Goal: Task Accomplishment & Management: Manage account settings

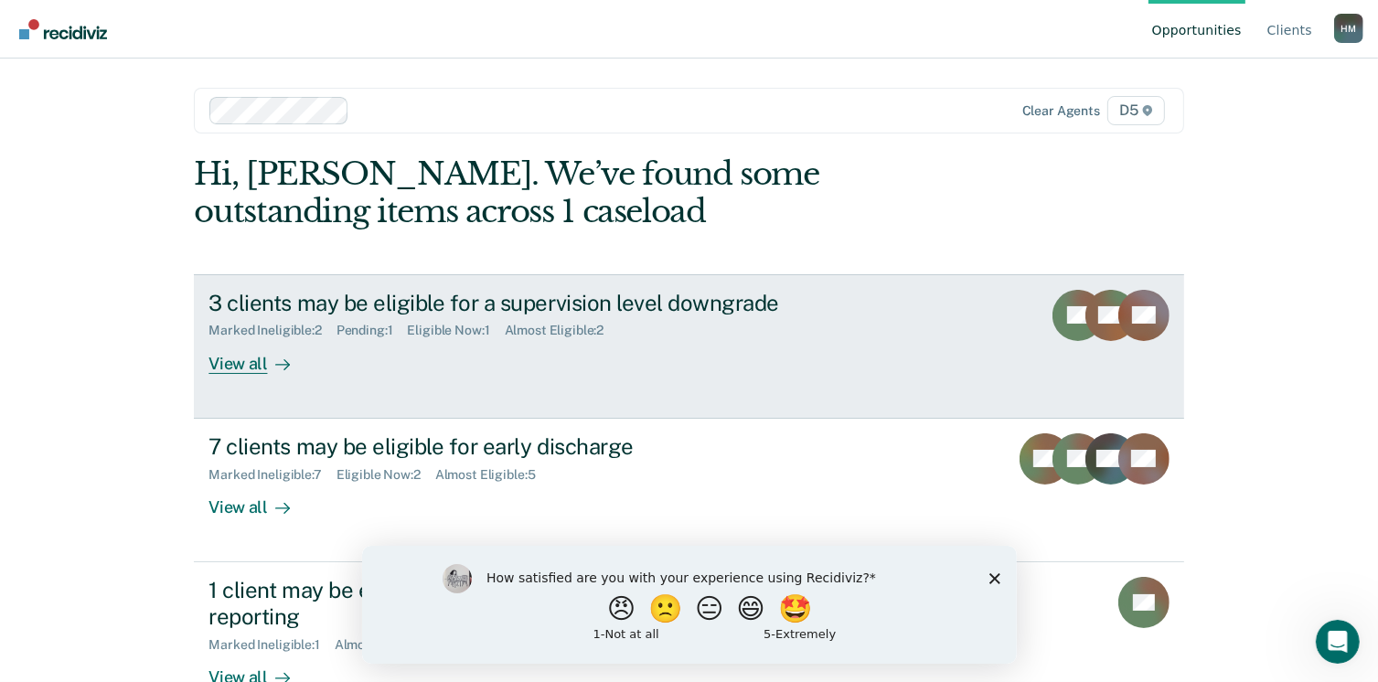
click at [234, 367] on div "View all" at bounding box center [259, 356] width 102 height 36
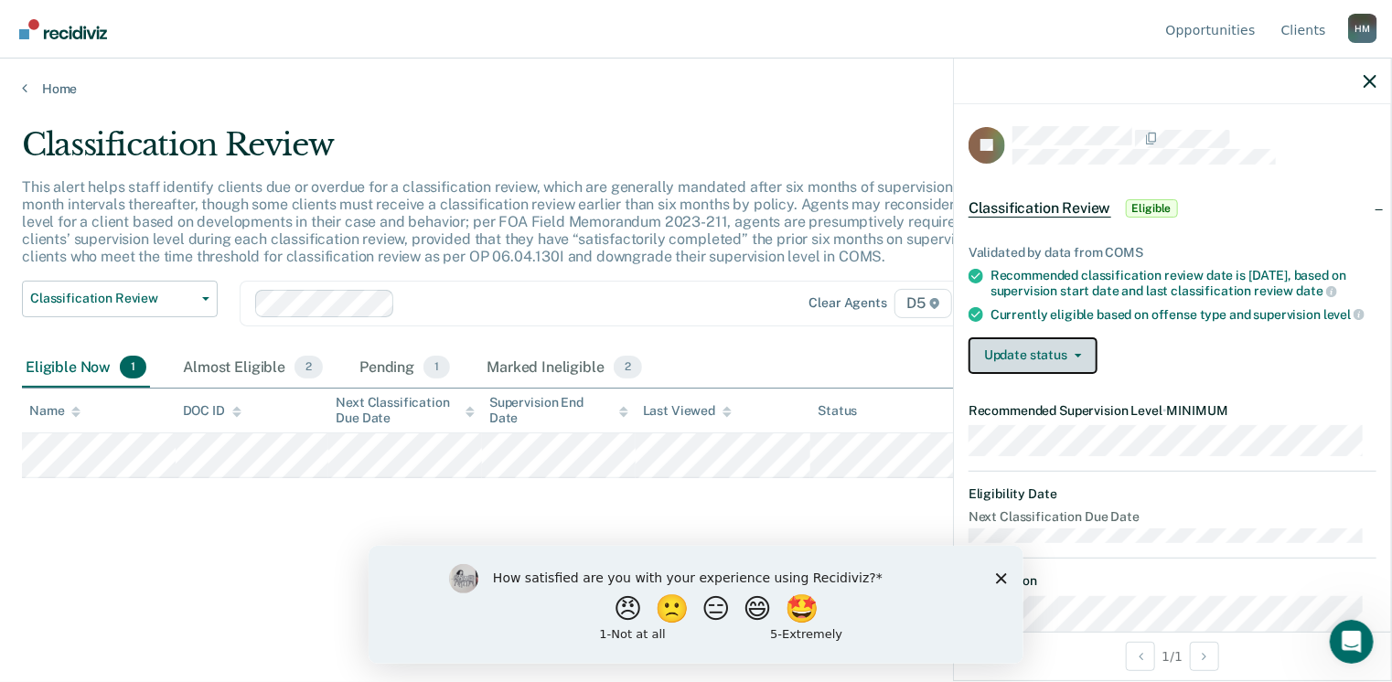
click at [1022, 370] on button "Update status" at bounding box center [1032, 355] width 129 height 37
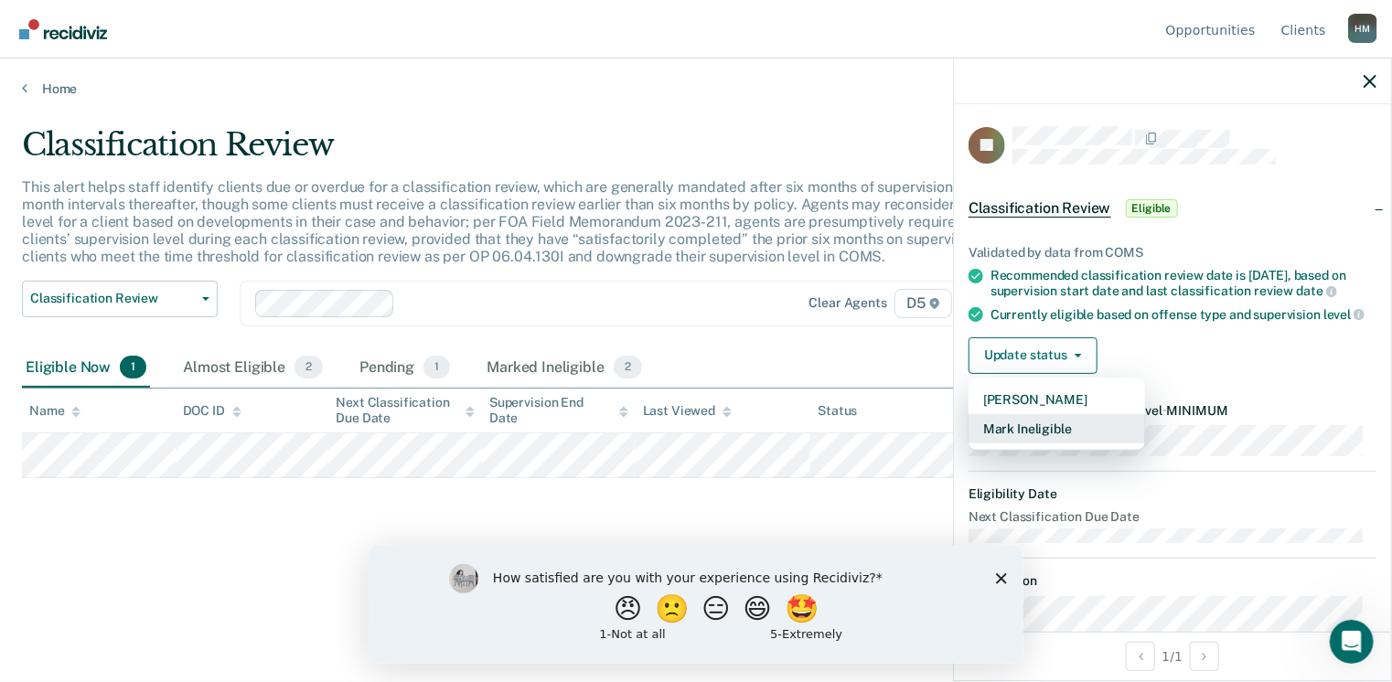
click at [1020, 443] on button "Mark Ineligible" at bounding box center [1056, 428] width 176 height 29
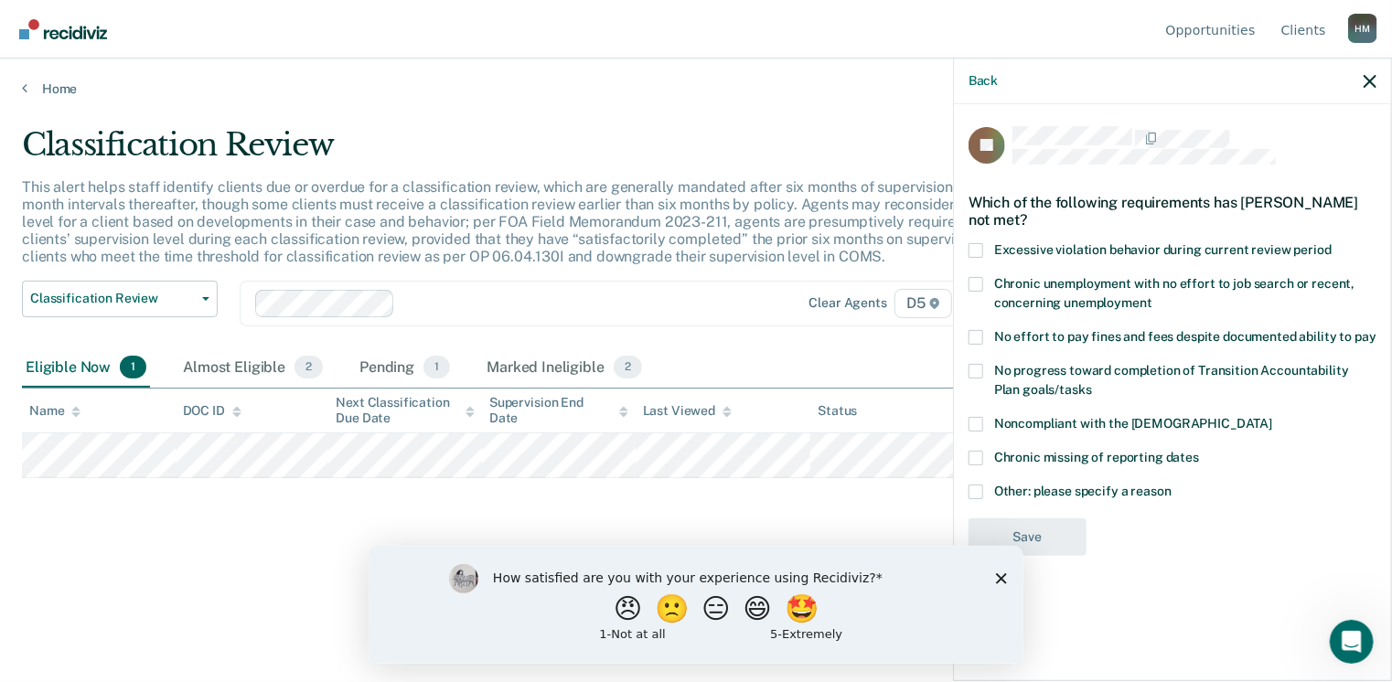
drag, startPoint x: 980, startPoint y: 495, endPoint x: 990, endPoint y: 507, distance: 16.3
click at [980, 494] on span at bounding box center [975, 492] width 15 height 15
click at [1171, 485] on input "Other: please specify a reason" at bounding box center [1171, 485] width 0 height 0
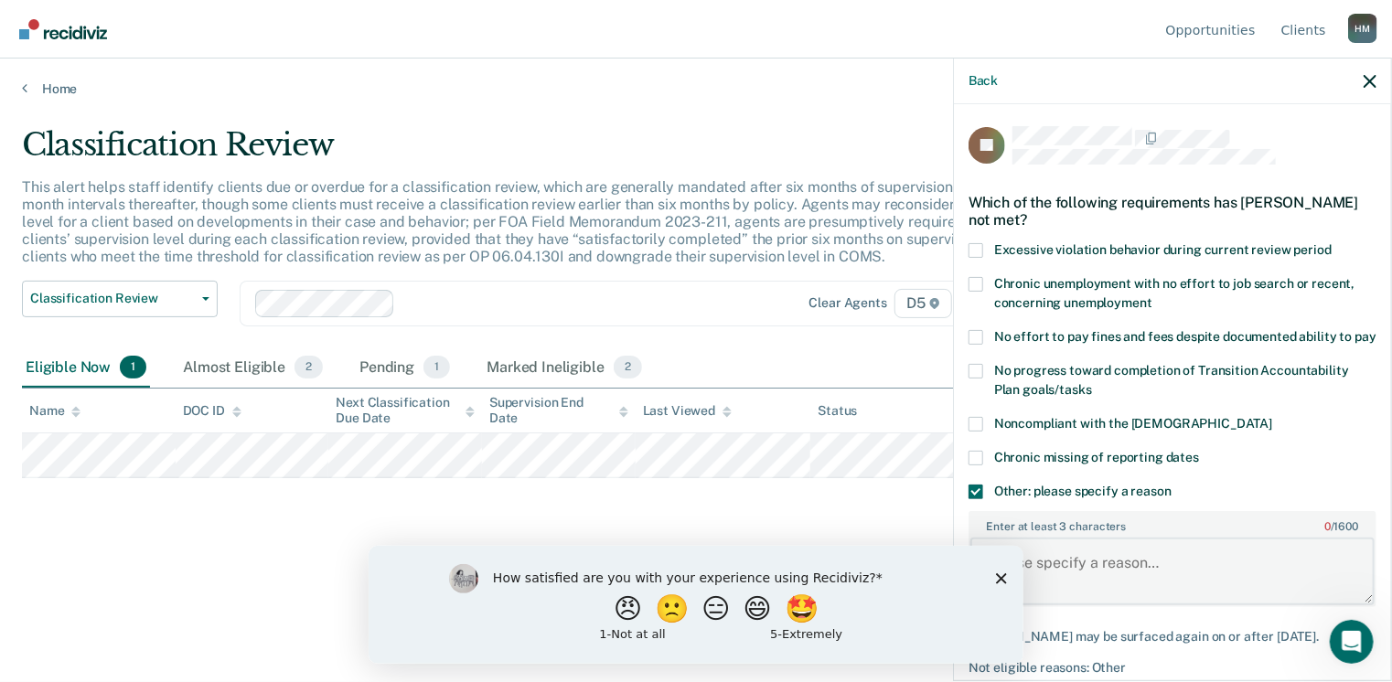
click at [1064, 579] on textarea "Enter at least 3 characters 0 / 1600" at bounding box center [1172, 572] width 404 height 68
click at [998, 577] on icon "Close survey" at bounding box center [1000, 577] width 11 height 11
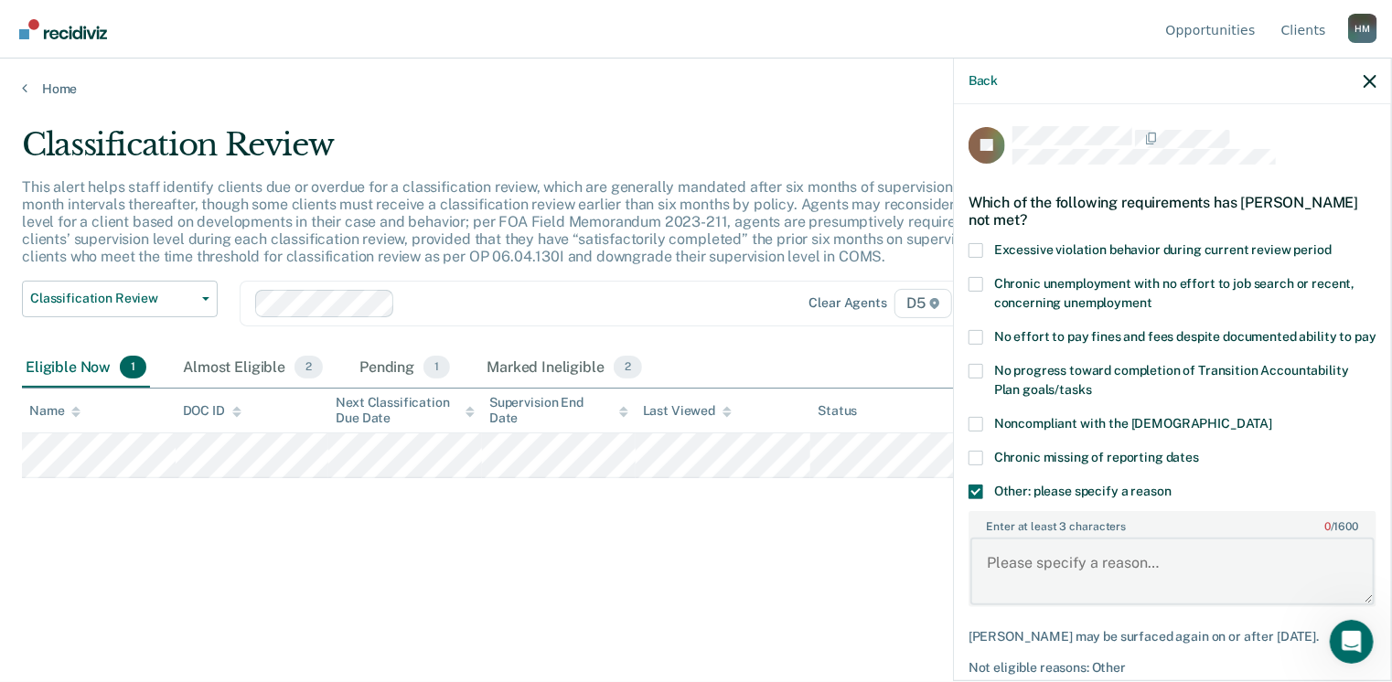
click at [1055, 590] on textarea "Enter at least 3 characters 0 / 1600" at bounding box center [1172, 572] width 404 height 68
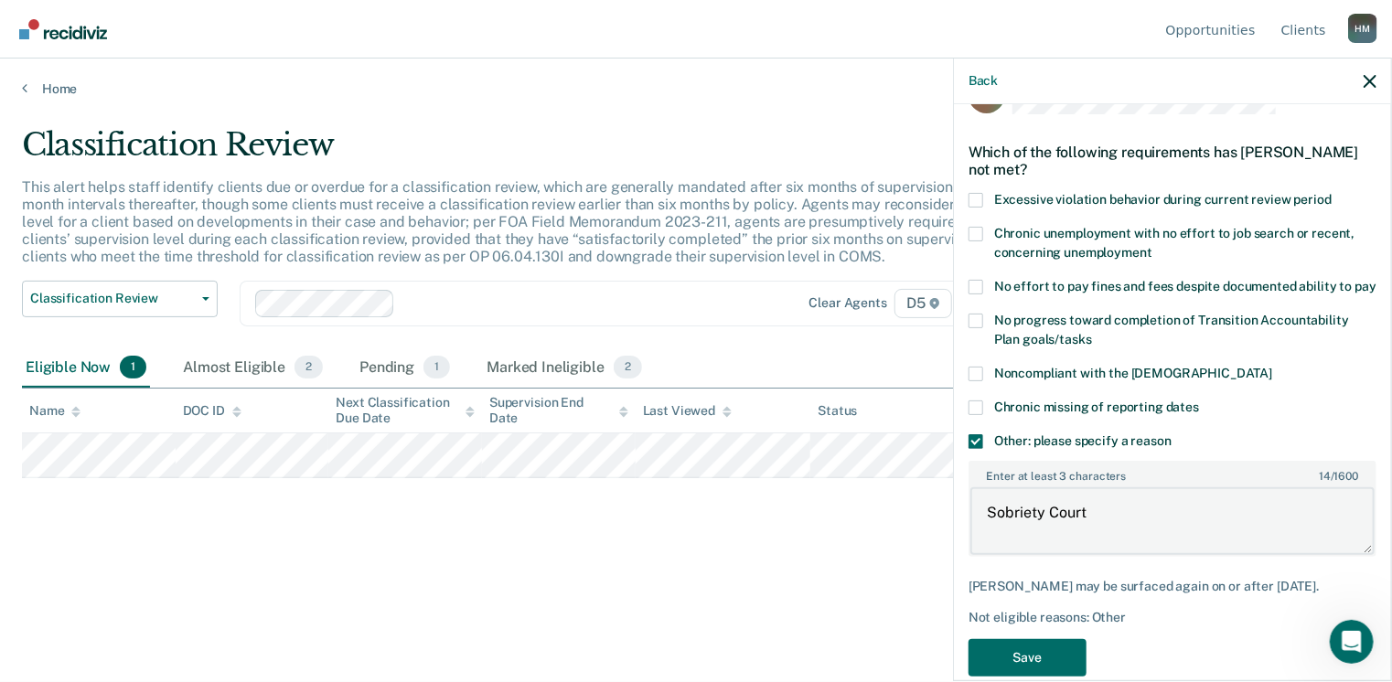
scroll to position [98, 0]
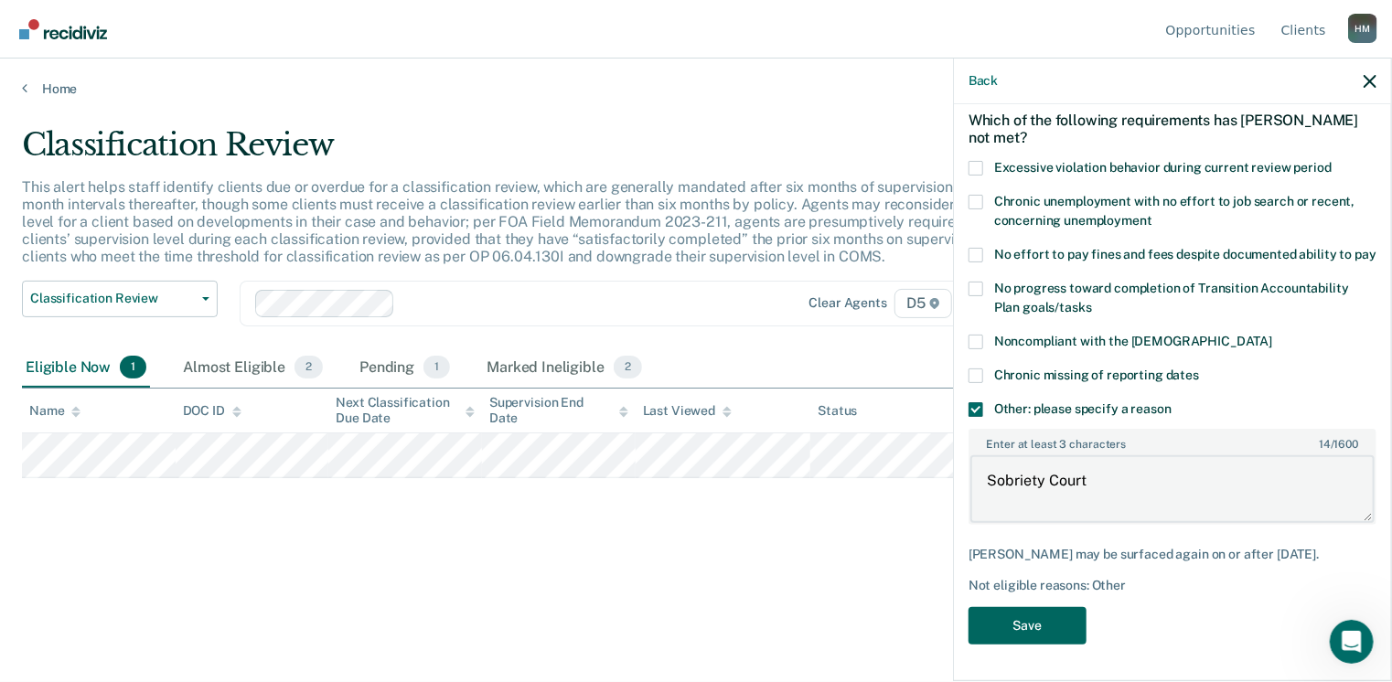
type textarea "Sobriety Court"
click at [1056, 628] on button "Save" at bounding box center [1027, 625] width 118 height 37
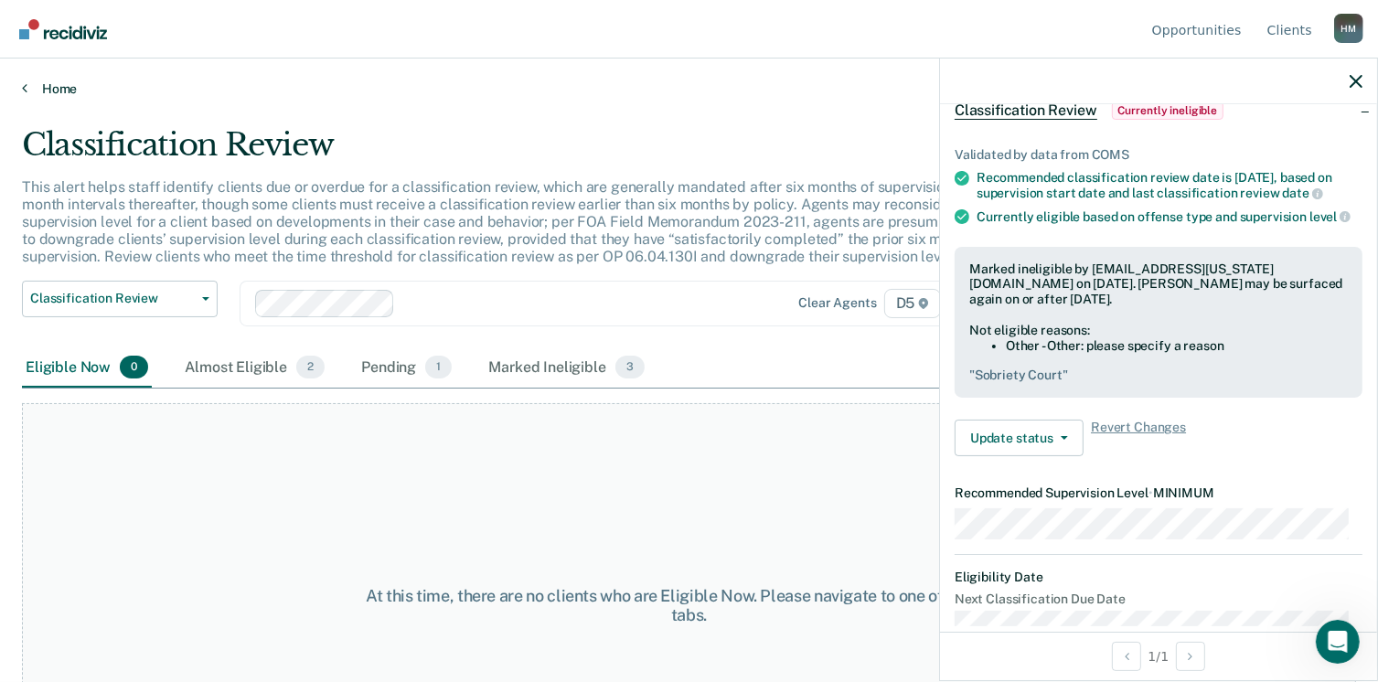
click at [44, 85] on link "Home" at bounding box center [689, 88] width 1334 height 16
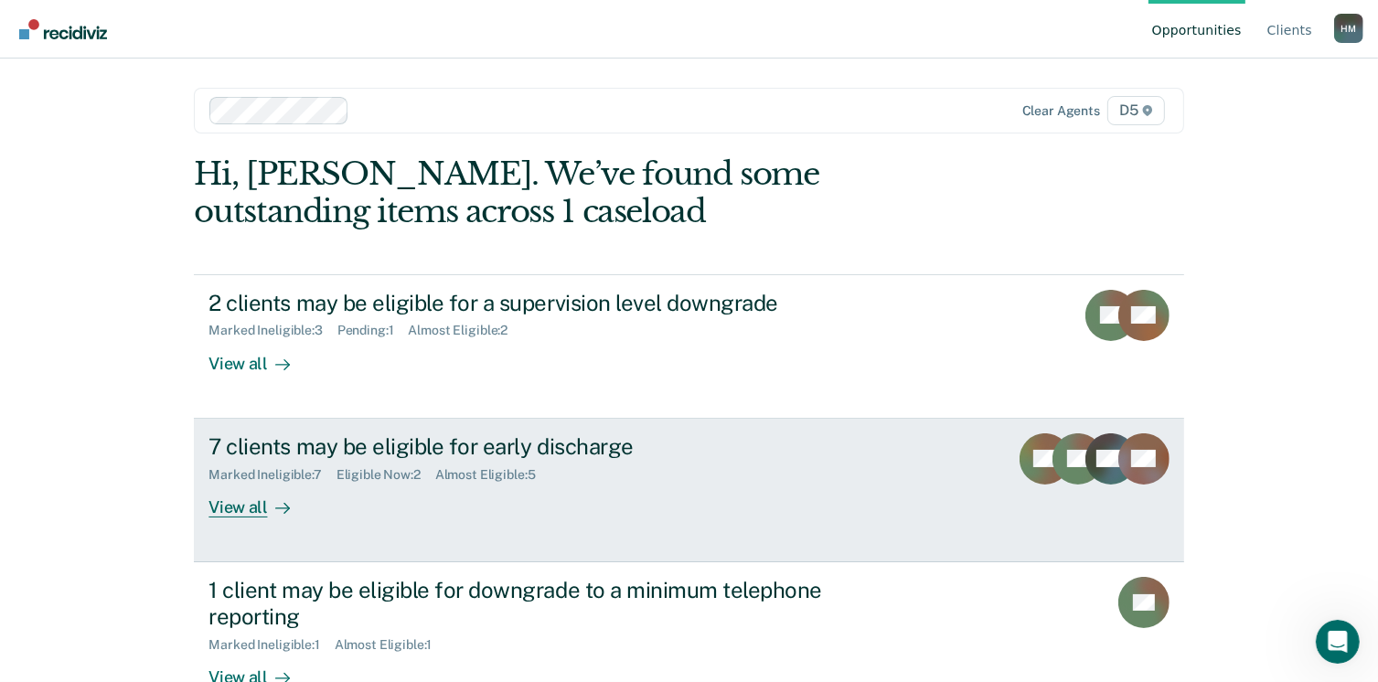
click at [391, 460] on div "Marked Ineligible : 7 Eligible Now : 2 Almost Eligible : 5" at bounding box center [529, 471] width 642 height 23
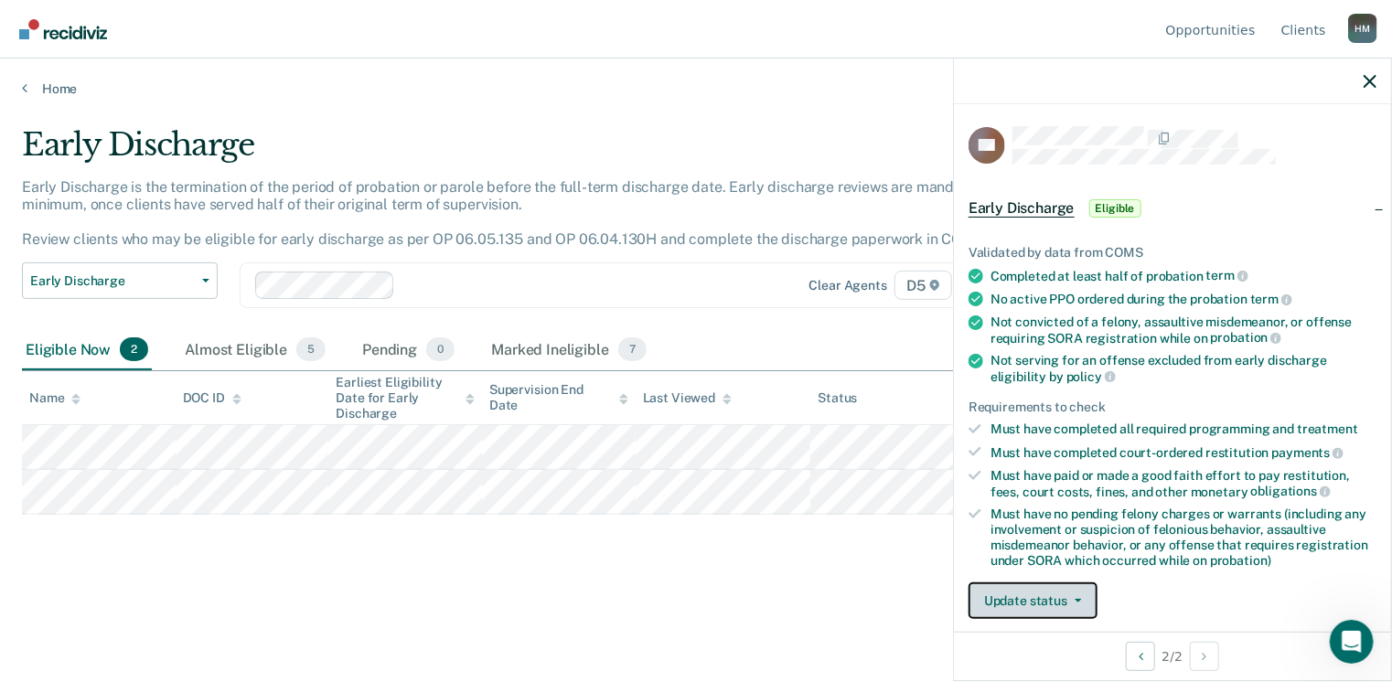
click at [1052, 600] on button "Update status" at bounding box center [1032, 600] width 129 height 37
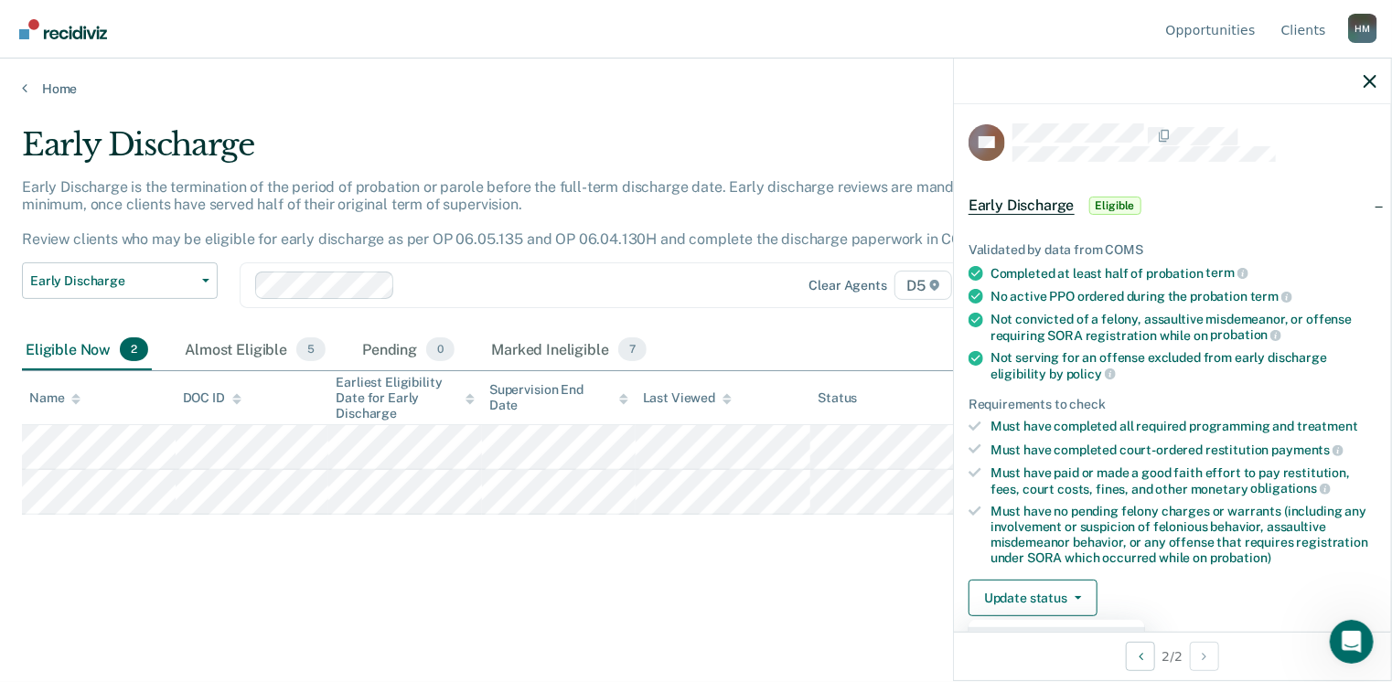
scroll to position [277, 0]
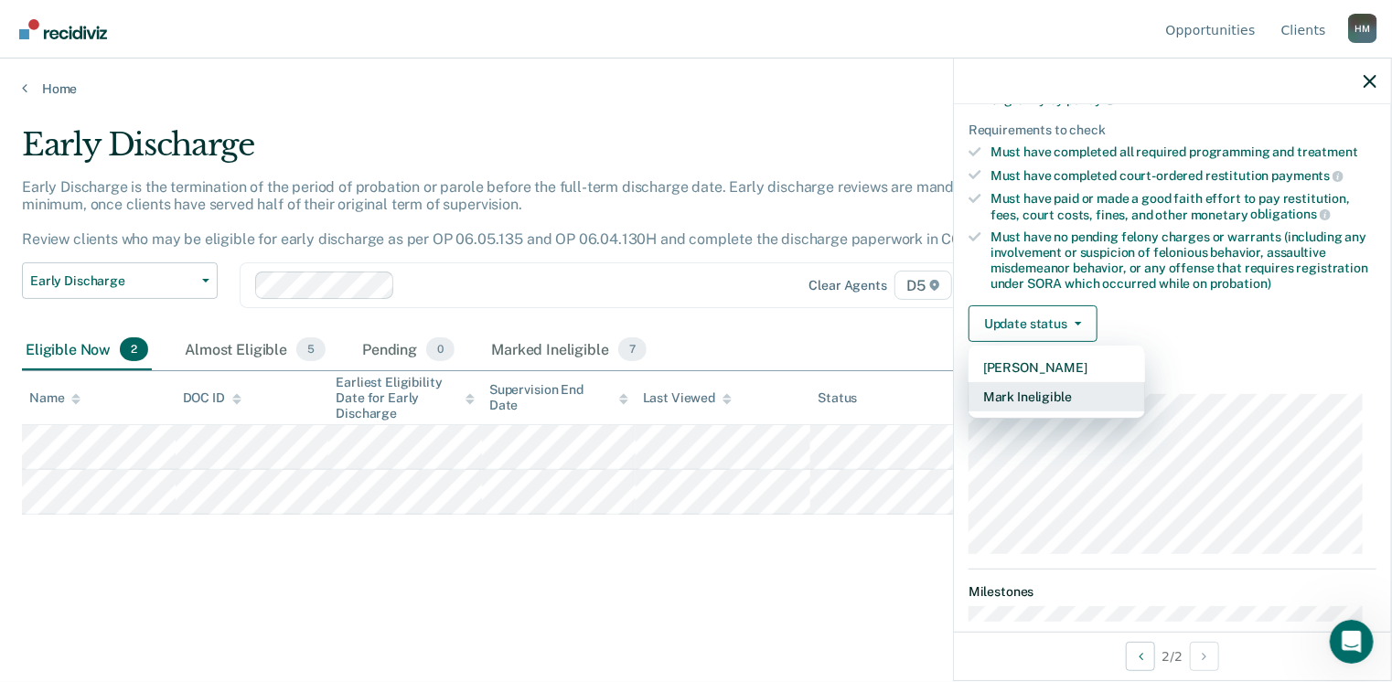
click at [1044, 396] on button "Mark Ineligible" at bounding box center [1056, 396] width 176 height 29
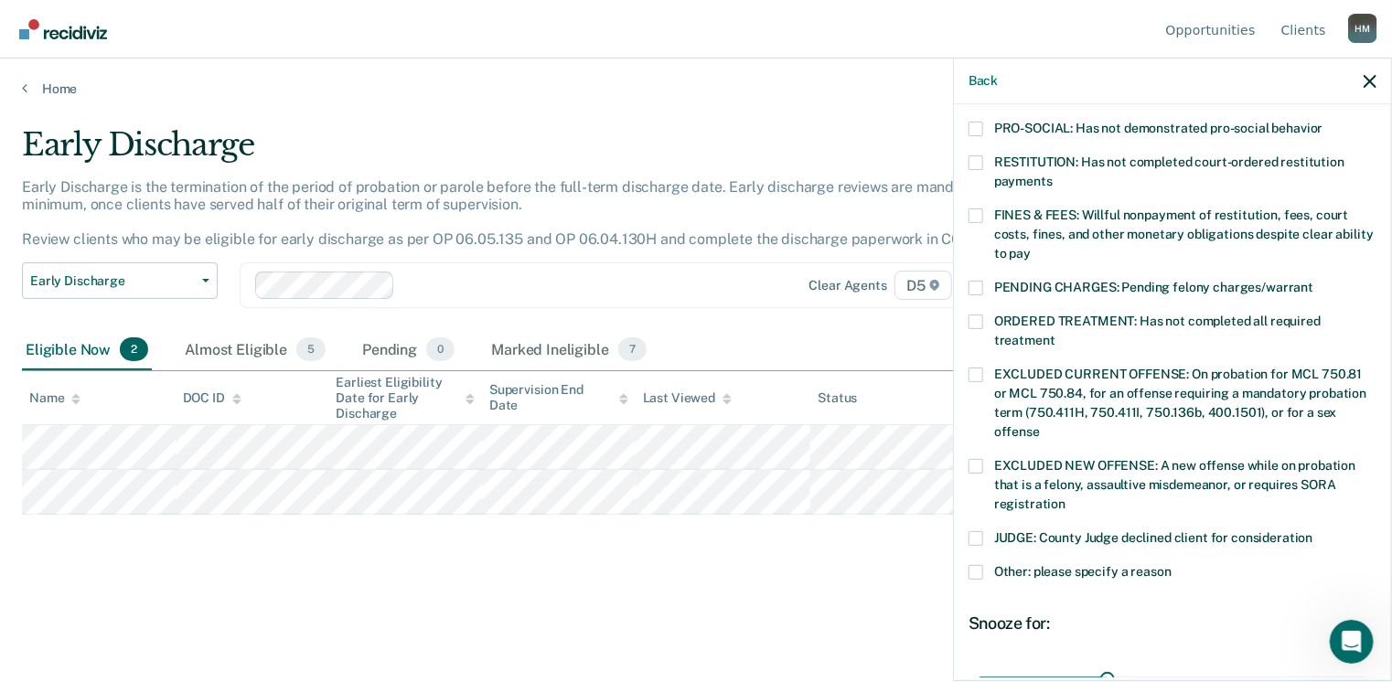
scroll to position [460, 0]
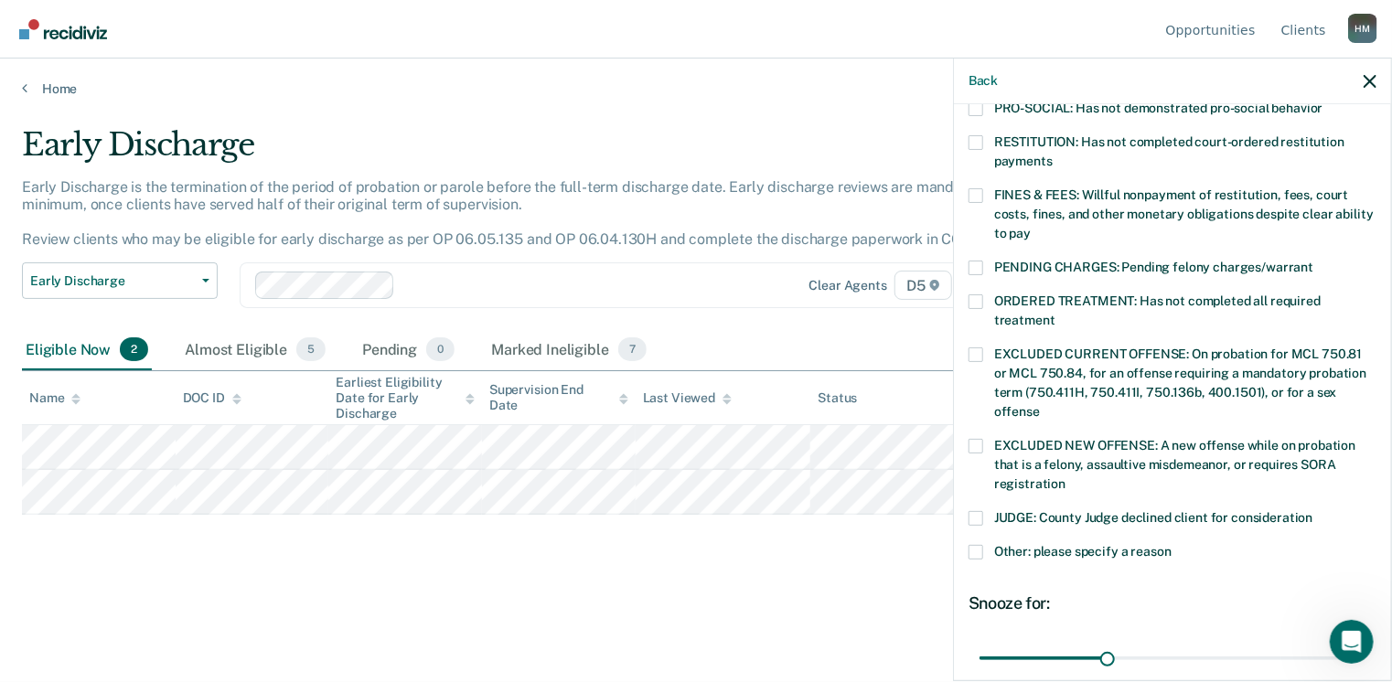
click at [978, 511] on span at bounding box center [975, 518] width 15 height 15
click at [1313, 511] on input "JUDGE: County Judge declined client for consideration" at bounding box center [1313, 511] width 0 height 0
drag, startPoint x: 1102, startPoint y: 636, endPoint x: 1396, endPoint y: 641, distance: 294.5
type input "90"
click at [1365, 643] on input "range" at bounding box center [1172, 659] width 386 height 32
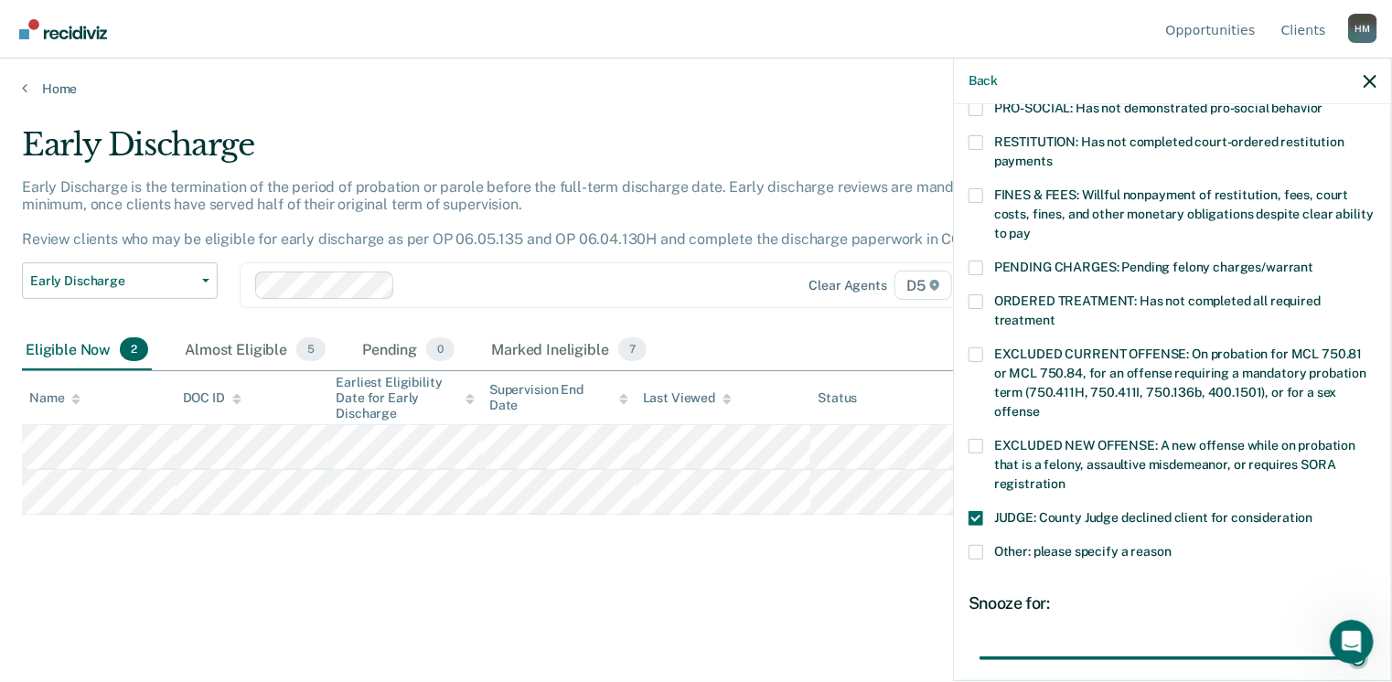
scroll to position [611, 0]
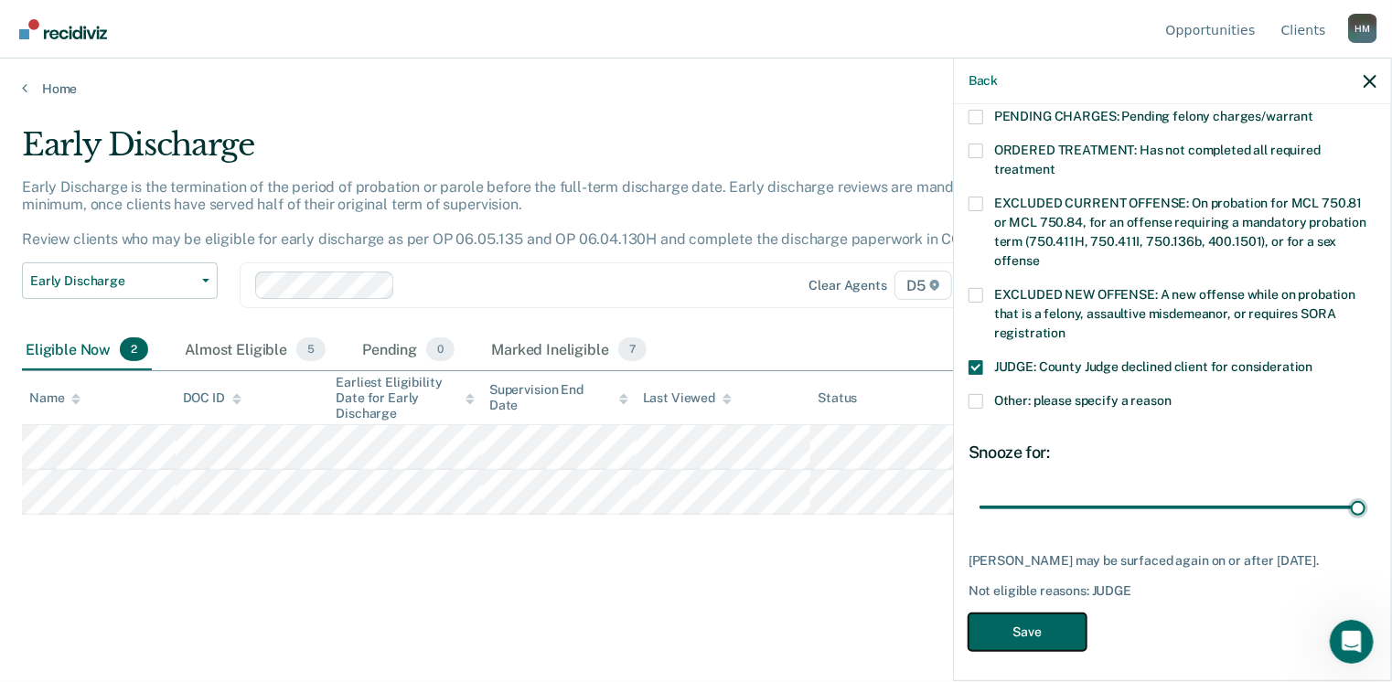
drag, startPoint x: 1023, startPoint y: 634, endPoint x: 980, endPoint y: 624, distance: 43.9
click at [1022, 634] on button "Save" at bounding box center [1027, 632] width 118 height 37
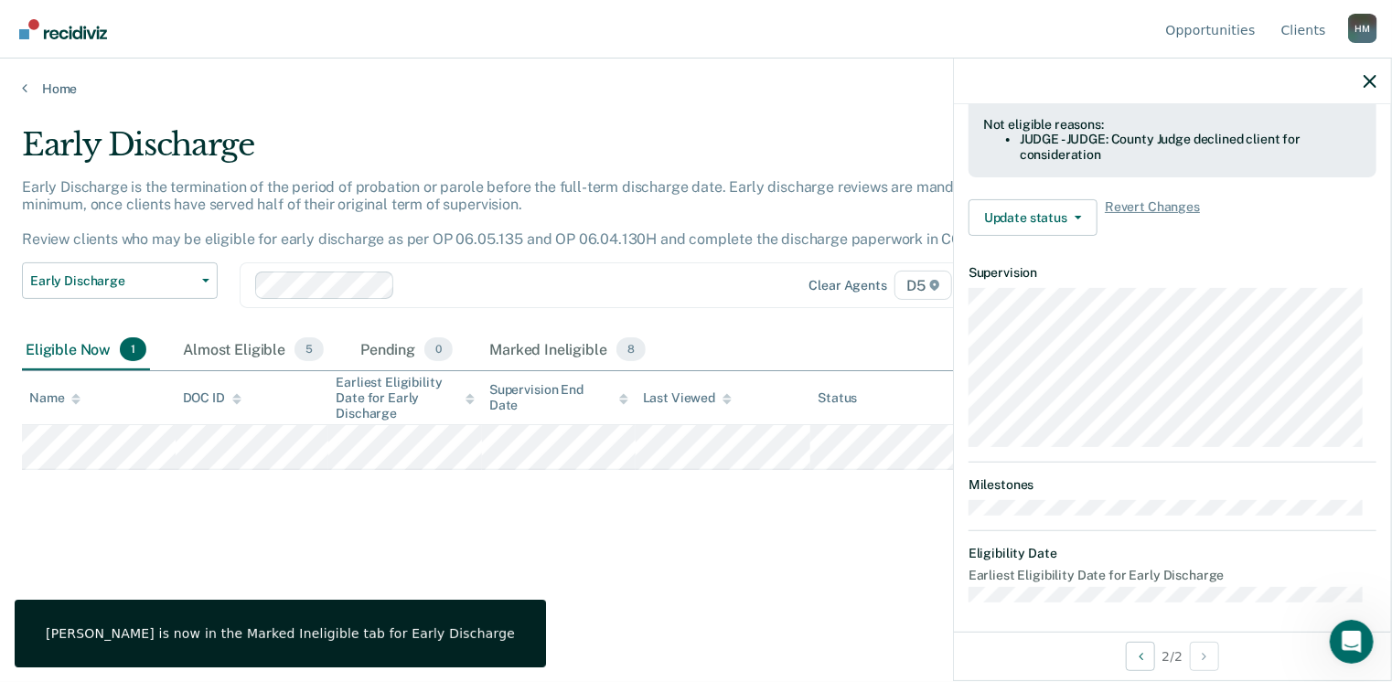
scroll to position [536, 0]
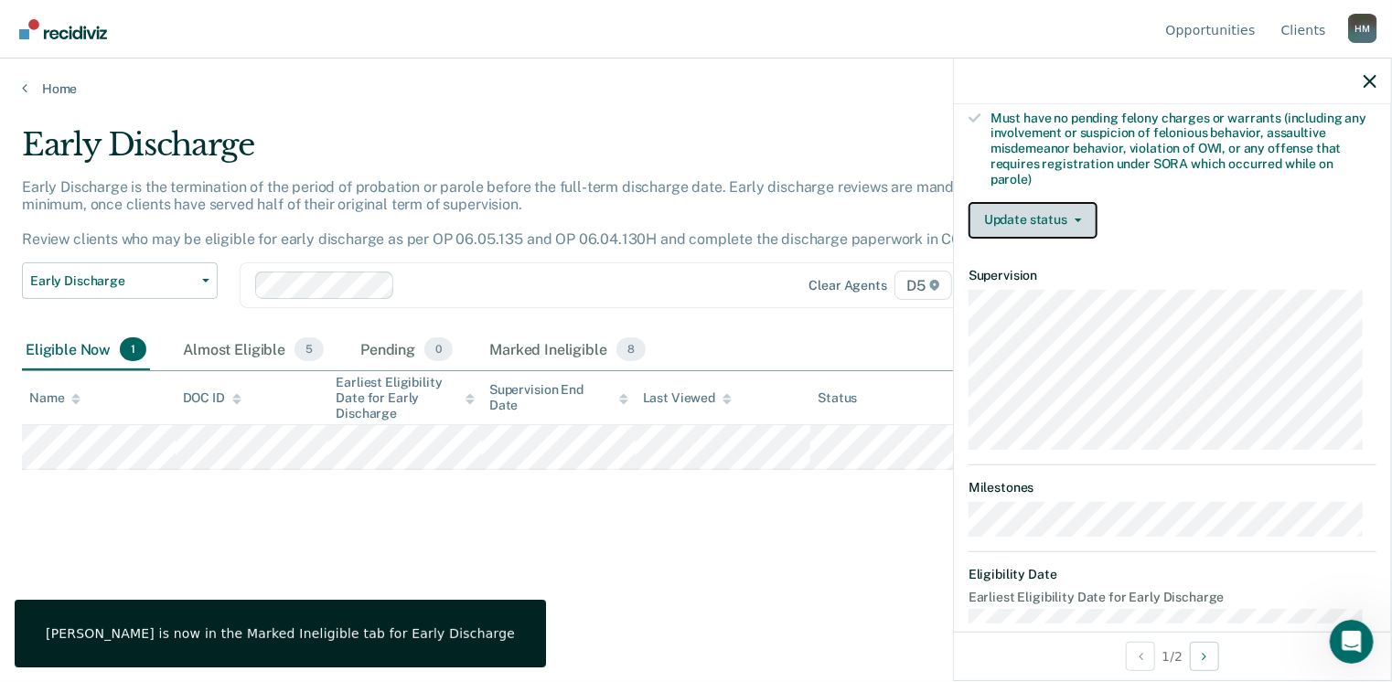
click at [1057, 202] on button "Update status" at bounding box center [1032, 220] width 129 height 37
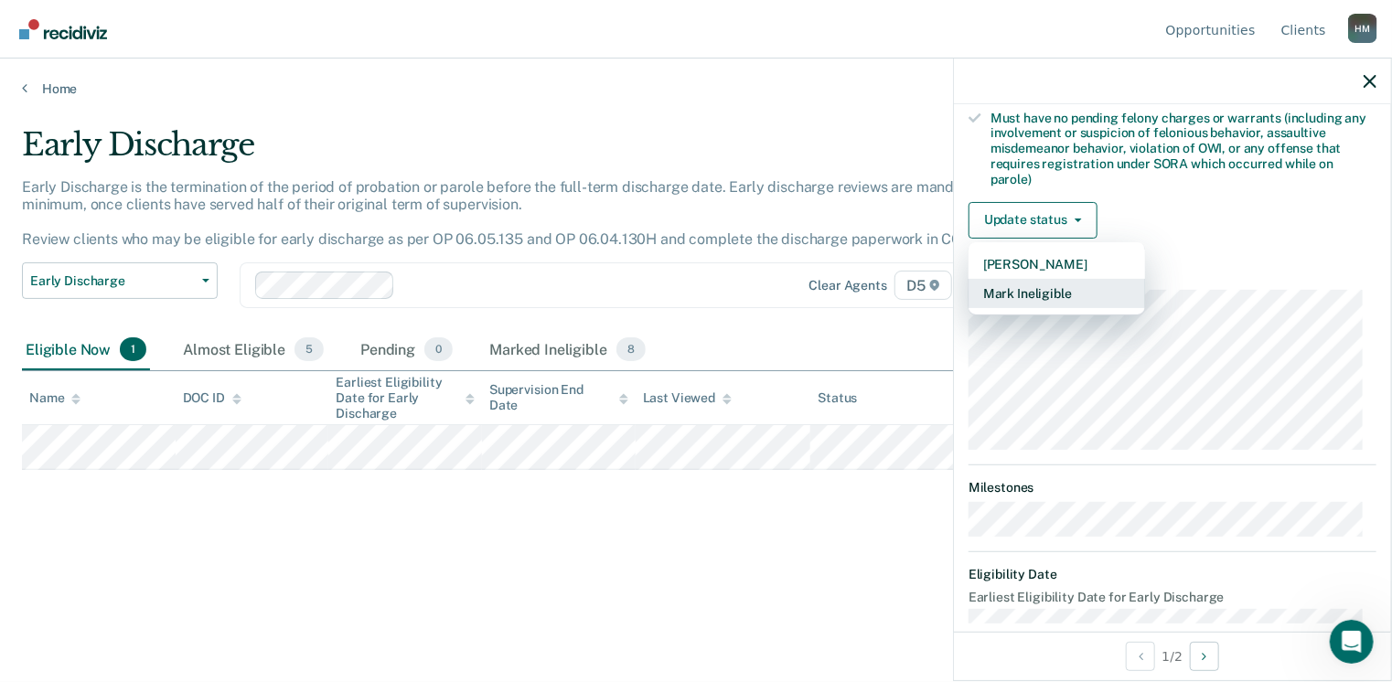
click at [1030, 280] on button "Mark Ineligible" at bounding box center [1056, 293] width 176 height 29
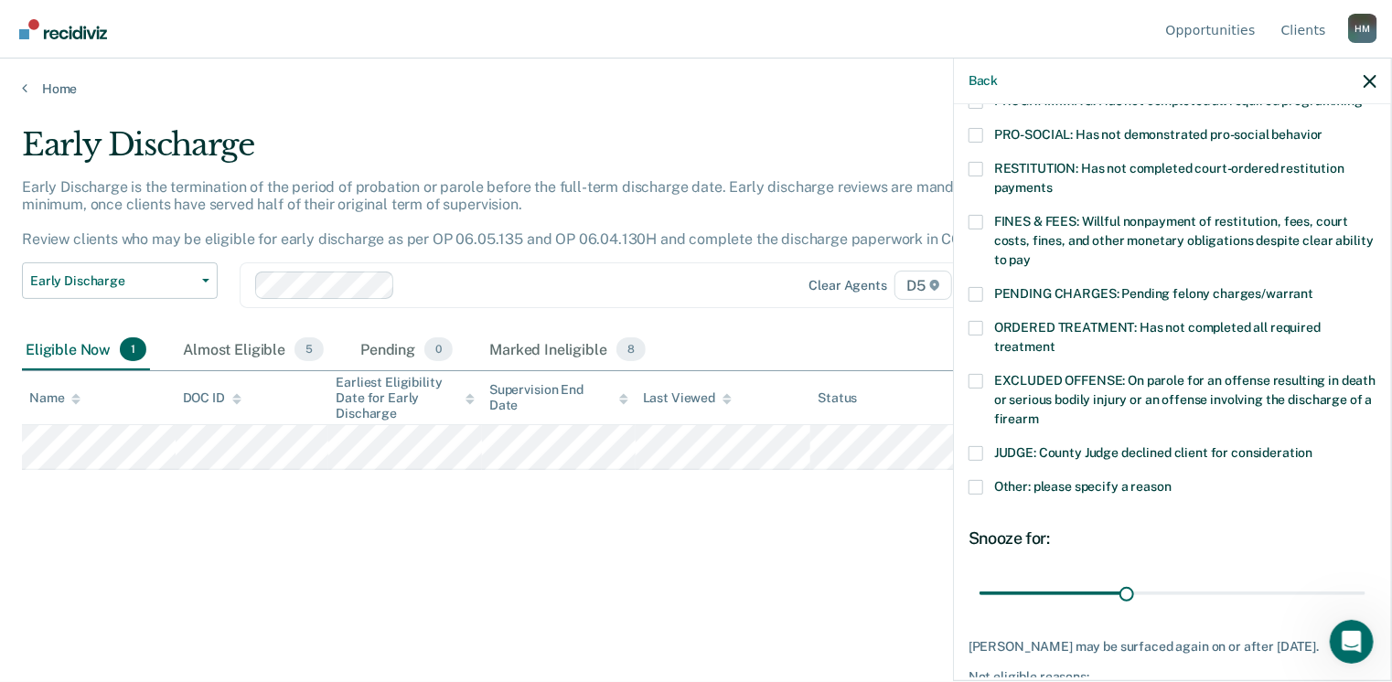
scroll to position [336, 0]
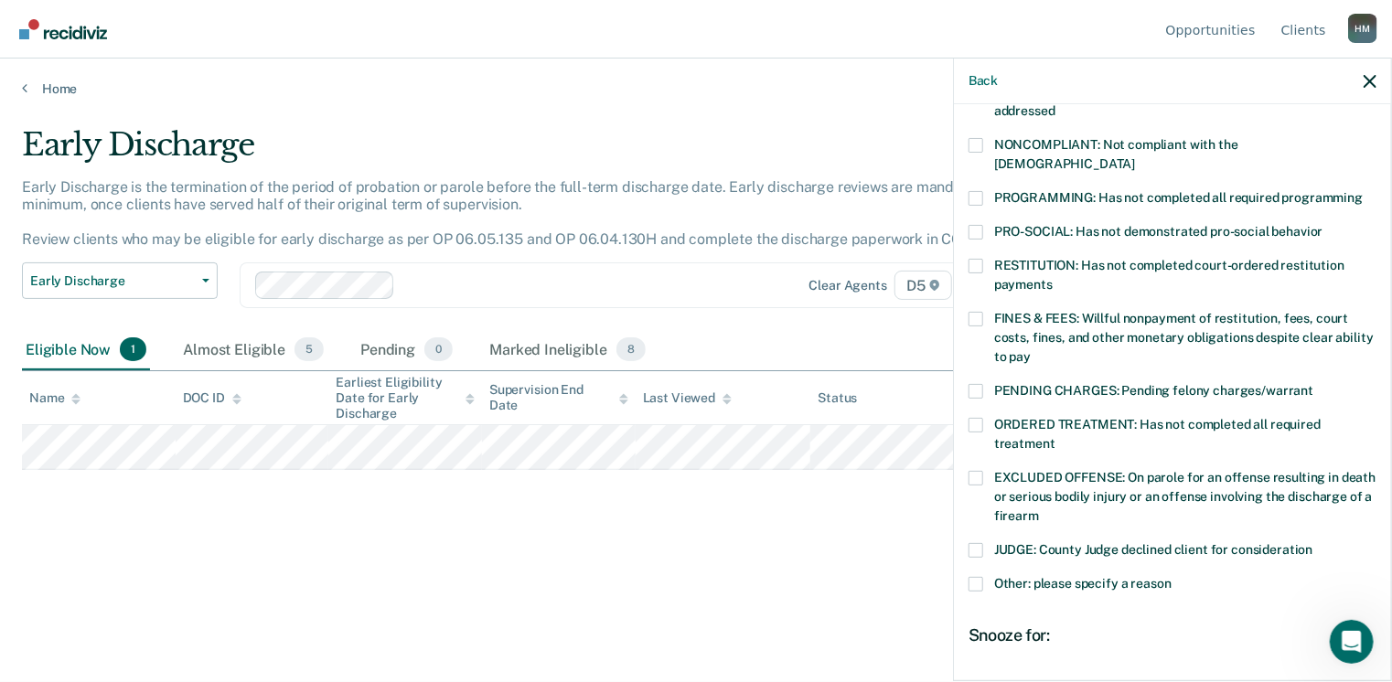
click at [977, 225] on span at bounding box center [975, 232] width 15 height 15
click at [1323, 225] on input "PRO-SOCIAL: Has not demonstrated pro-social behavior" at bounding box center [1323, 225] width 0 height 0
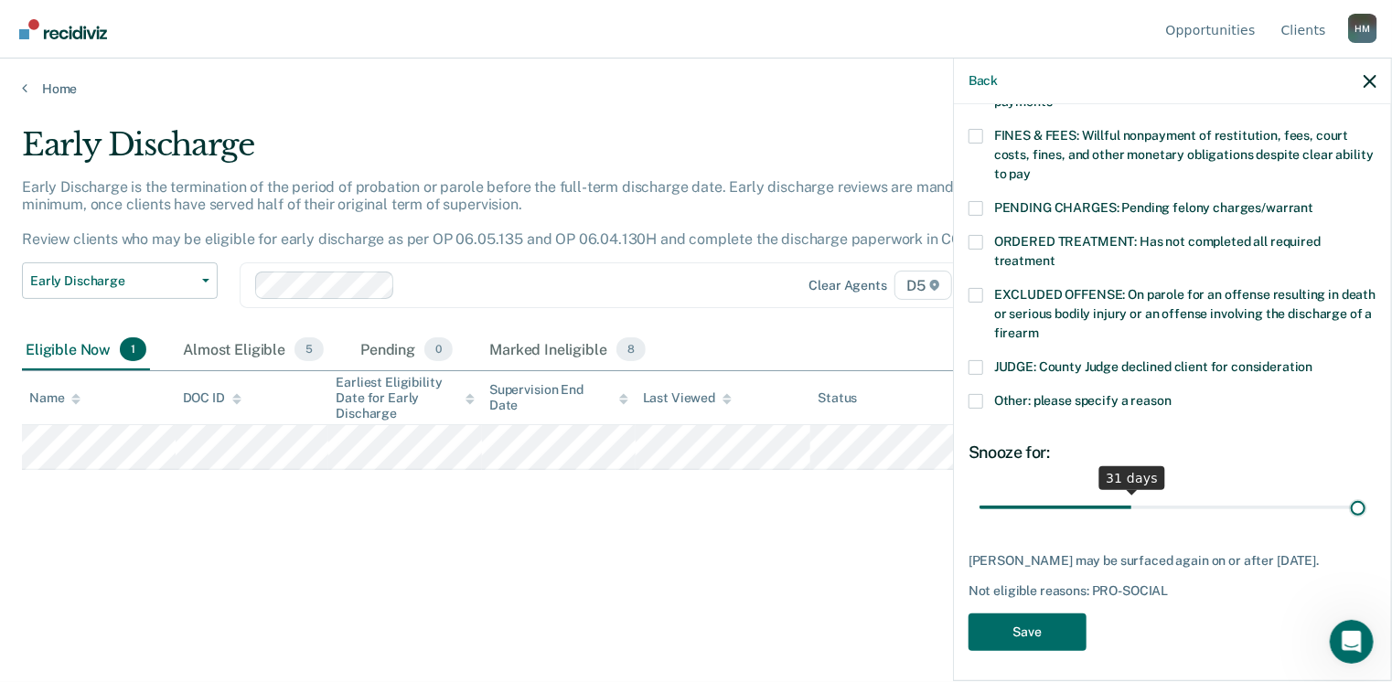
drag, startPoint x: 1124, startPoint y: 491, endPoint x: 1397, endPoint y: 506, distance: 273.8
type input "78"
click at [1365, 506] on input "range" at bounding box center [1172, 508] width 386 height 32
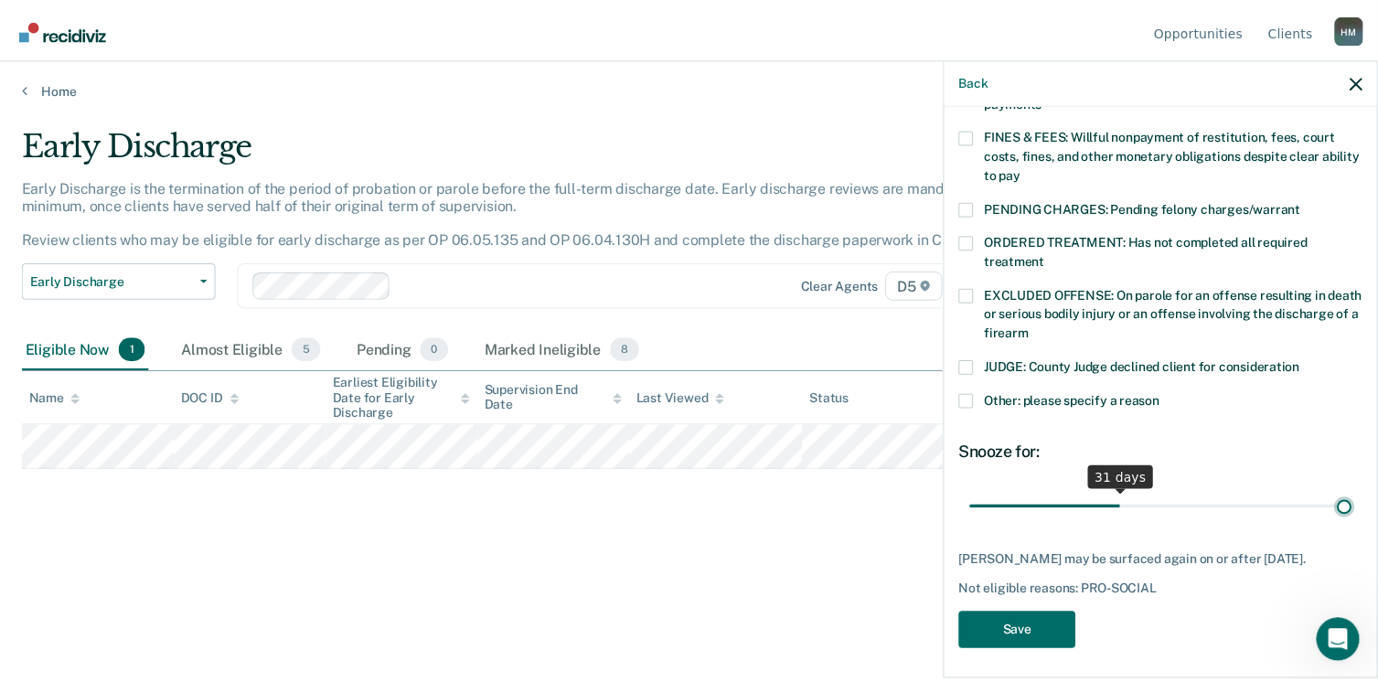
scroll to position [504, 0]
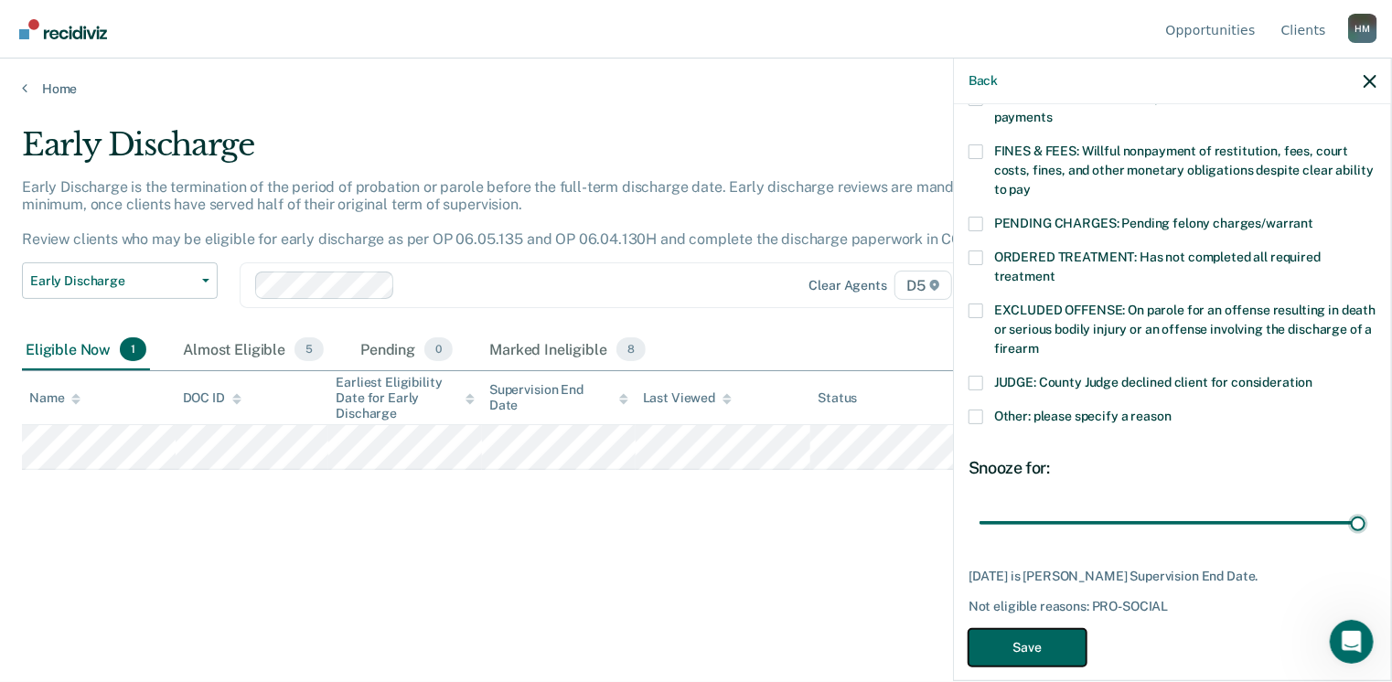
click at [1029, 629] on button "Save" at bounding box center [1027, 647] width 118 height 37
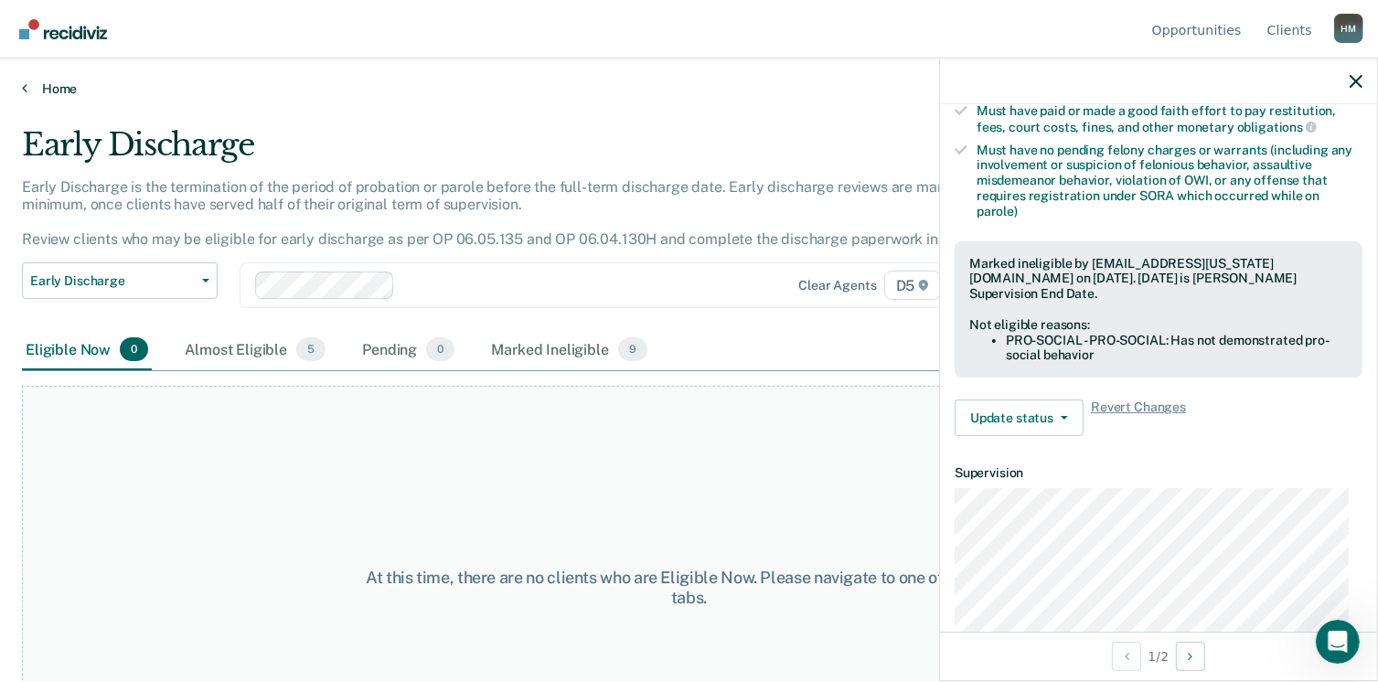
click at [56, 84] on link "Home" at bounding box center [689, 88] width 1334 height 16
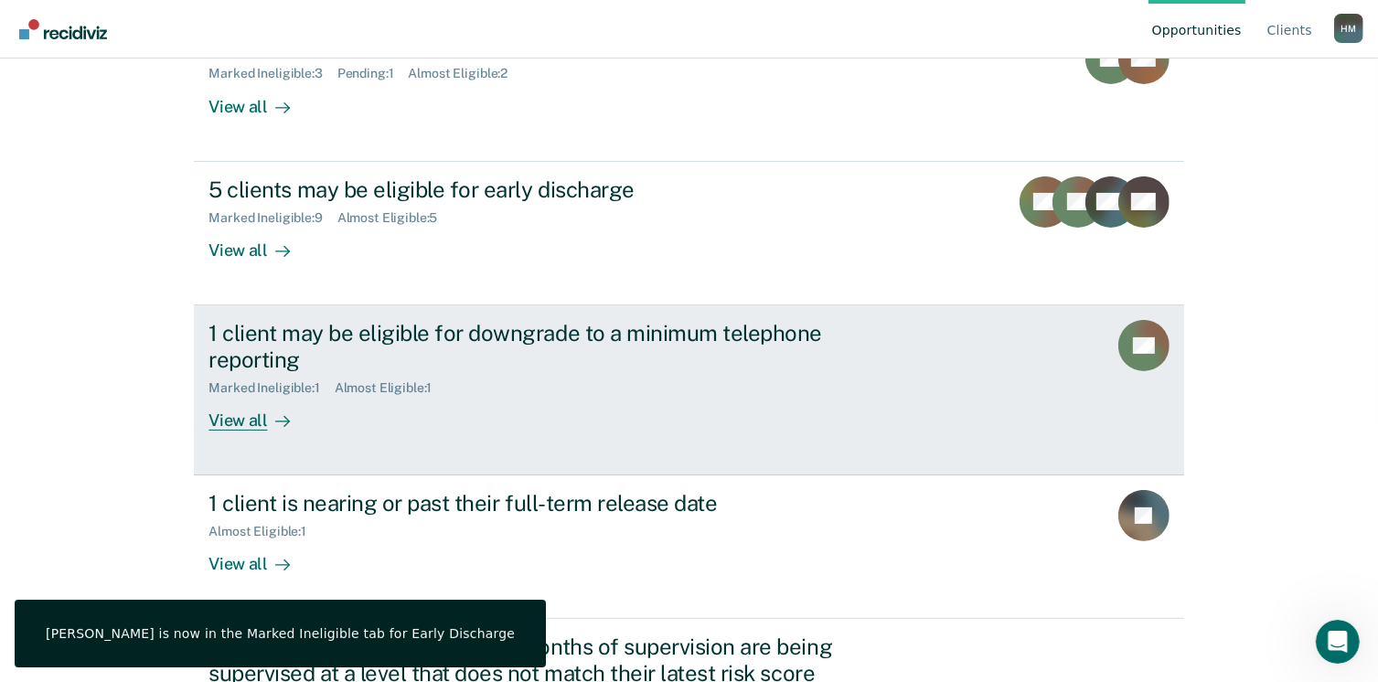
scroll to position [274, 0]
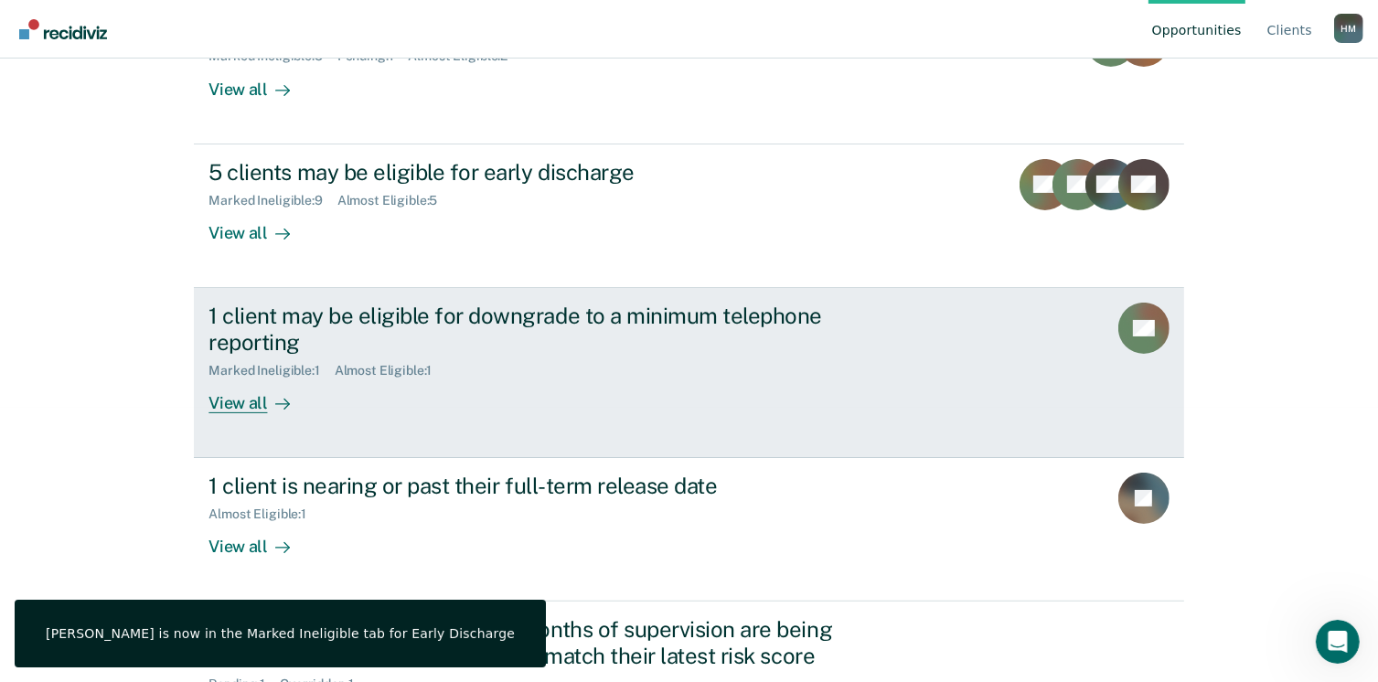
click at [268, 403] on div at bounding box center [279, 402] width 22 height 21
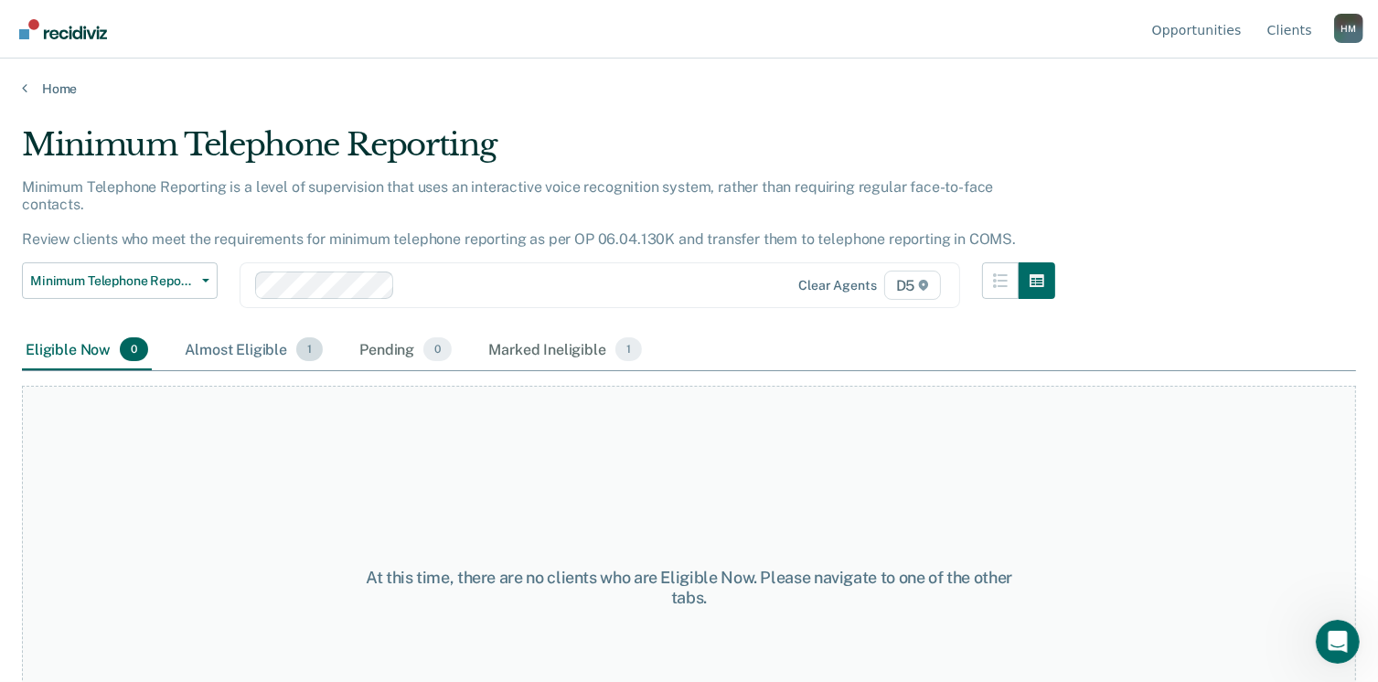
click at [235, 330] on div "Almost Eligible 1" at bounding box center [253, 350] width 145 height 40
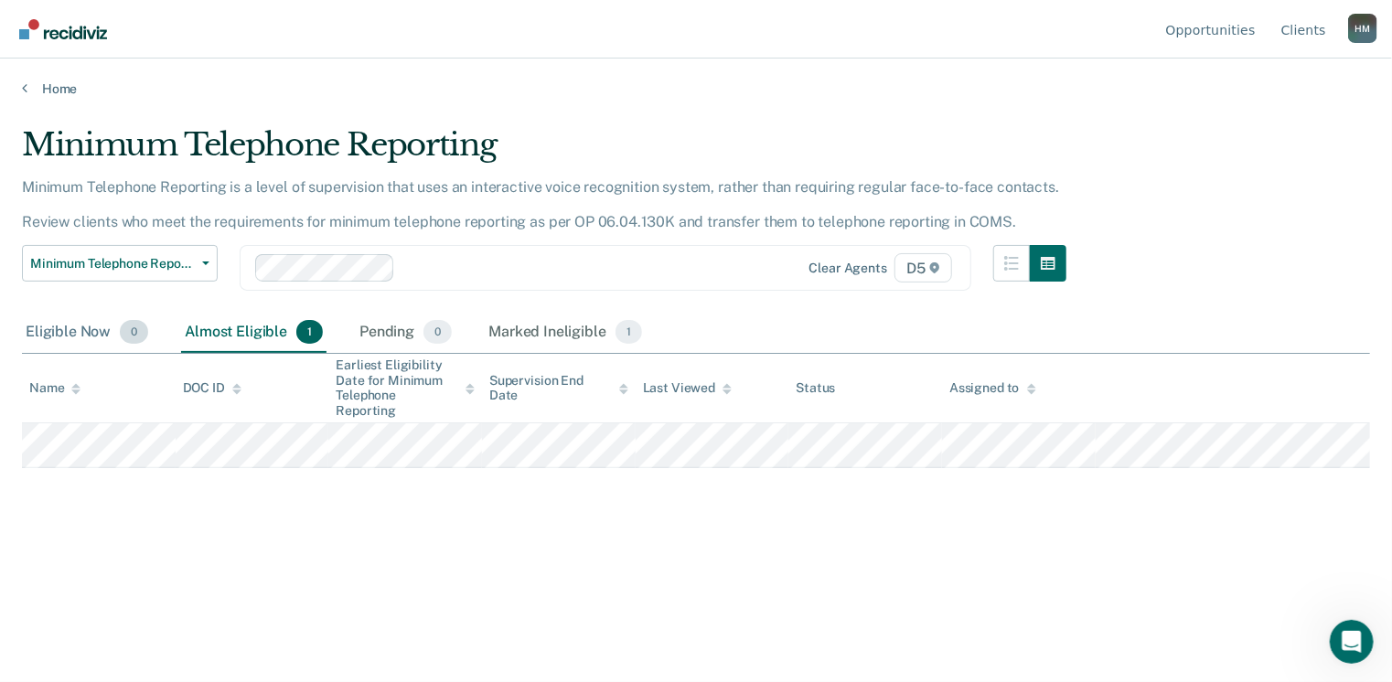
click at [80, 336] on div "Eligible Now 0" at bounding box center [87, 333] width 130 height 40
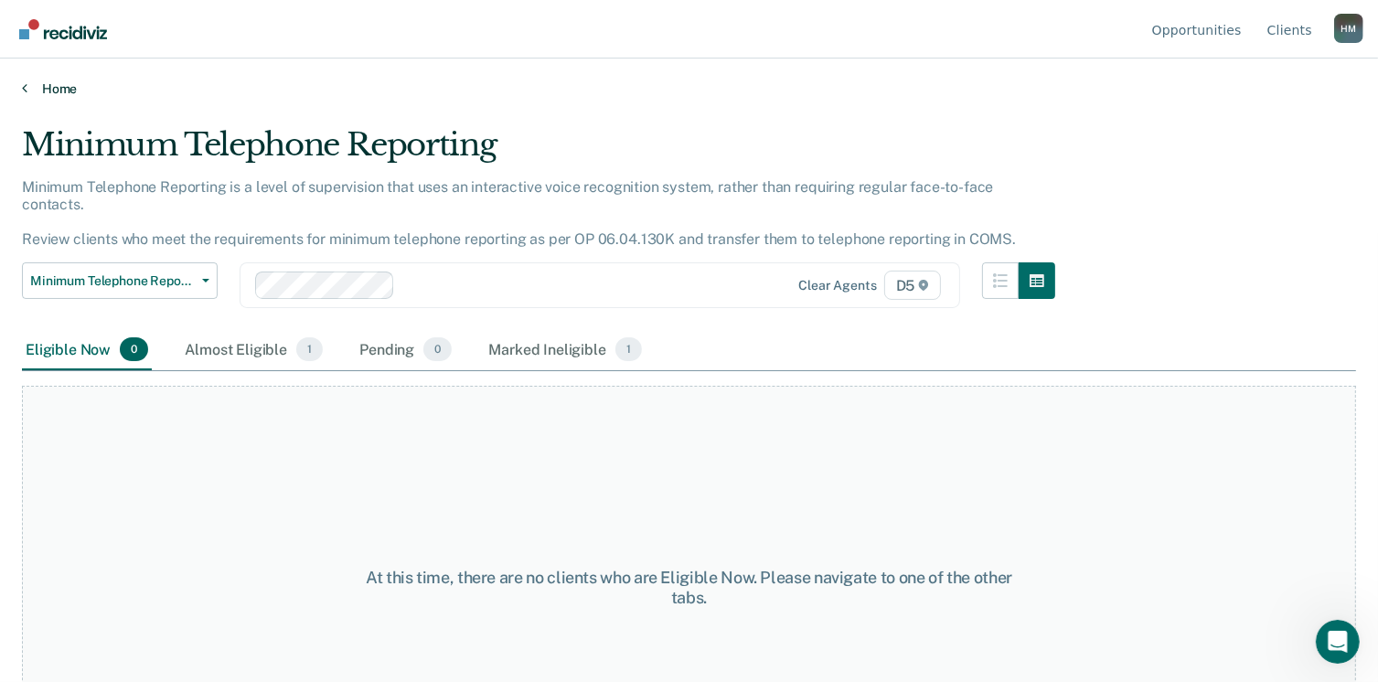
click at [26, 89] on link "Home" at bounding box center [689, 88] width 1334 height 16
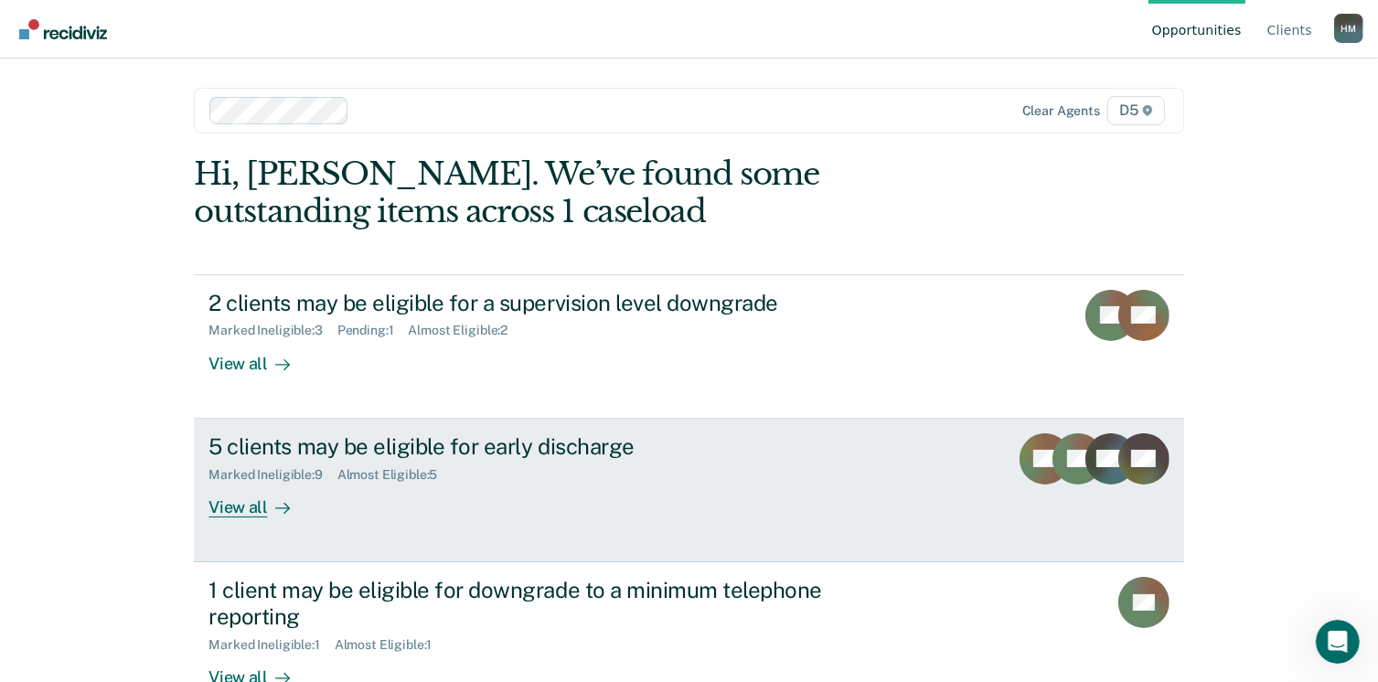
click at [275, 501] on icon at bounding box center [282, 508] width 15 height 15
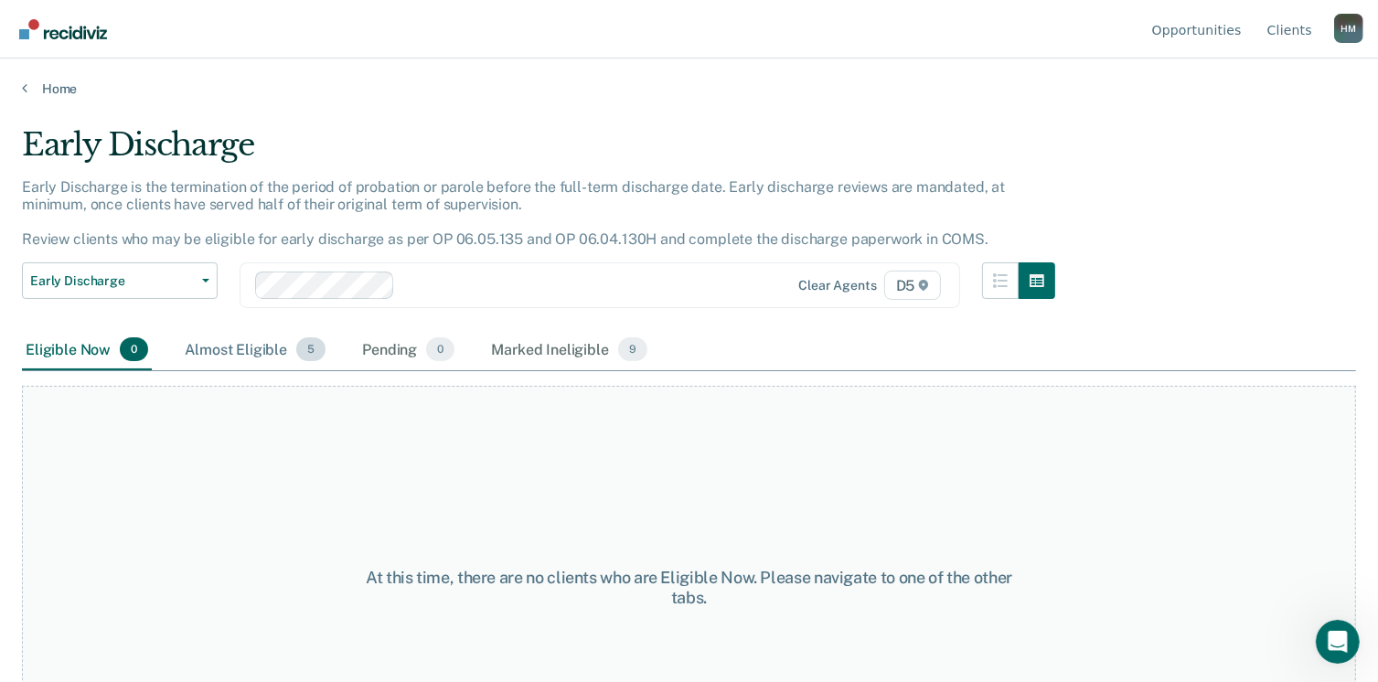
click at [263, 354] on div "Almost Eligible 5" at bounding box center [255, 350] width 148 height 40
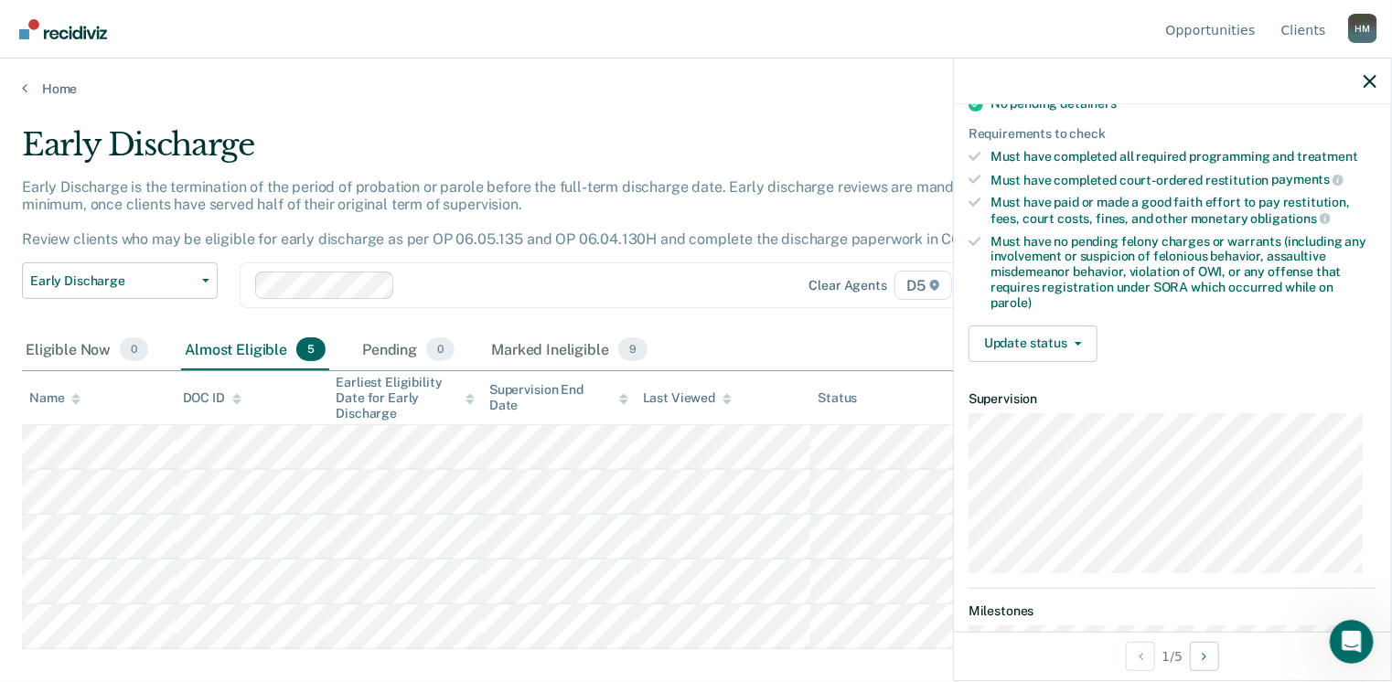
scroll to position [457, 0]
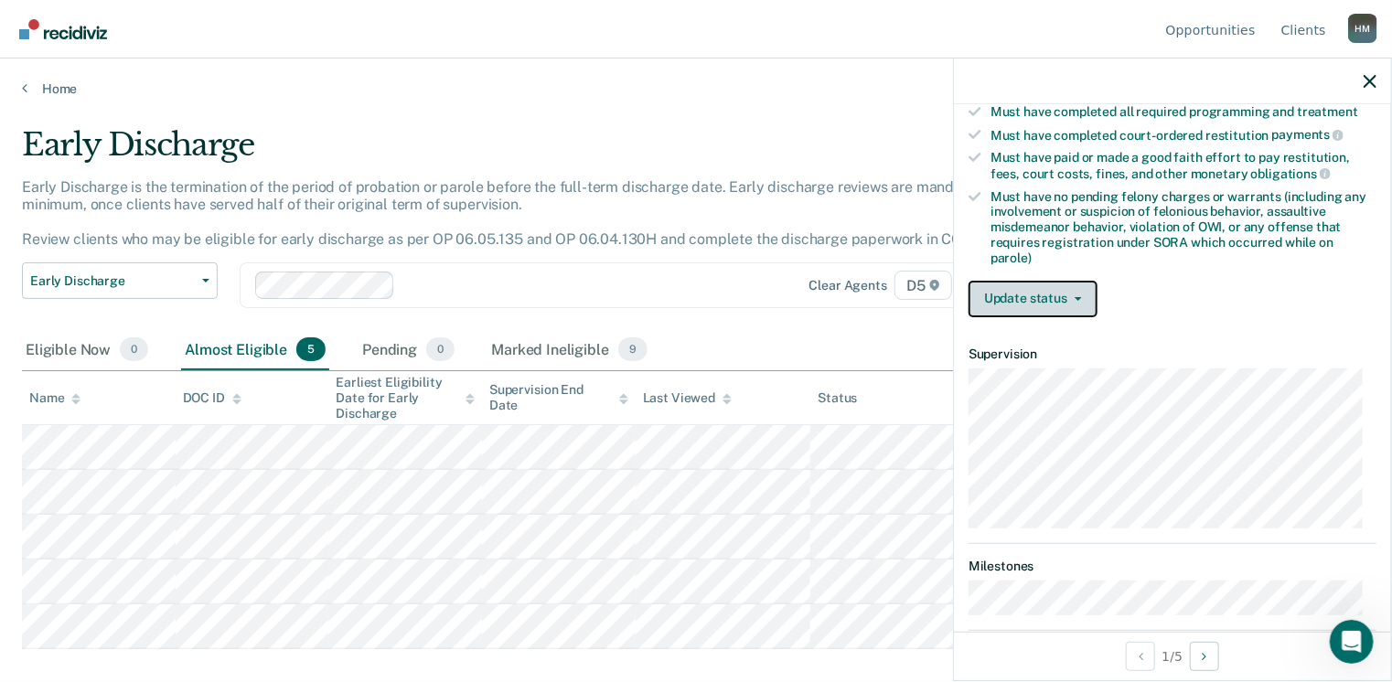
click at [1035, 281] on button "Update status" at bounding box center [1032, 299] width 129 height 37
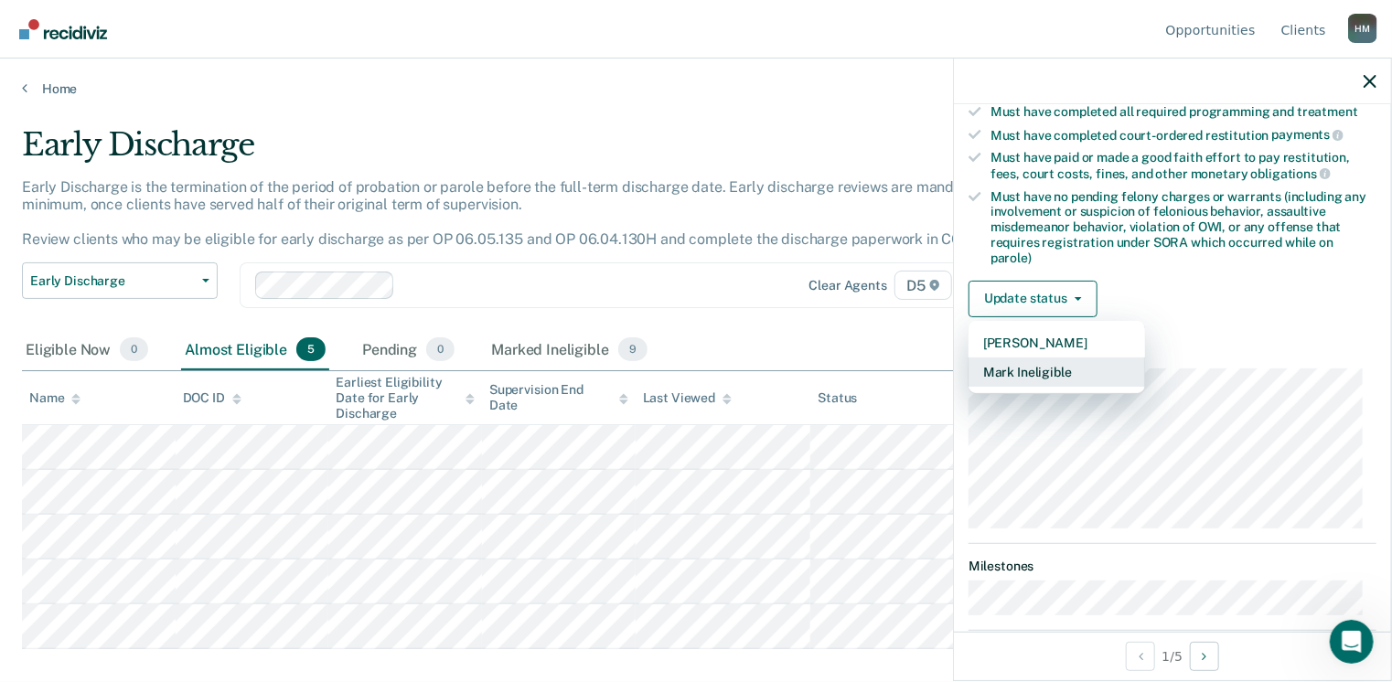
click at [1028, 360] on button "Mark Ineligible" at bounding box center [1056, 372] width 176 height 29
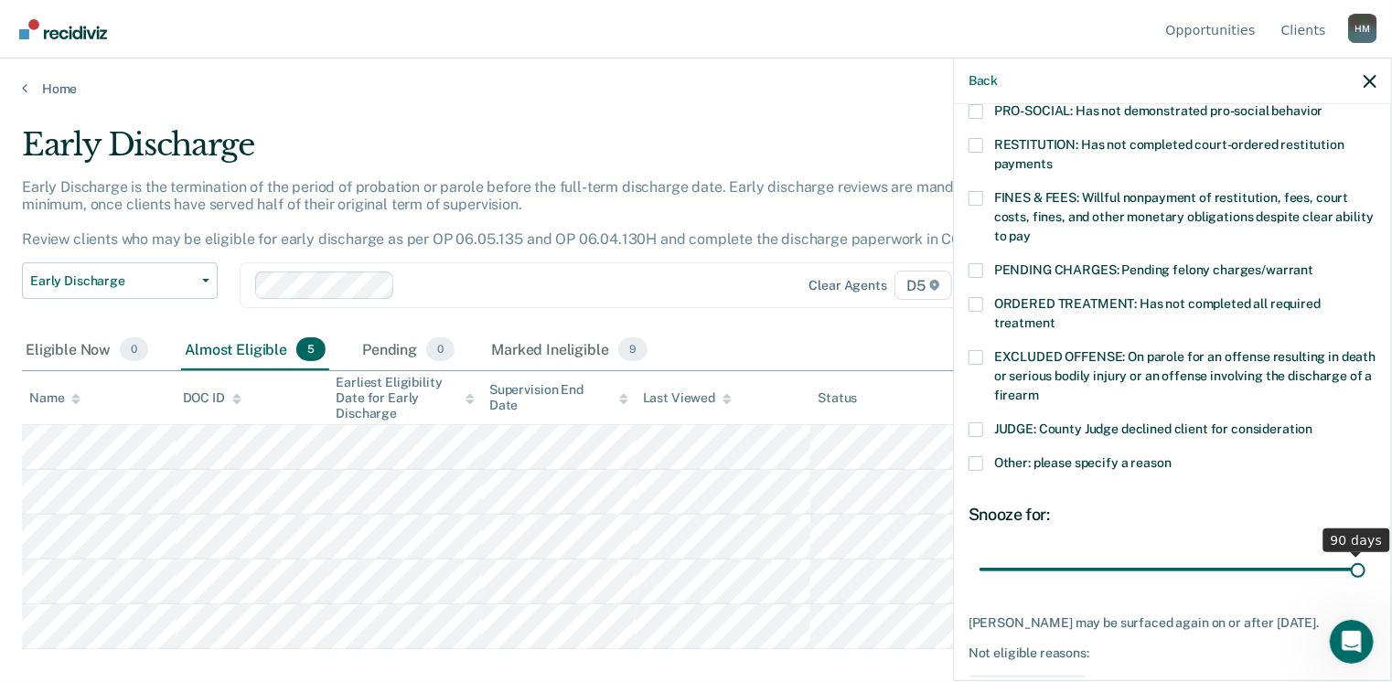
drag, startPoint x: 1104, startPoint y: 553, endPoint x: 1361, endPoint y: 539, distance: 257.3
type input "90"
click at [1365, 556] on input "range" at bounding box center [1172, 570] width 386 height 32
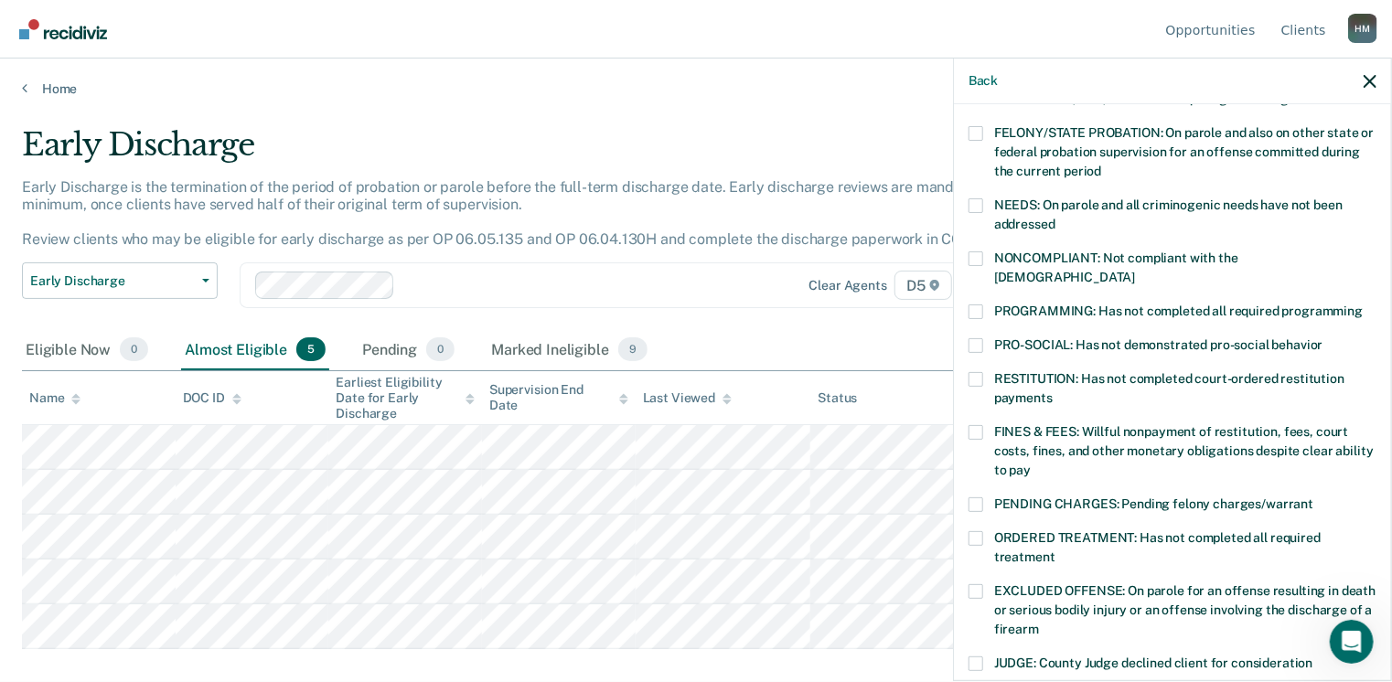
scroll to position [183, 0]
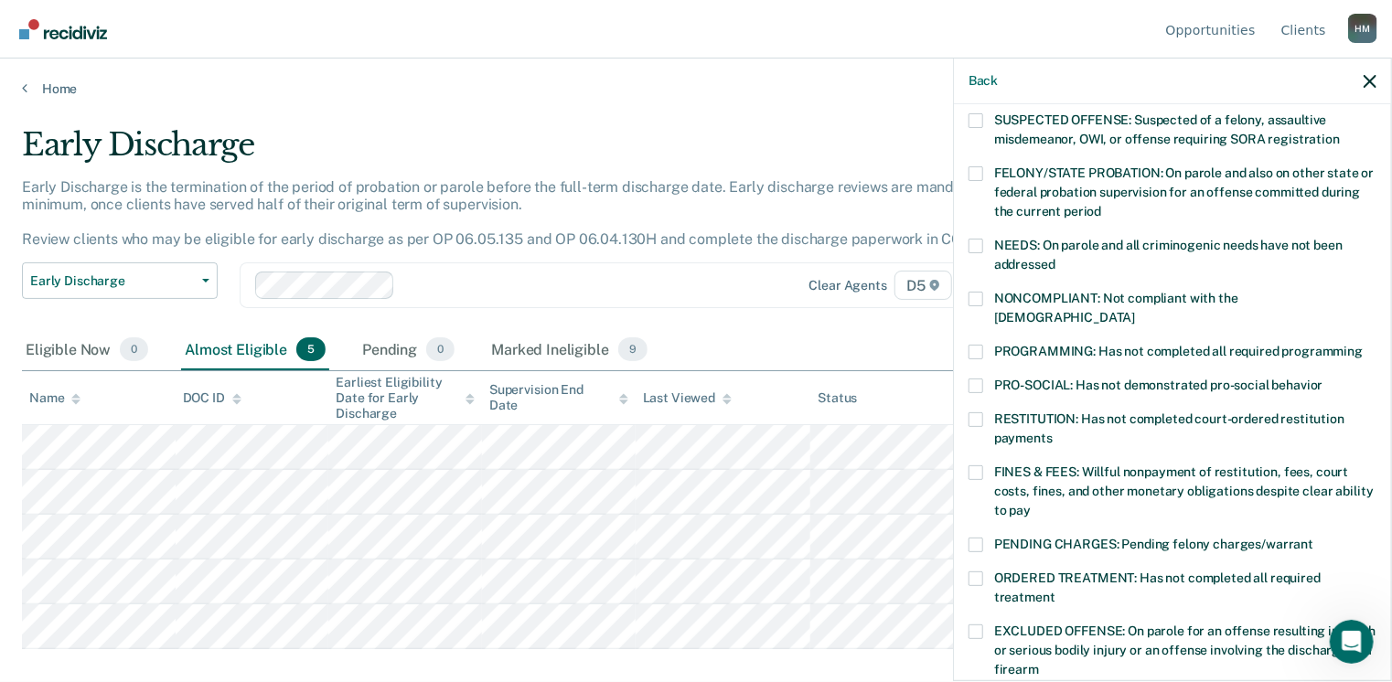
click at [979, 248] on span at bounding box center [975, 246] width 15 height 15
click at [1055, 258] on input "NEEDS: On parole and all criminogenic needs have not been addressed" at bounding box center [1055, 258] width 0 height 0
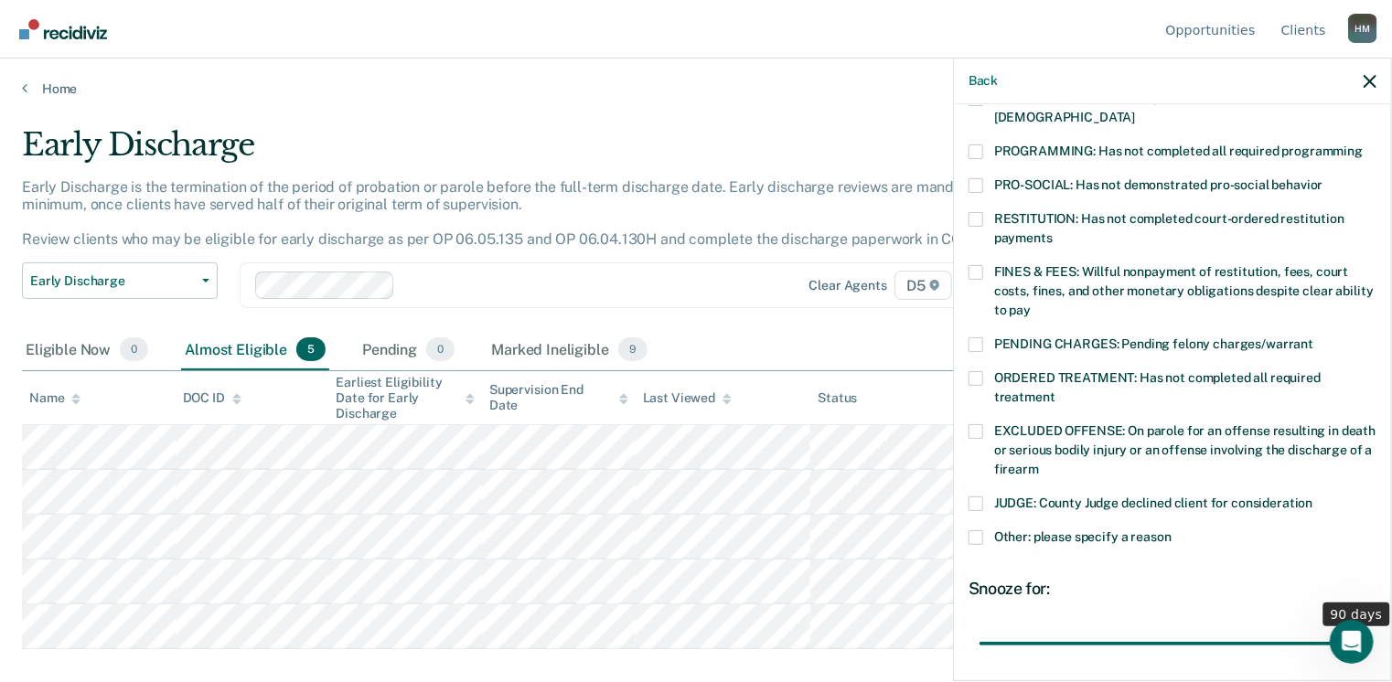
scroll to position [519, 0]
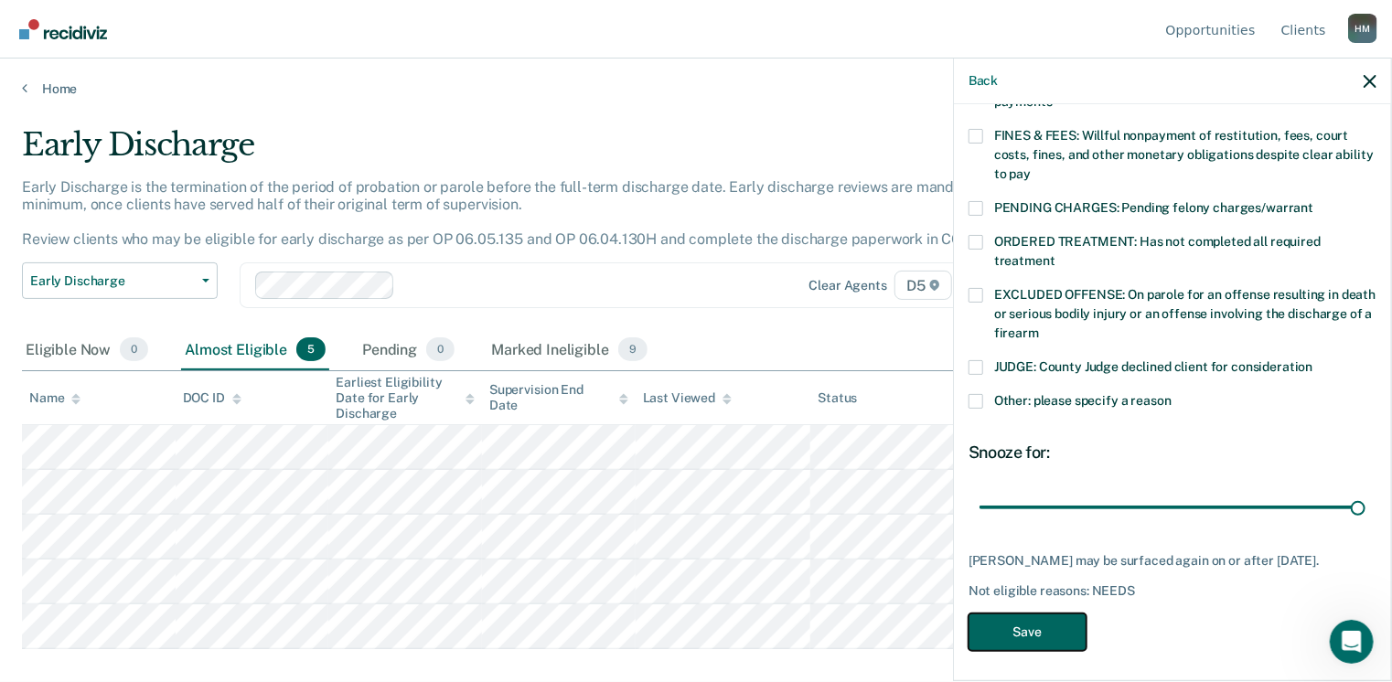
click at [1053, 629] on button "Save" at bounding box center [1027, 632] width 118 height 37
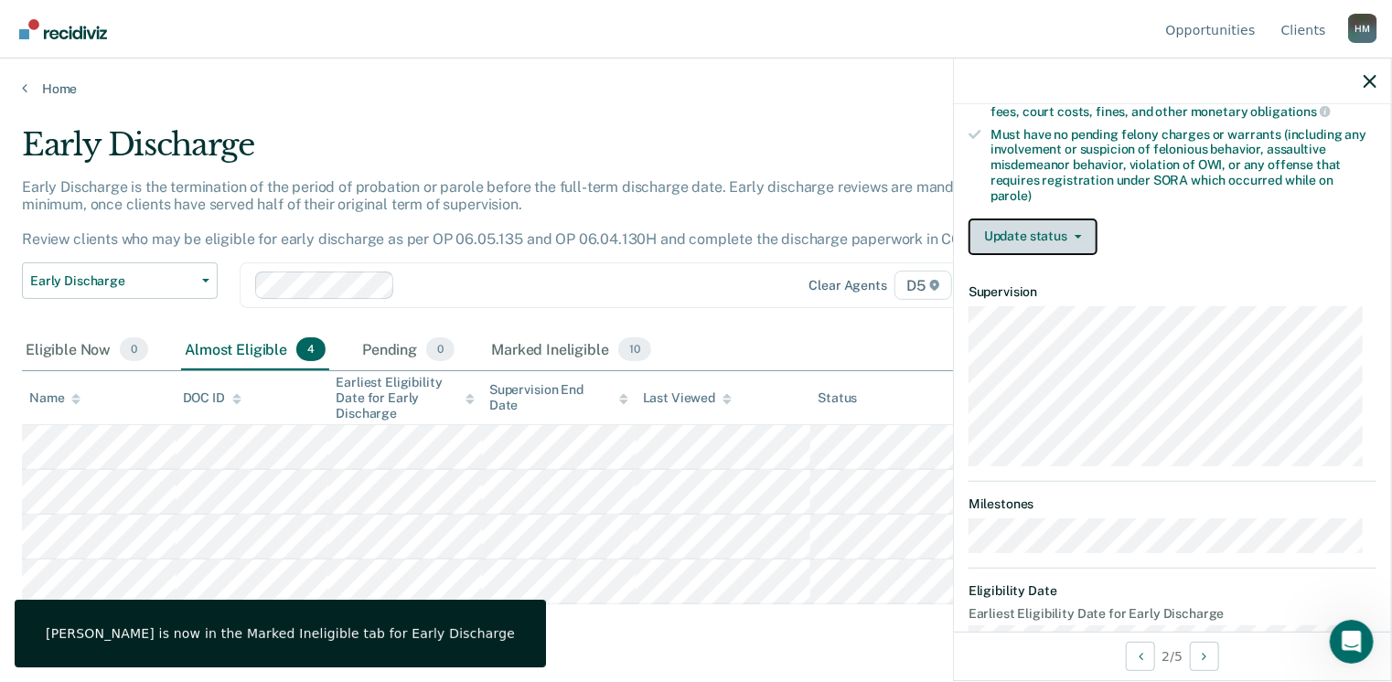
click at [1074, 224] on button "Update status" at bounding box center [1032, 237] width 129 height 37
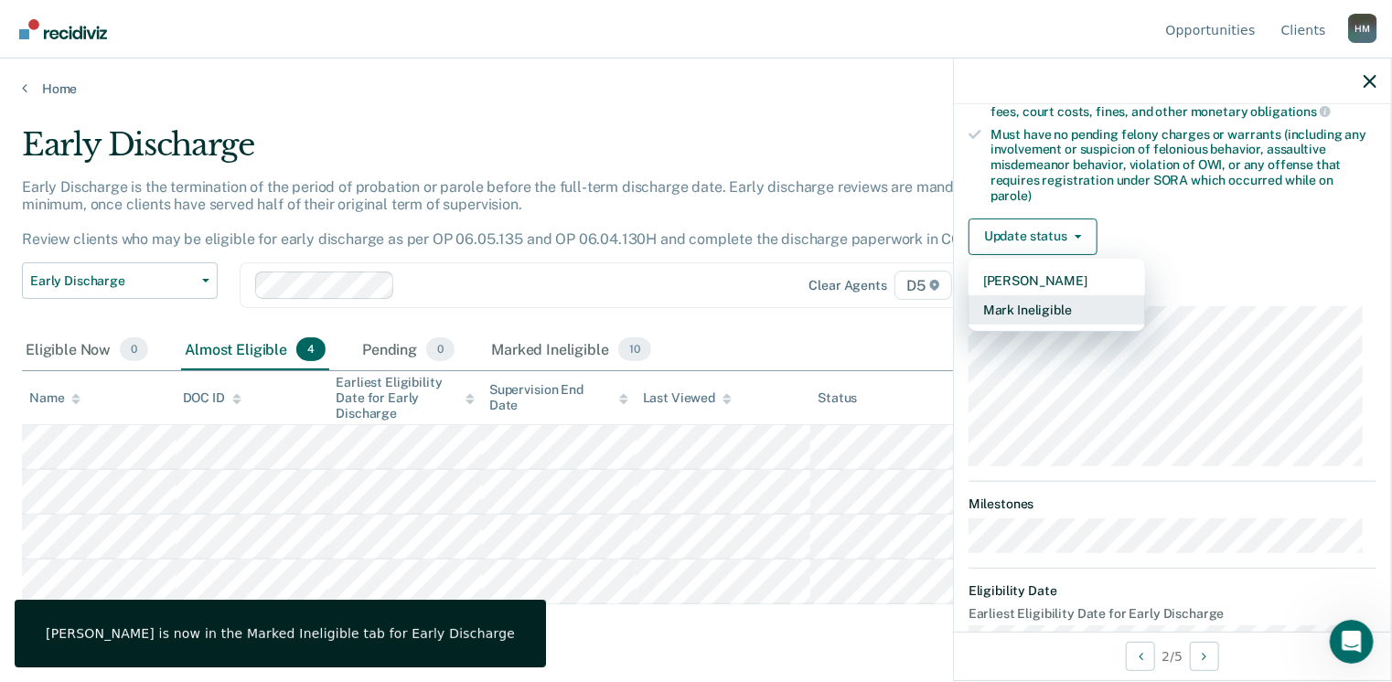
click at [1068, 312] on button "Mark Ineligible" at bounding box center [1056, 309] width 176 height 29
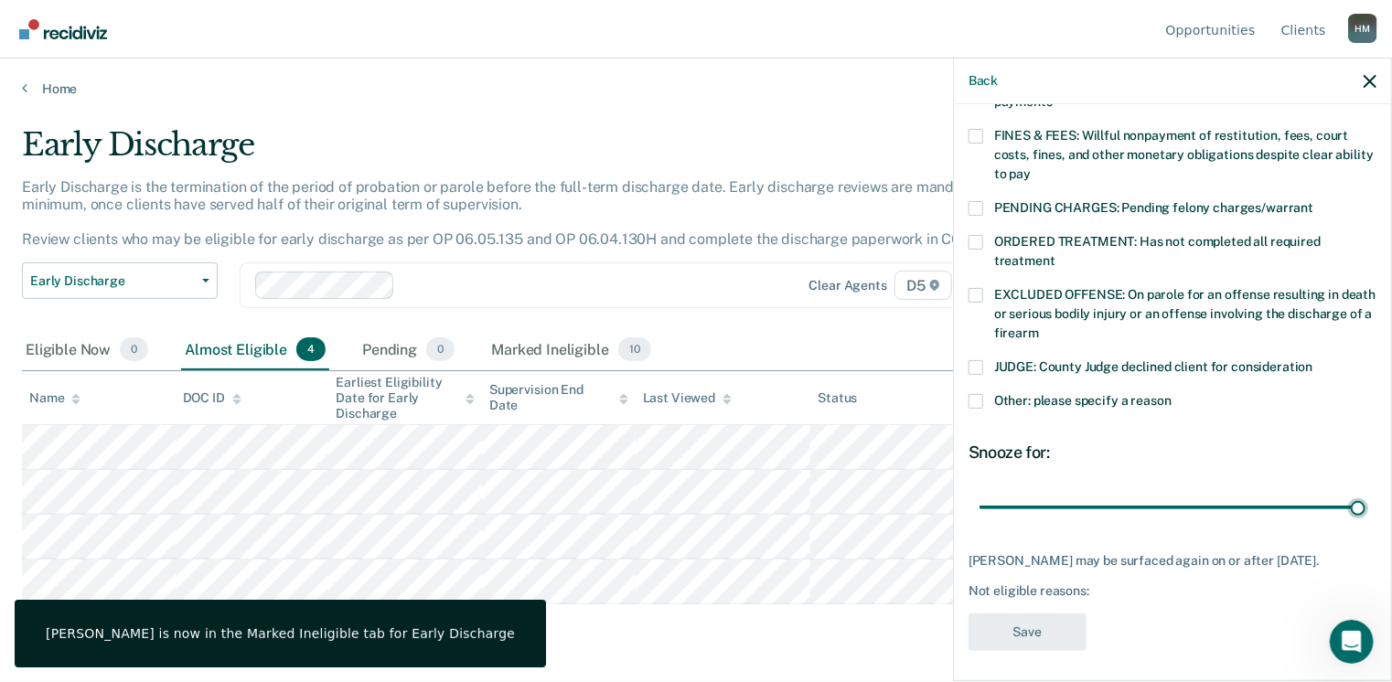
drag, startPoint x: 1108, startPoint y: 487, endPoint x: 1377, endPoint y: 486, distance: 268.8
type input "90"
click at [1365, 492] on input "range" at bounding box center [1172, 508] width 386 height 32
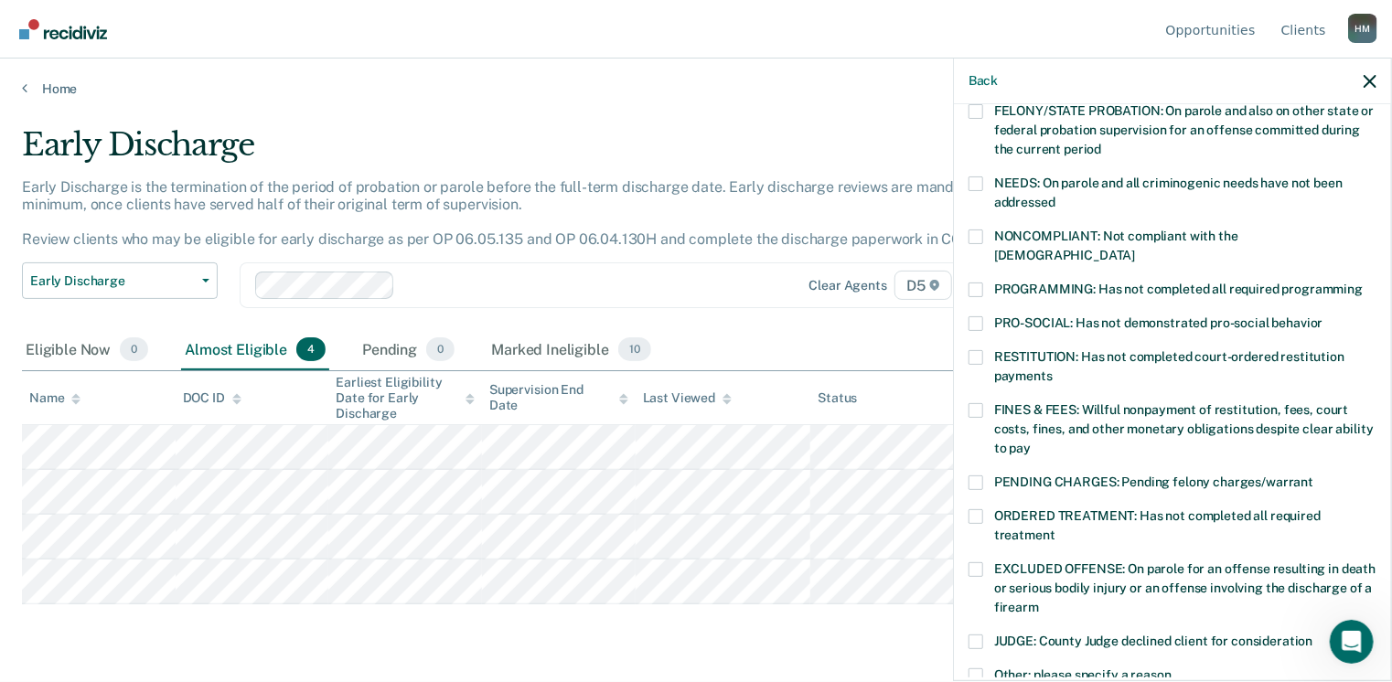
scroll to position [154, 0]
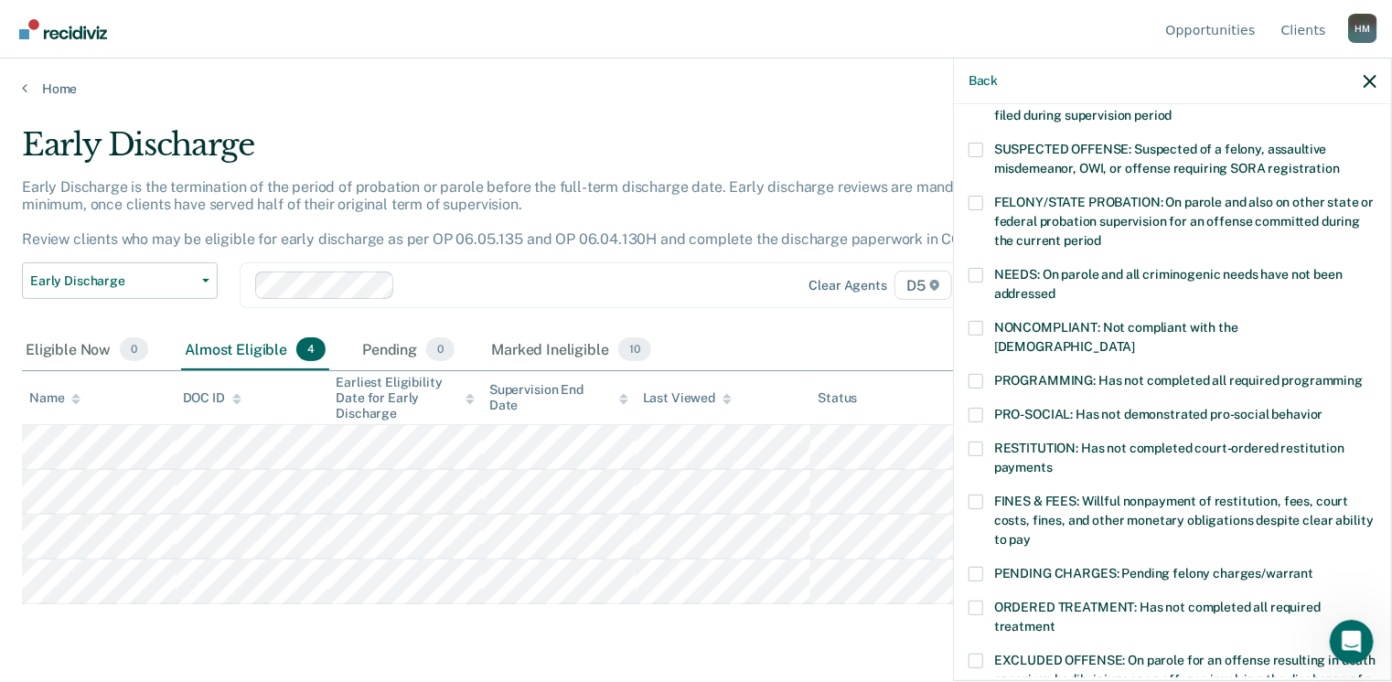
click at [984, 408] on label "PRO-SOCIAL: Has not demonstrated pro-social behavior" at bounding box center [1172, 417] width 408 height 19
click at [1323, 408] on input "PRO-SOCIAL: Has not demonstrated pro-social behavior" at bounding box center [1323, 408] width 0 height 0
click at [971, 272] on span at bounding box center [975, 275] width 15 height 15
click at [1055, 287] on input "NEEDS: On parole and all criminogenic needs have not been addressed" at bounding box center [1055, 287] width 0 height 0
click at [977, 408] on span at bounding box center [975, 415] width 15 height 15
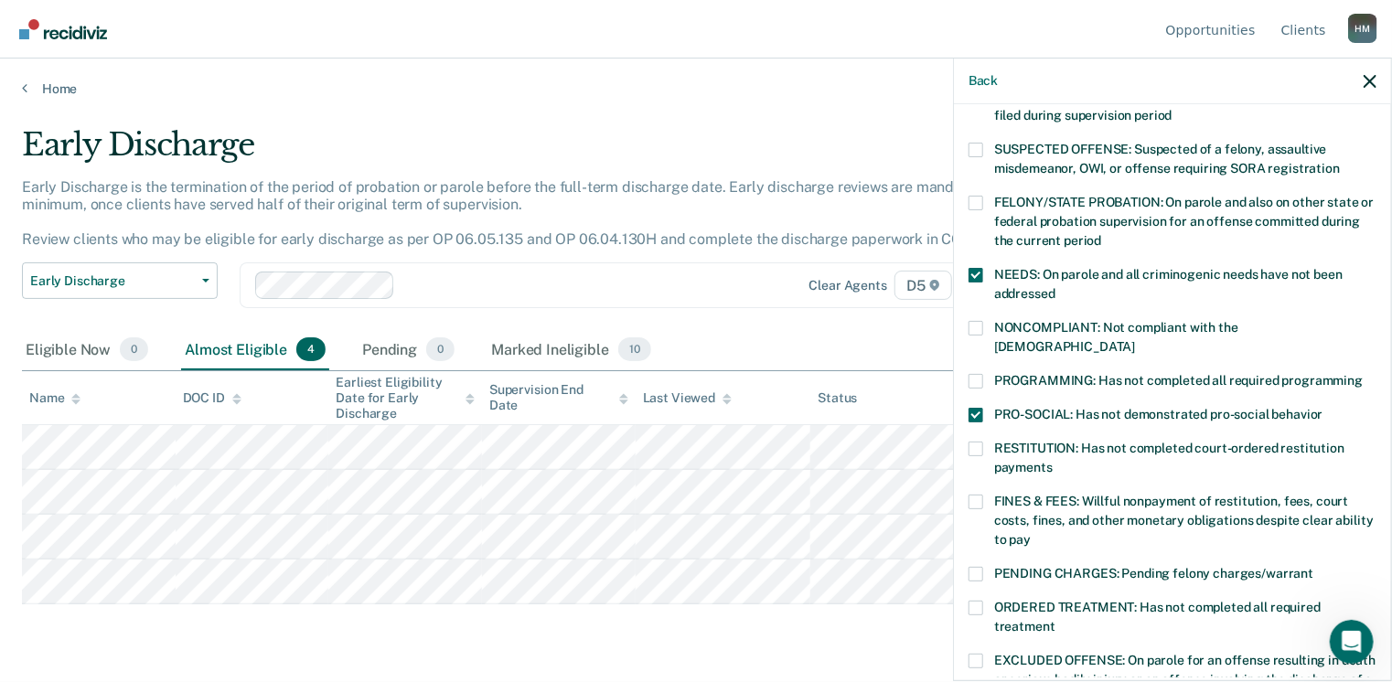
click at [1323, 408] on input "PRO-SOCIAL: Has not demonstrated pro-social behavior" at bounding box center [1323, 408] width 0 height 0
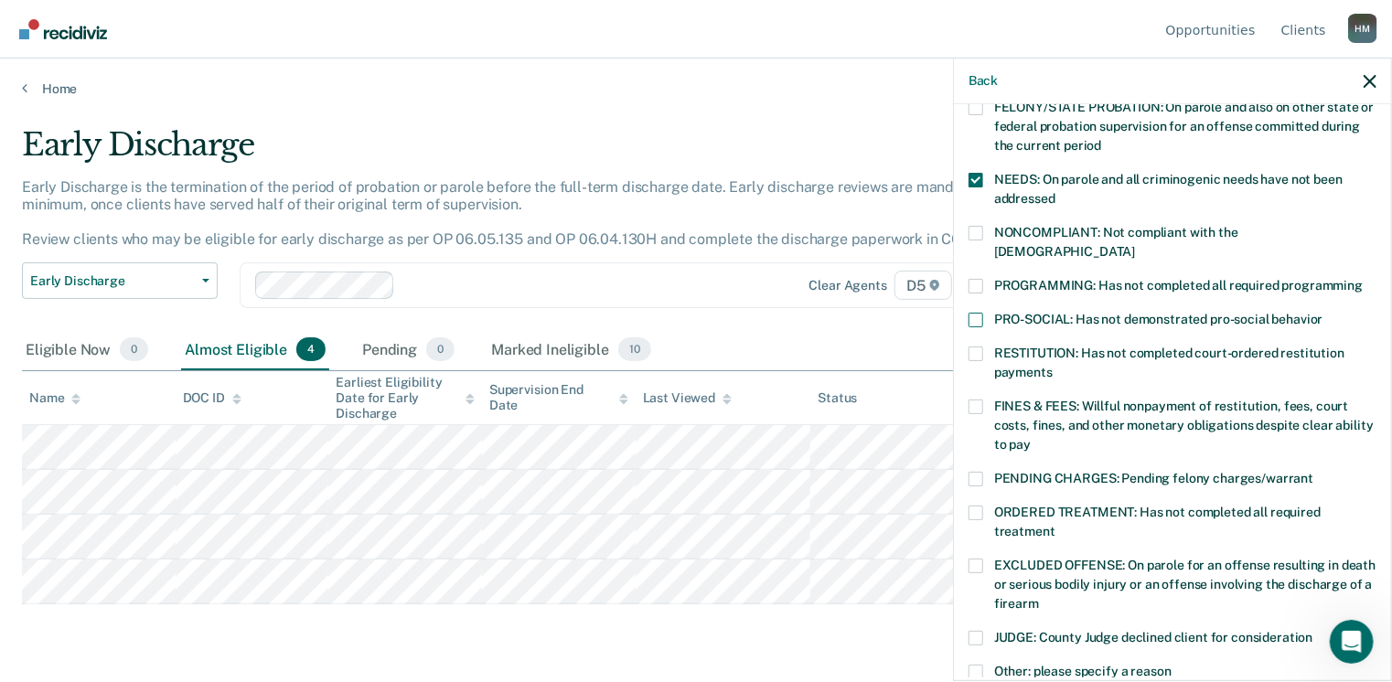
scroll to position [519, 0]
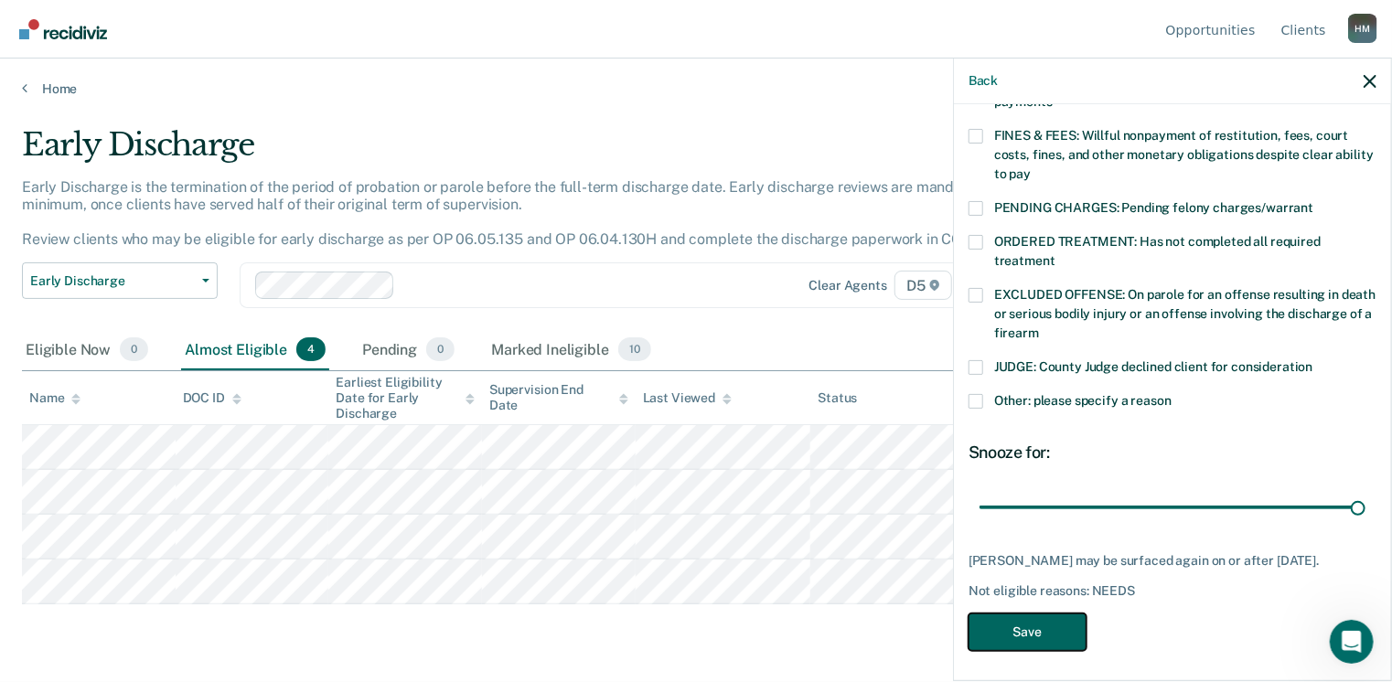
click at [1009, 630] on button "Save" at bounding box center [1027, 632] width 118 height 37
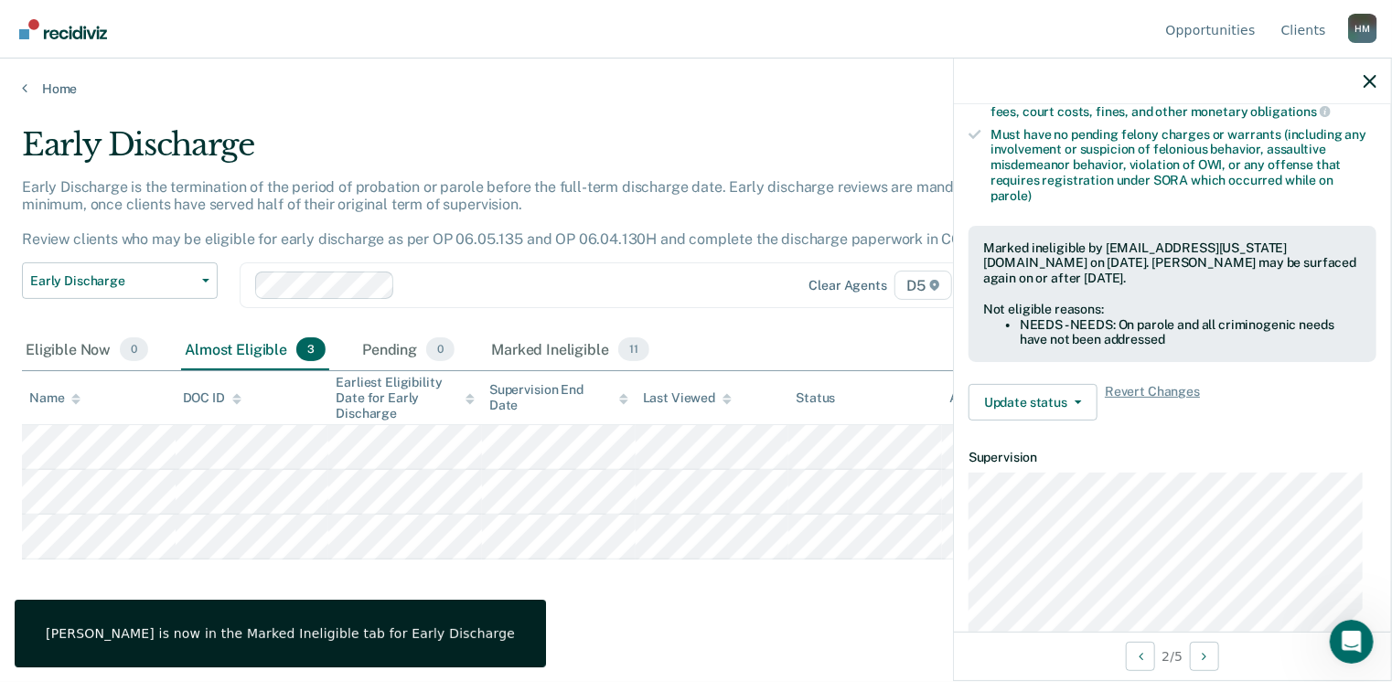
click at [174, 458] on tr at bounding box center [696, 447] width 1348 height 45
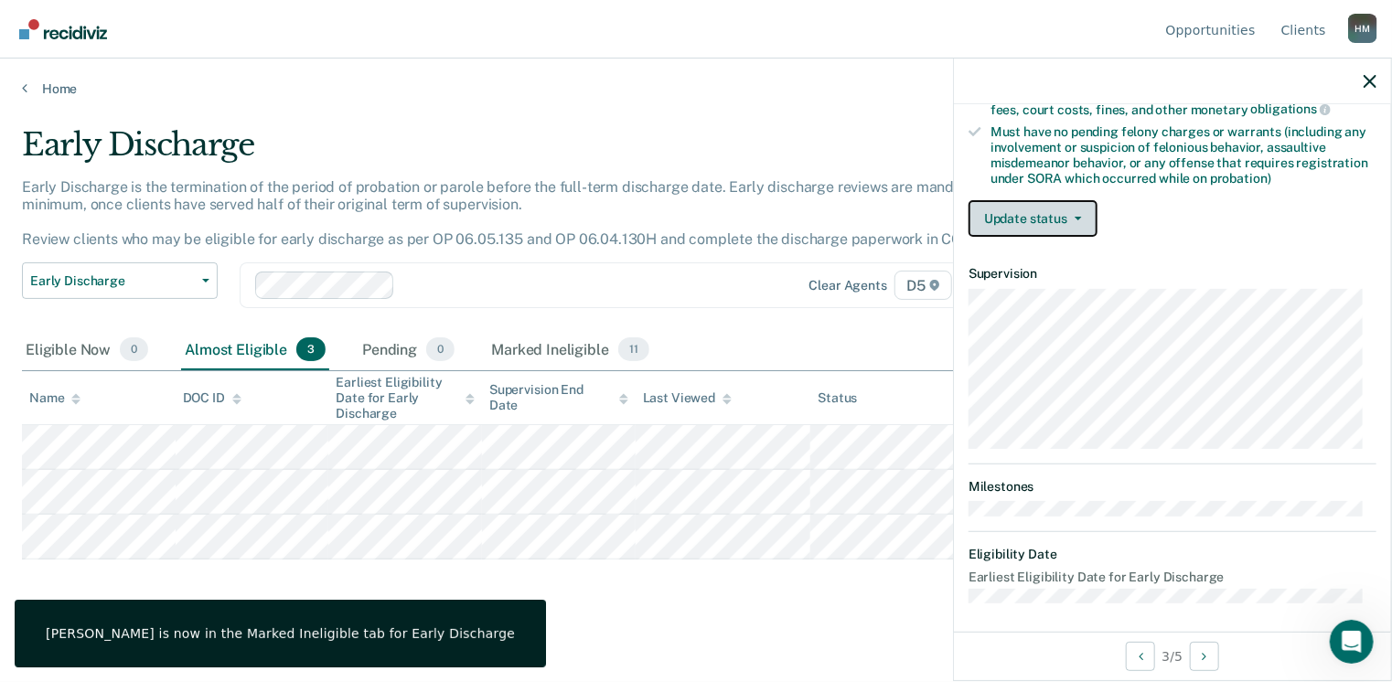
click at [1026, 208] on button "Update status" at bounding box center [1032, 218] width 129 height 37
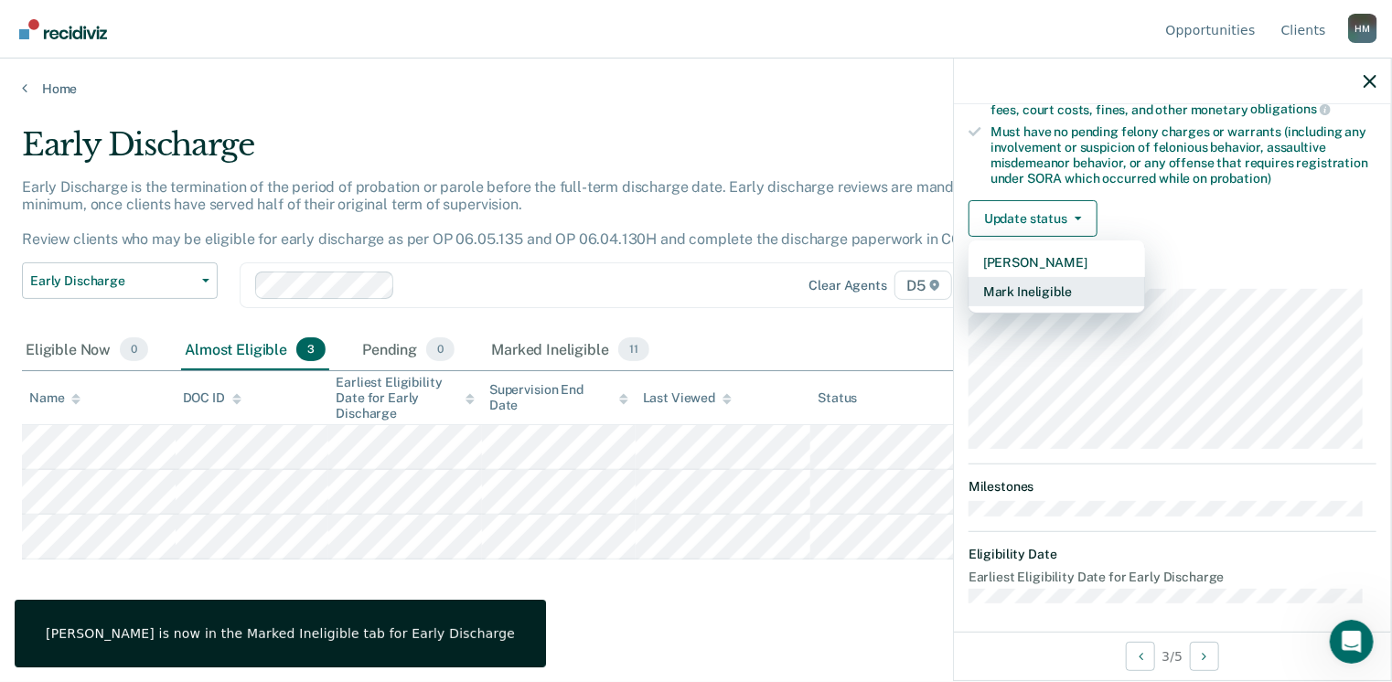
click at [1013, 297] on button "Mark Ineligible" at bounding box center [1056, 291] width 176 height 29
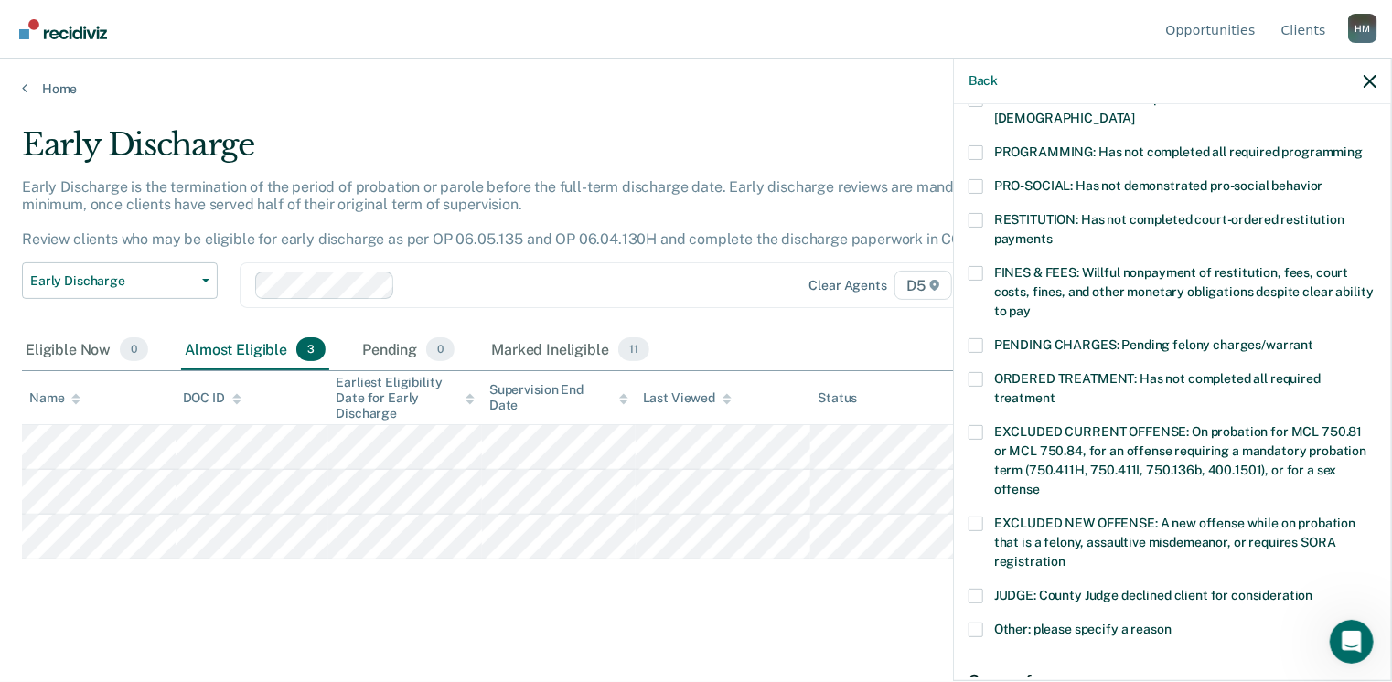
click at [978, 372] on span at bounding box center [975, 379] width 15 height 15
click at [1055, 391] on input "ORDERED TREATMENT: Has not completed all required treatment" at bounding box center [1055, 391] width 0 height 0
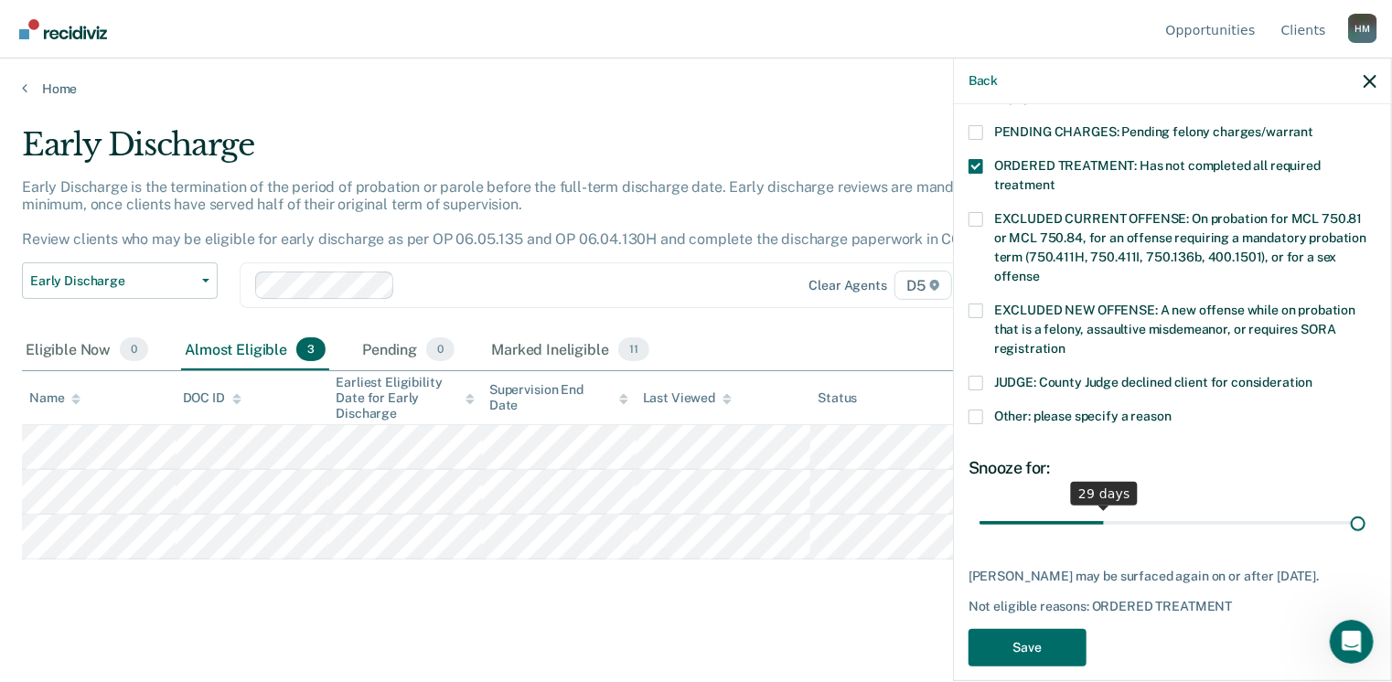
scroll to position [595, 0]
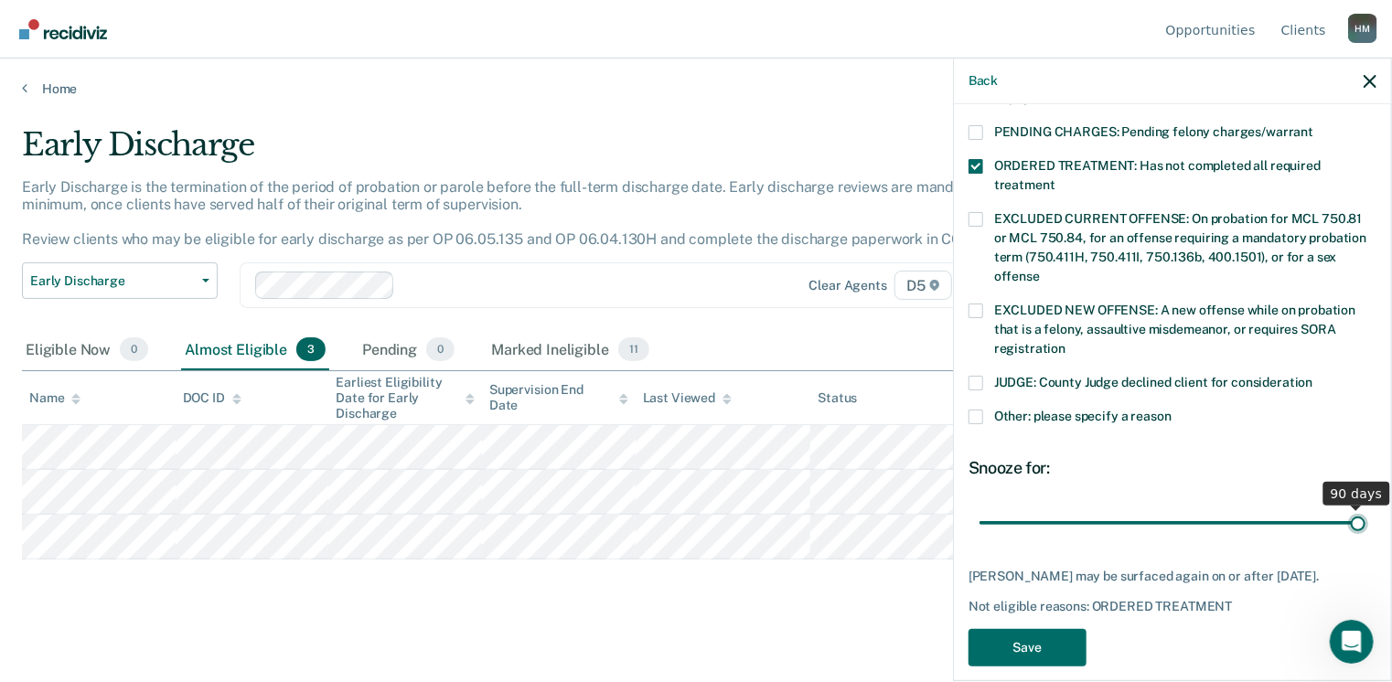
drag, startPoint x: 1099, startPoint y: 487, endPoint x: 1397, endPoint y: 492, distance: 298.1
type input "90"
click at [1365, 507] on input "range" at bounding box center [1172, 523] width 386 height 32
click at [1004, 629] on button "Save" at bounding box center [1027, 647] width 118 height 37
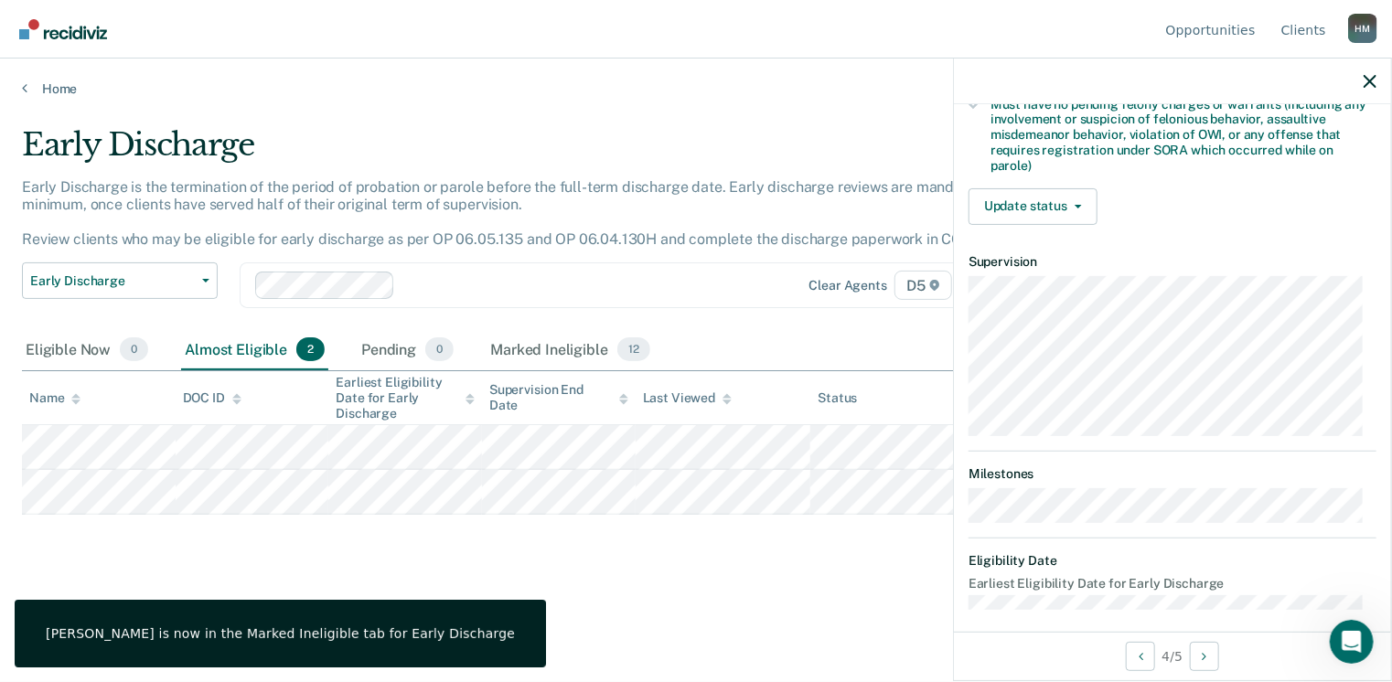
scroll to position [536, 0]
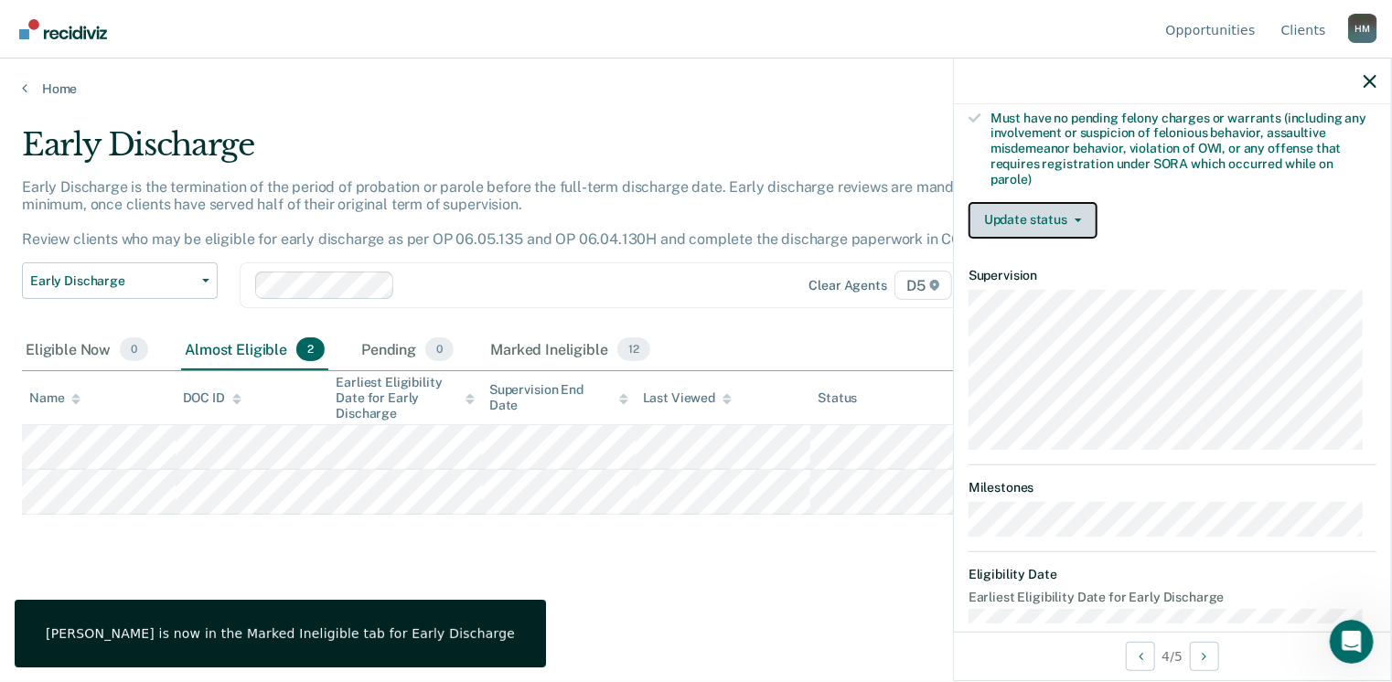
click at [994, 222] on button "Update status" at bounding box center [1032, 220] width 129 height 37
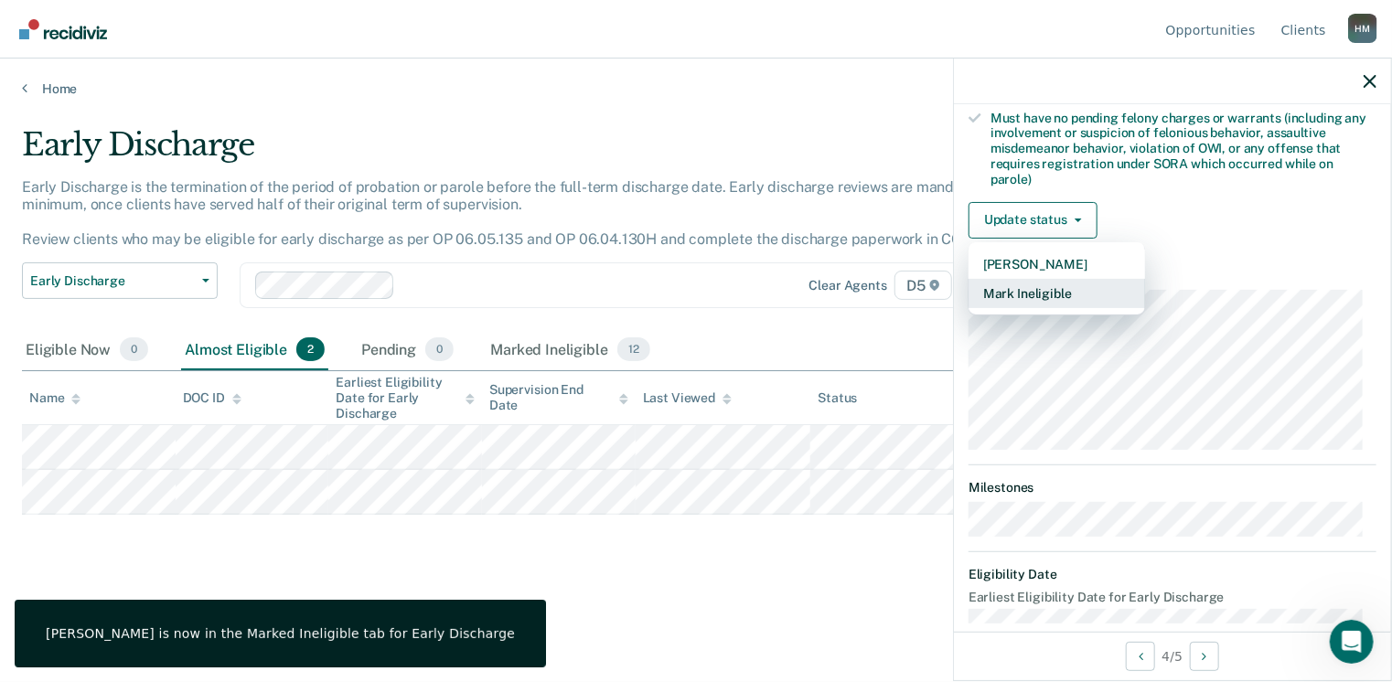
click at [1005, 289] on button "Mark Ineligible" at bounding box center [1056, 293] width 176 height 29
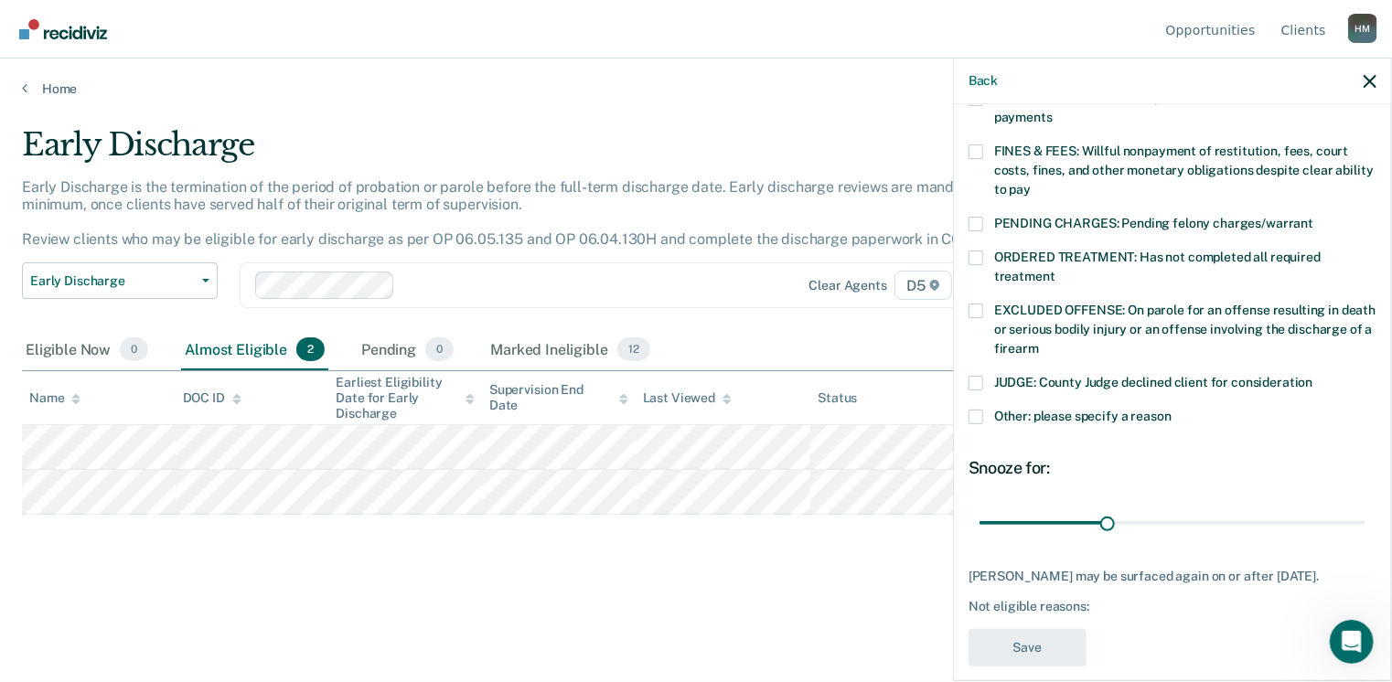
drag, startPoint x: 984, startPoint y: 229, endPoint x: 1019, endPoint y: 281, distance: 63.1
click at [981, 251] on label "ORDERED TREATMENT: Has not completed all required treatment" at bounding box center [1172, 270] width 408 height 38
click at [1055, 270] on input "ORDERED TREATMENT: Has not completed all required treatment" at bounding box center [1055, 270] width 0 height 0
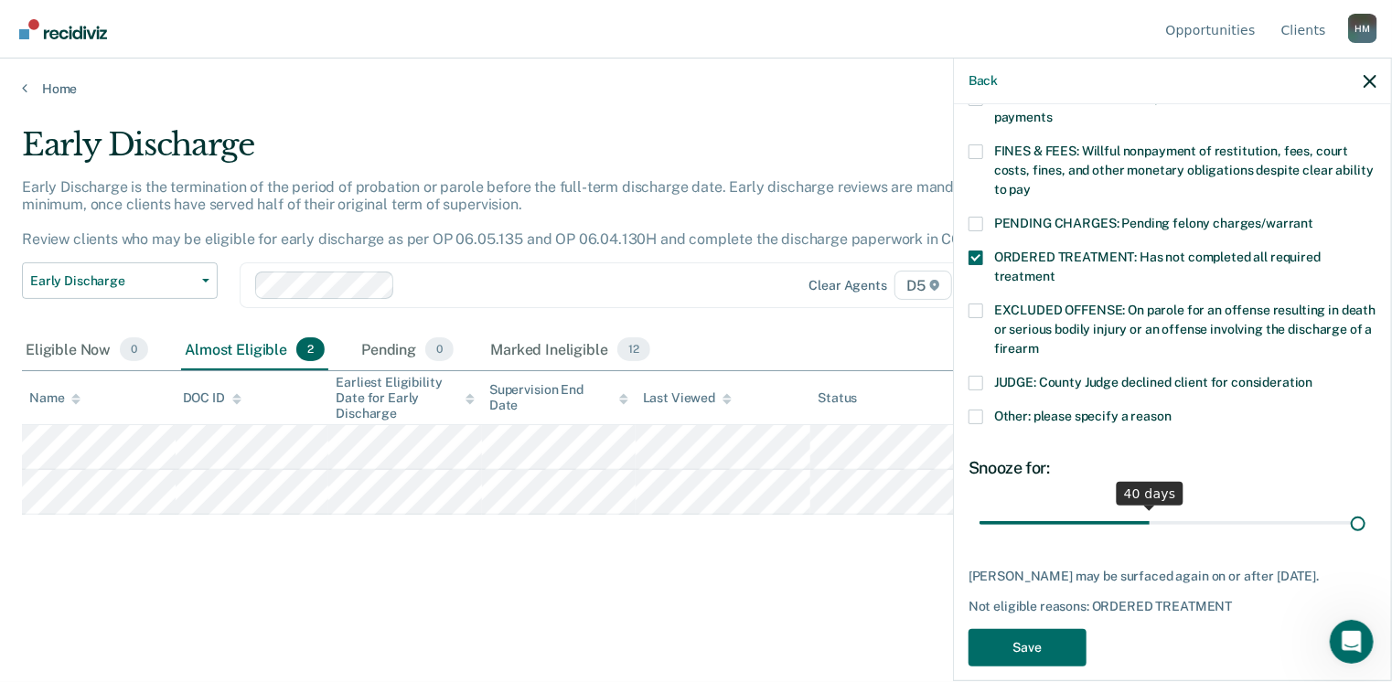
drag, startPoint x: 1115, startPoint y: 503, endPoint x: 1397, endPoint y: 507, distance: 282.6
type input "90"
click at [1365, 507] on input "range" at bounding box center [1172, 523] width 386 height 32
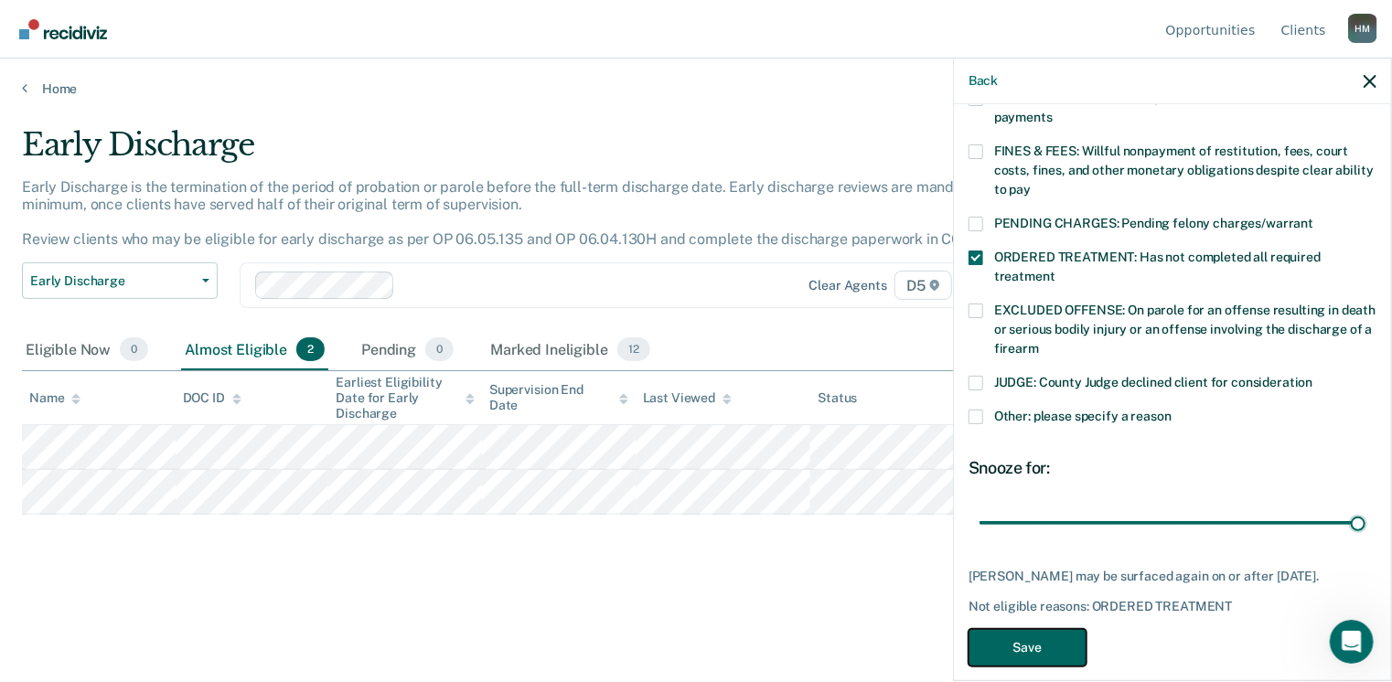
drag, startPoint x: 1043, startPoint y: 628, endPoint x: 1024, endPoint y: 630, distance: 19.3
click at [1042, 629] on button "Save" at bounding box center [1027, 647] width 118 height 37
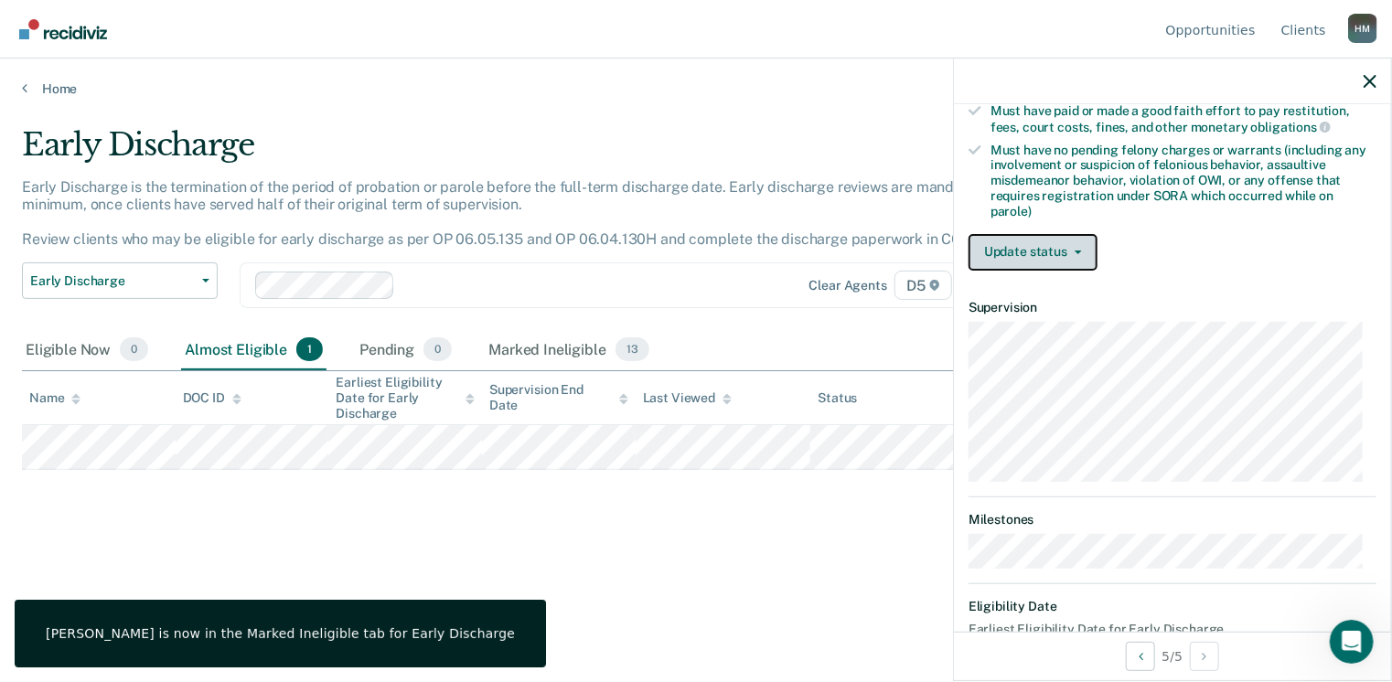
click at [1056, 250] on button "Update status" at bounding box center [1032, 252] width 129 height 37
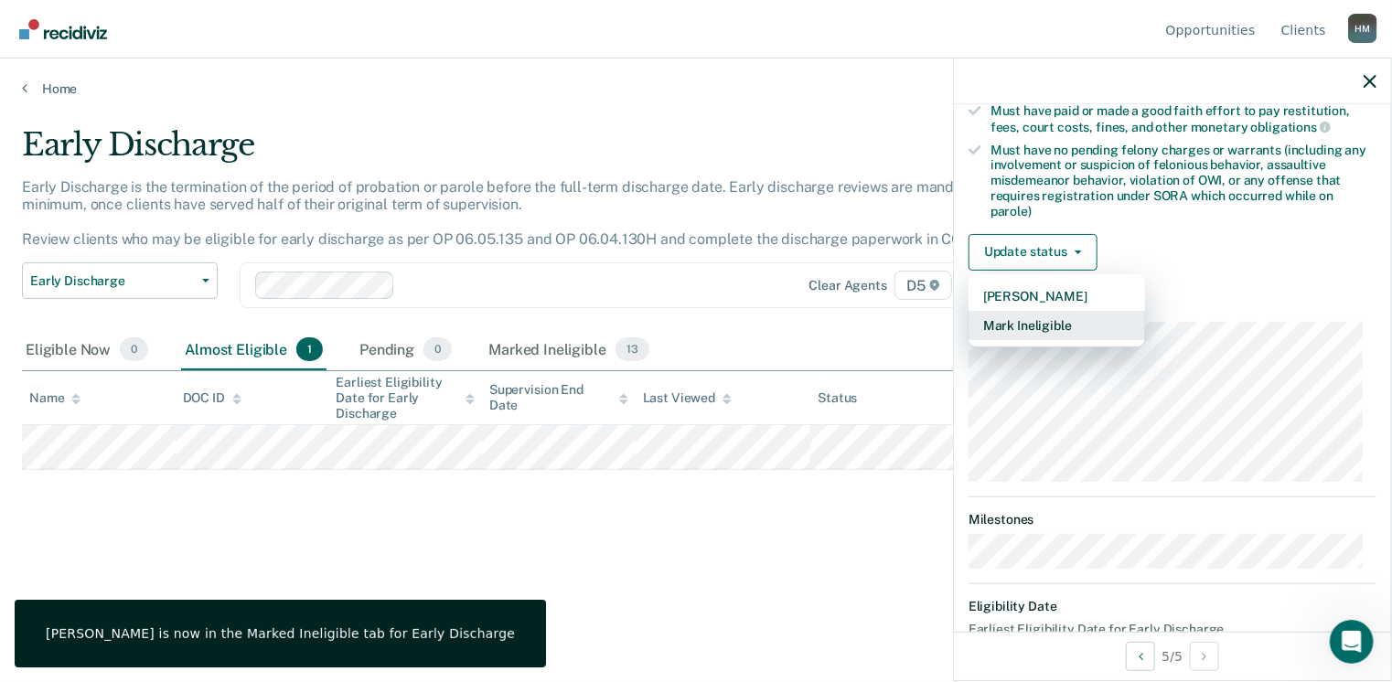
click at [1026, 316] on button "Mark Ineligible" at bounding box center [1056, 325] width 176 height 29
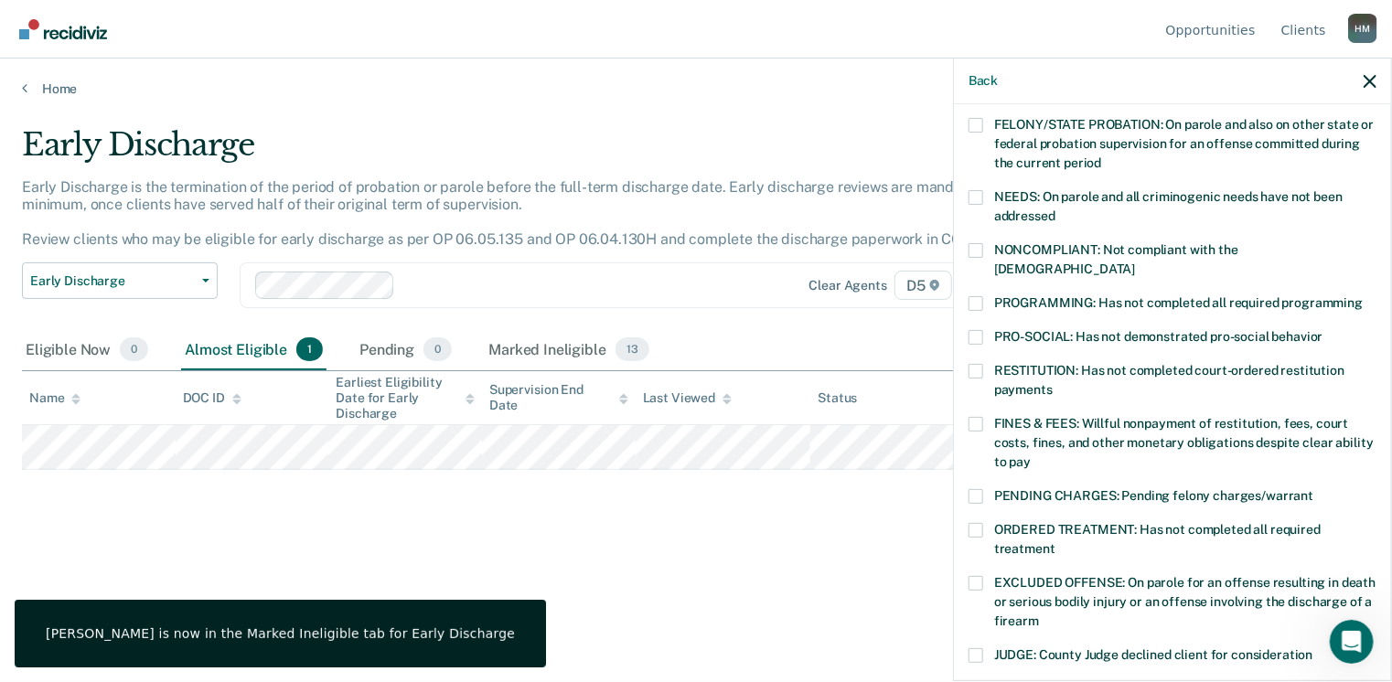
scroll to position [230, 0]
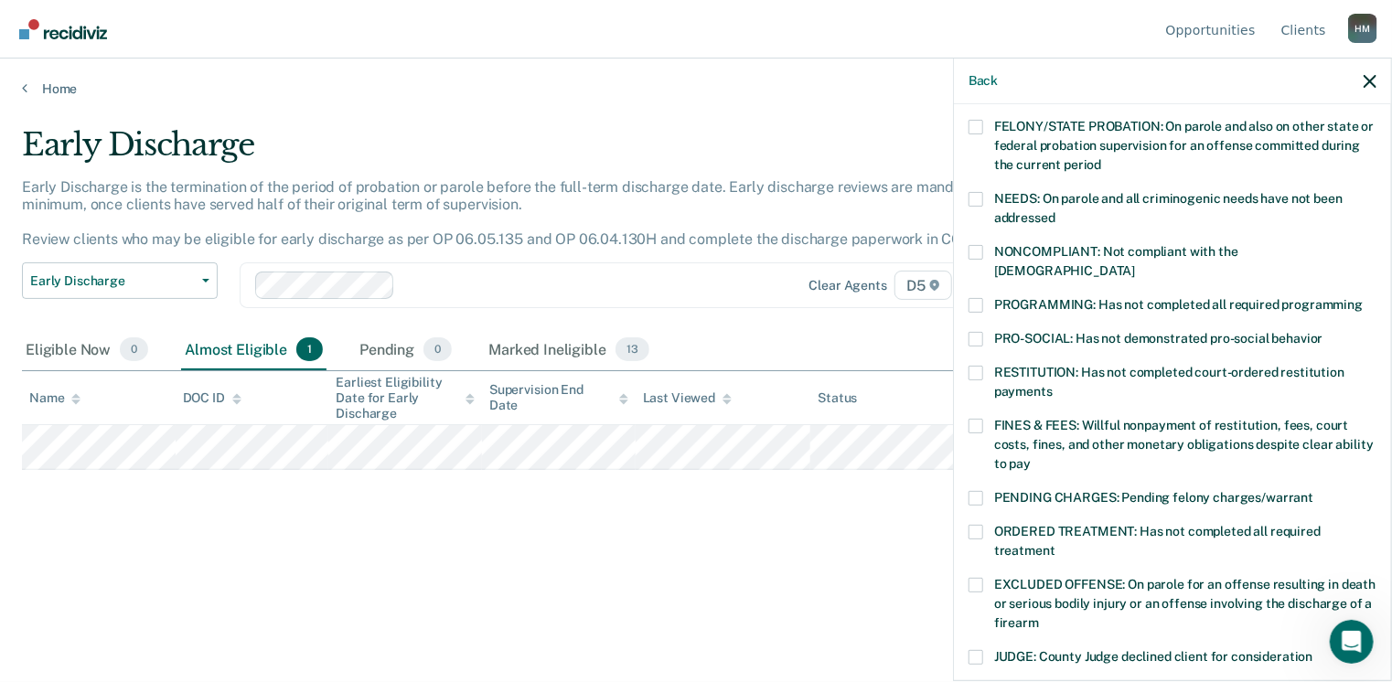
drag, startPoint x: 975, startPoint y: 205, endPoint x: 979, endPoint y: 227, distance: 22.4
click at [975, 204] on label "NEEDS: On parole and all criminogenic needs have not been addressed" at bounding box center [1172, 211] width 408 height 38
click at [1055, 211] on input "NEEDS: On parole and all criminogenic needs have not been addressed" at bounding box center [1055, 211] width 0 height 0
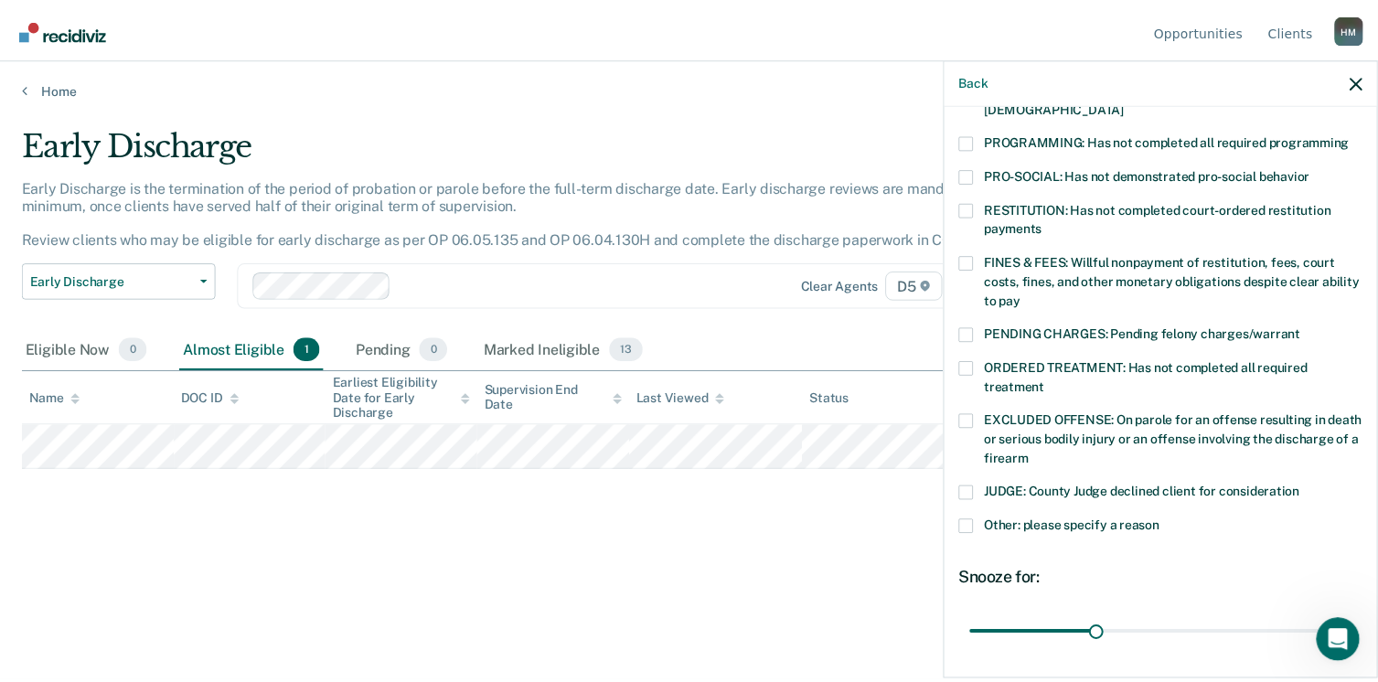
scroll to position [504, 0]
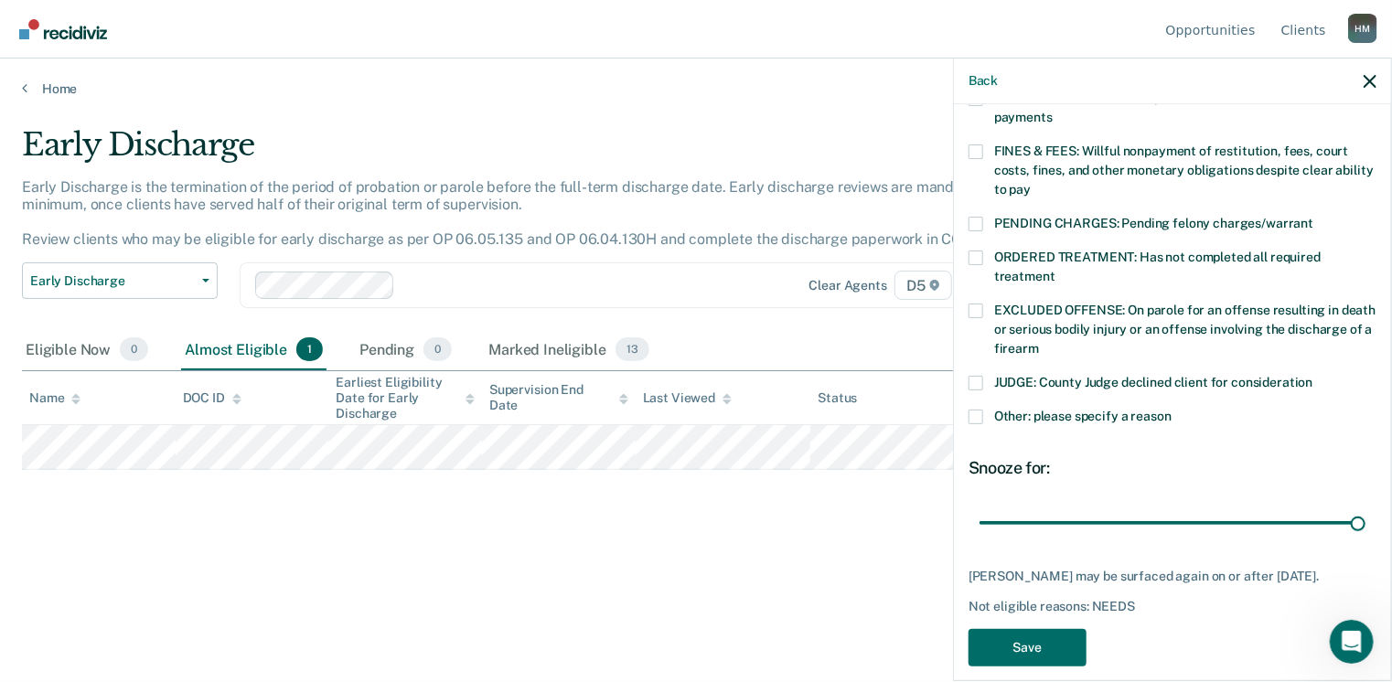
drag, startPoint x: 1123, startPoint y: 507, endPoint x: 1350, endPoint y: 547, distance: 230.3
type input "90"
click at [1365, 526] on input "range" at bounding box center [1172, 523] width 386 height 32
click at [1019, 629] on button "Save" at bounding box center [1027, 647] width 118 height 37
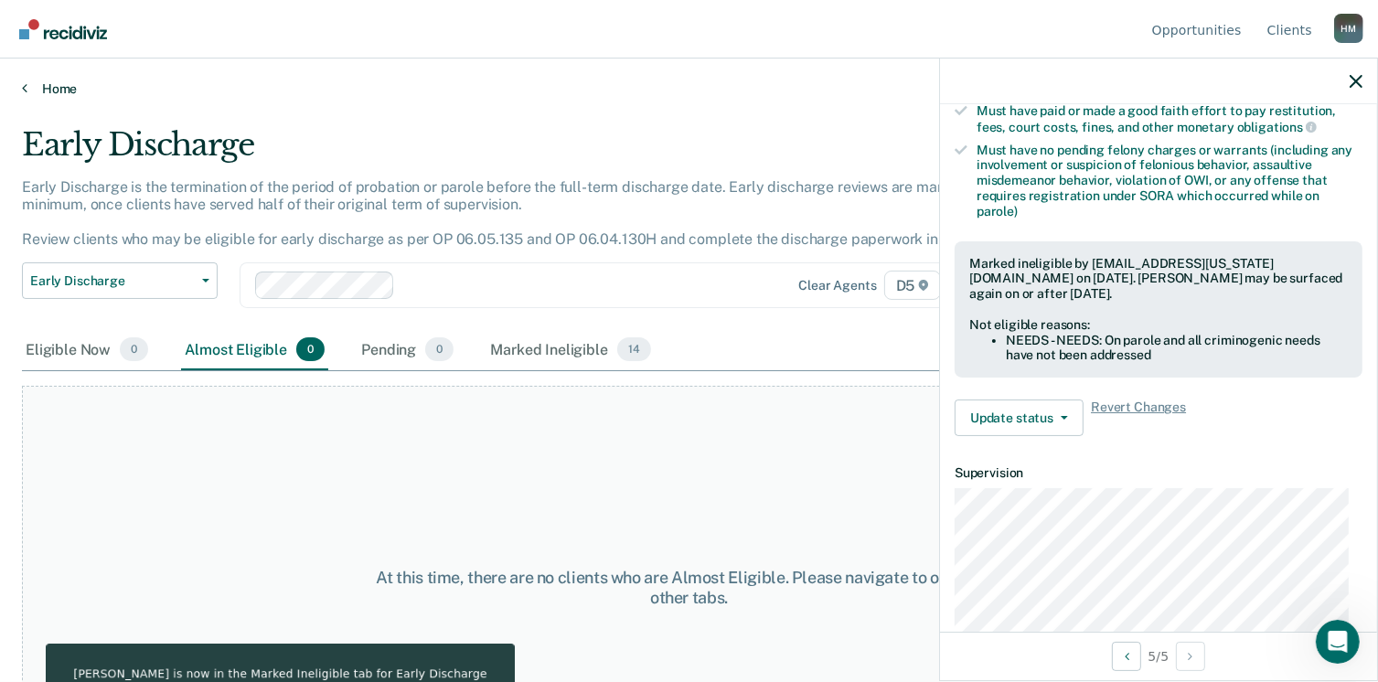
click at [47, 89] on link "Home" at bounding box center [689, 88] width 1334 height 16
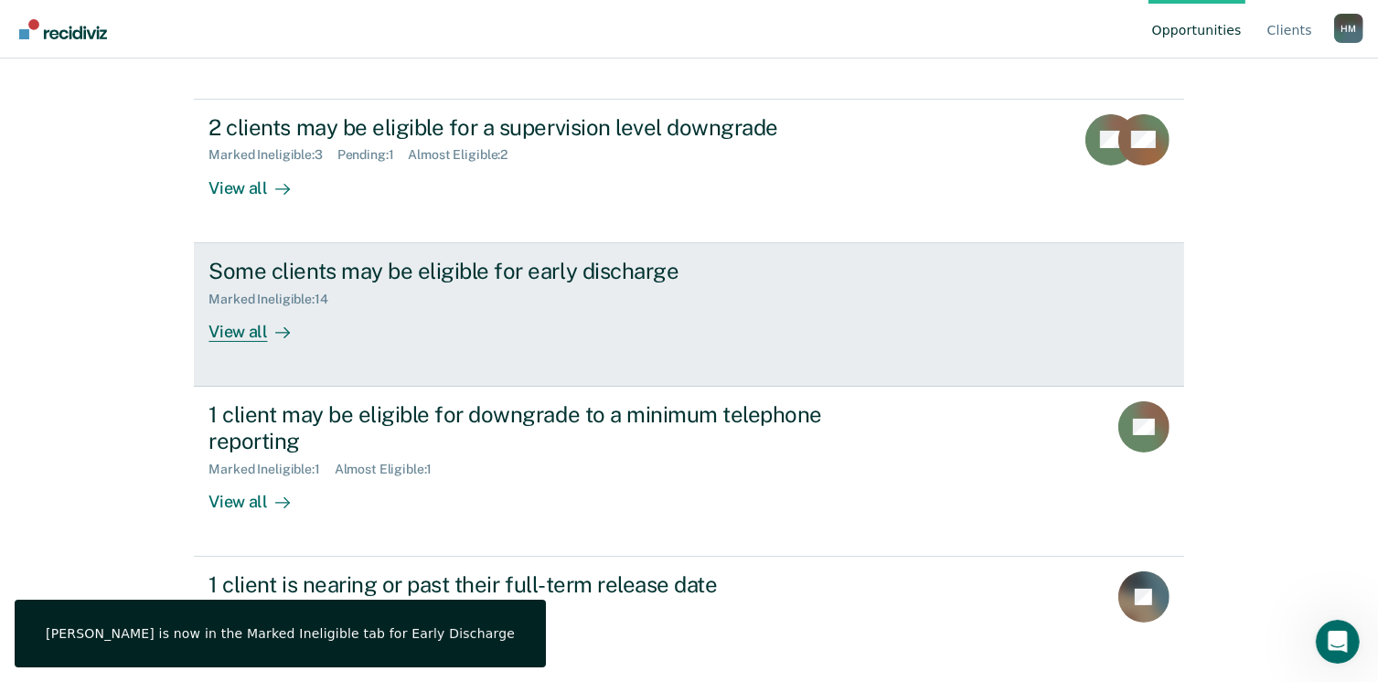
scroll to position [183, 0]
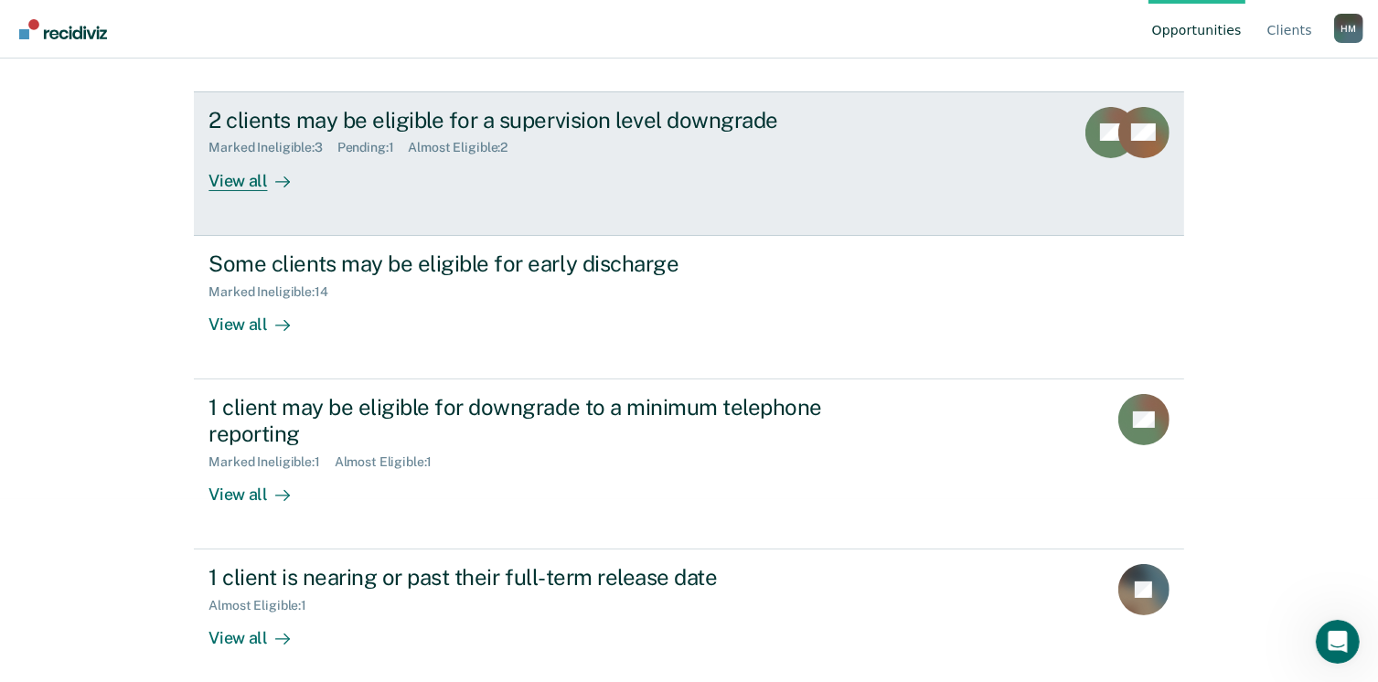
click at [251, 188] on div "View all" at bounding box center [259, 173] width 102 height 36
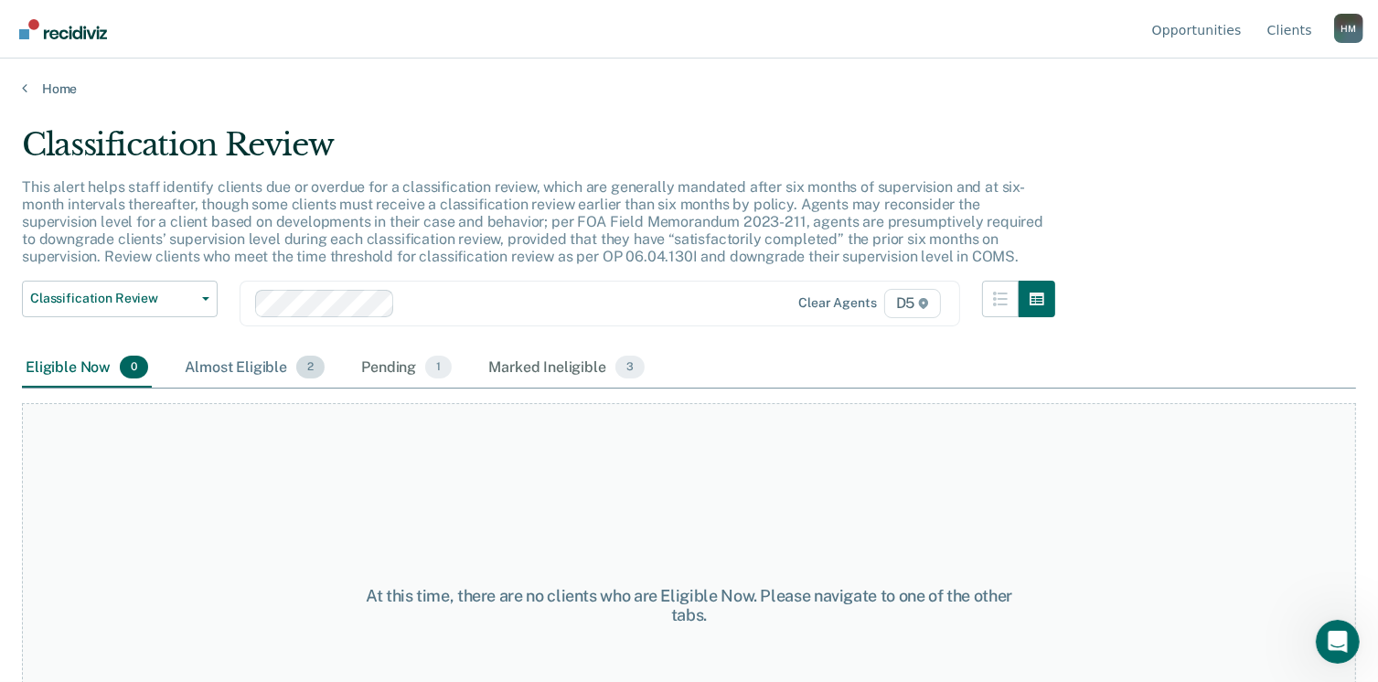
click at [274, 358] on div "Almost Eligible 2" at bounding box center [254, 368] width 147 height 40
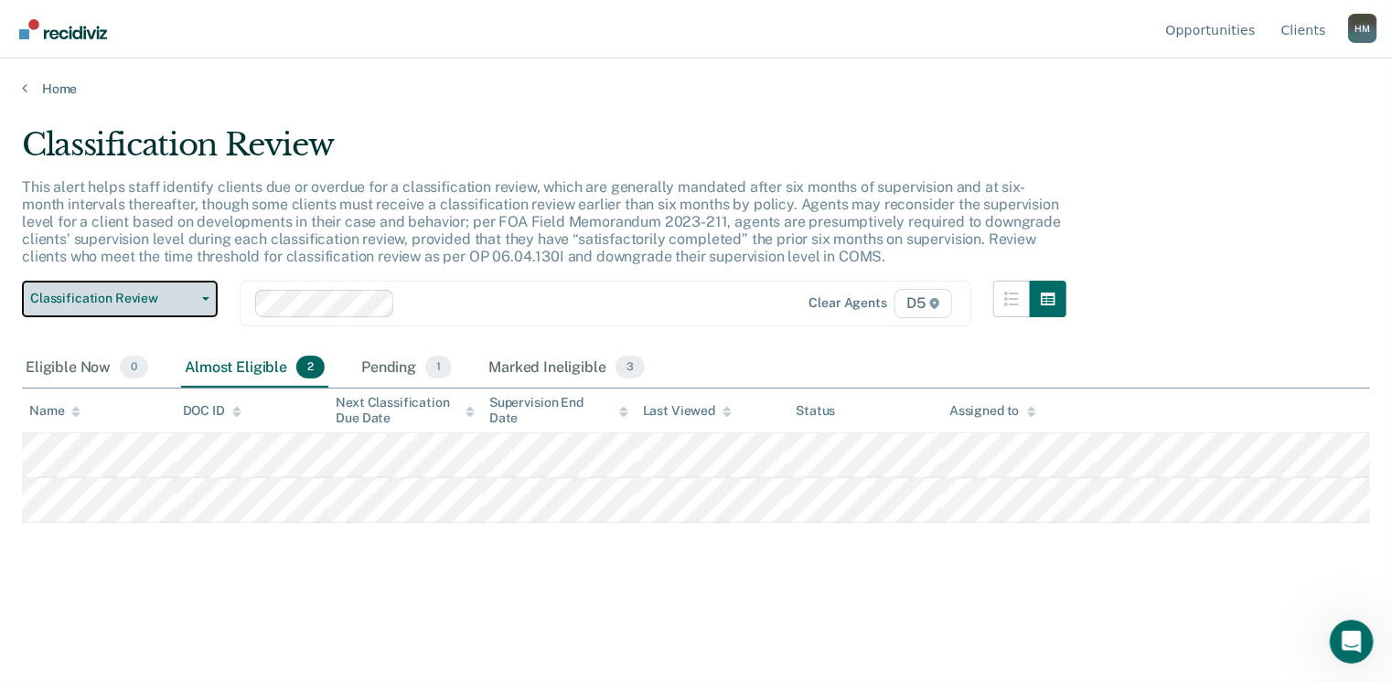
click at [149, 287] on button "Classification Review" at bounding box center [120, 299] width 196 height 37
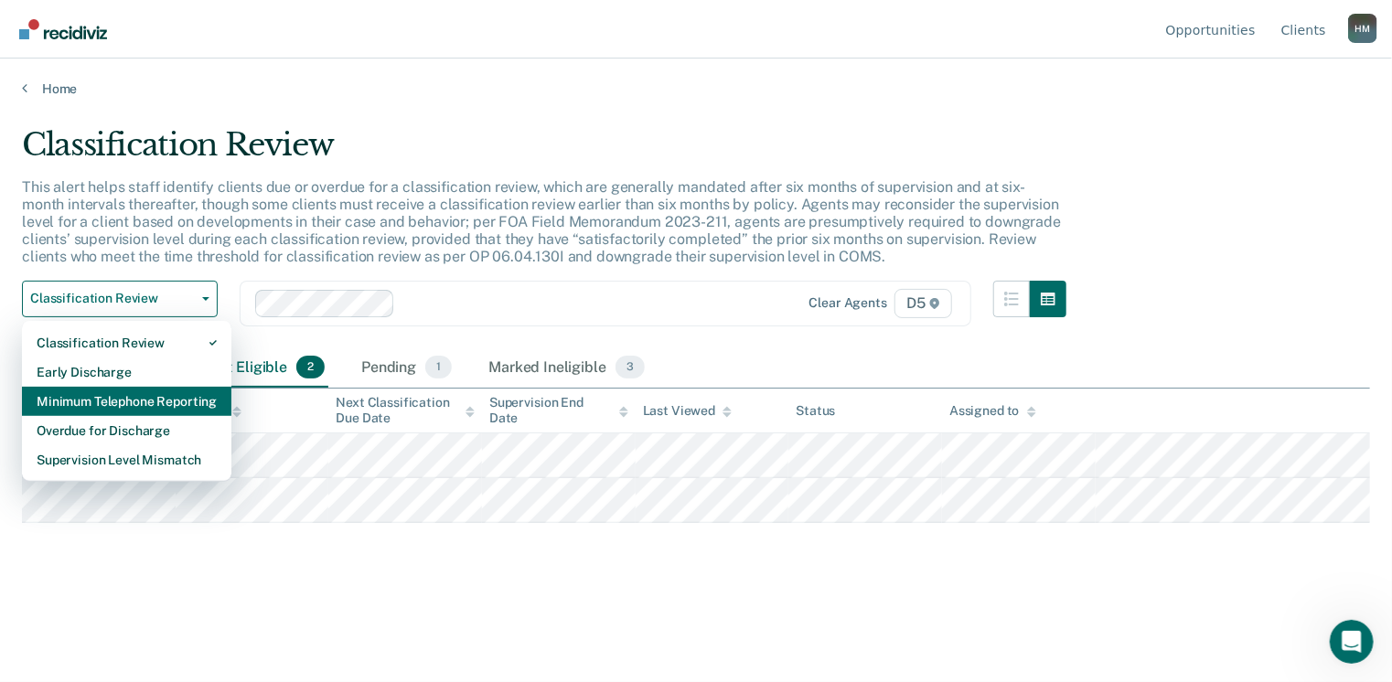
click at [84, 403] on div "Minimum Telephone Reporting" at bounding box center [127, 401] width 180 height 29
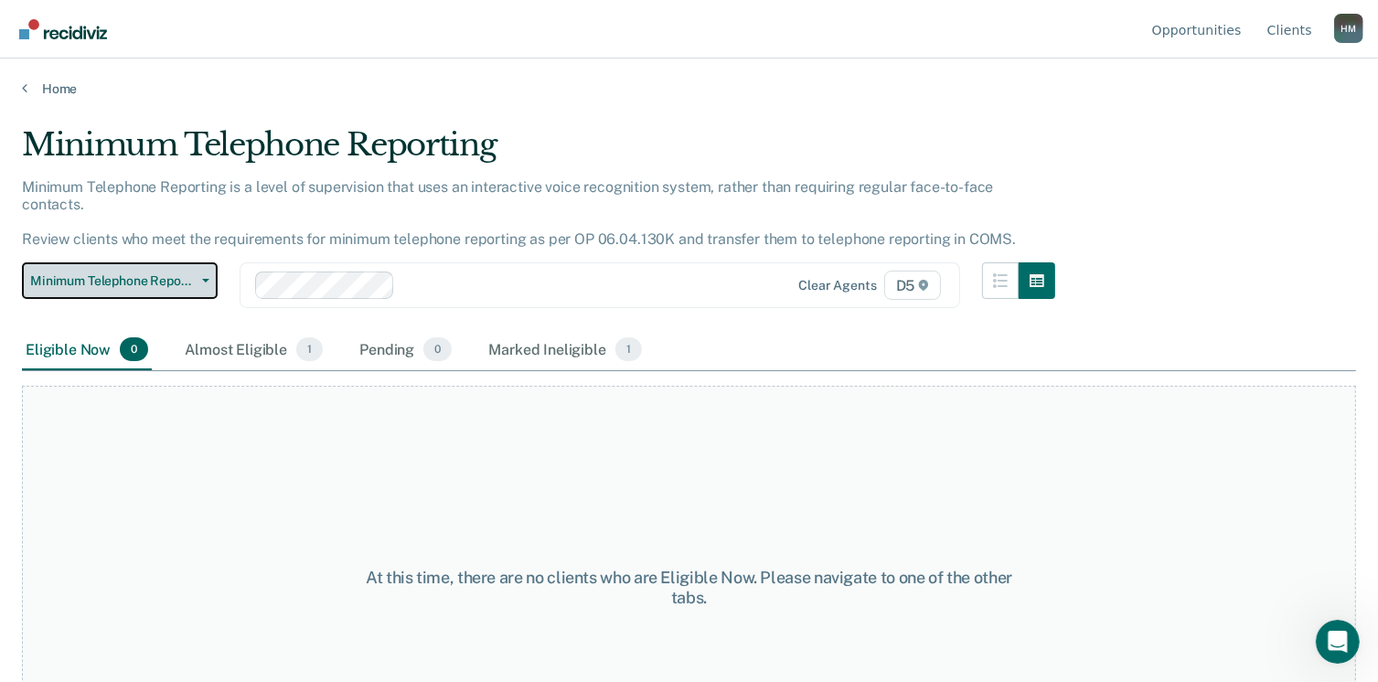
click at [168, 273] on span "Minimum Telephone Reporting" at bounding box center [112, 281] width 165 height 16
click at [298, 337] on span "1" at bounding box center [309, 349] width 27 height 24
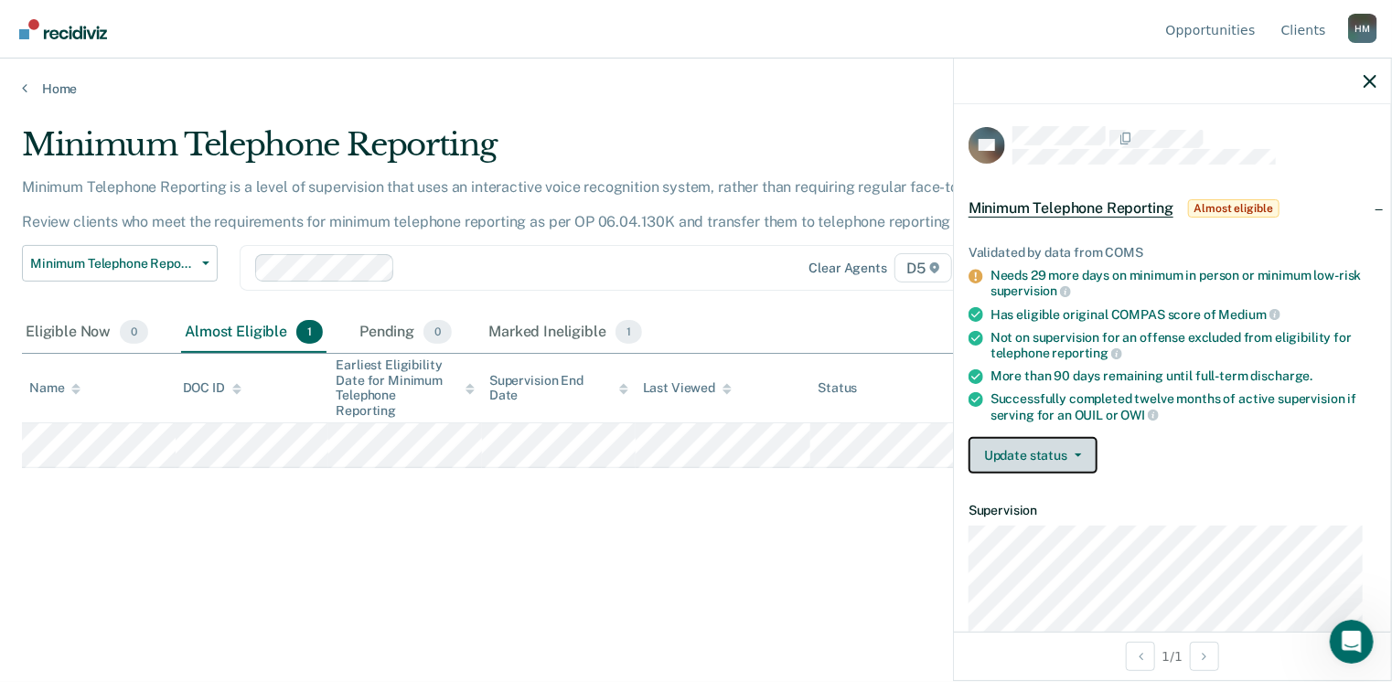
click at [1036, 457] on button "Update status" at bounding box center [1032, 455] width 129 height 37
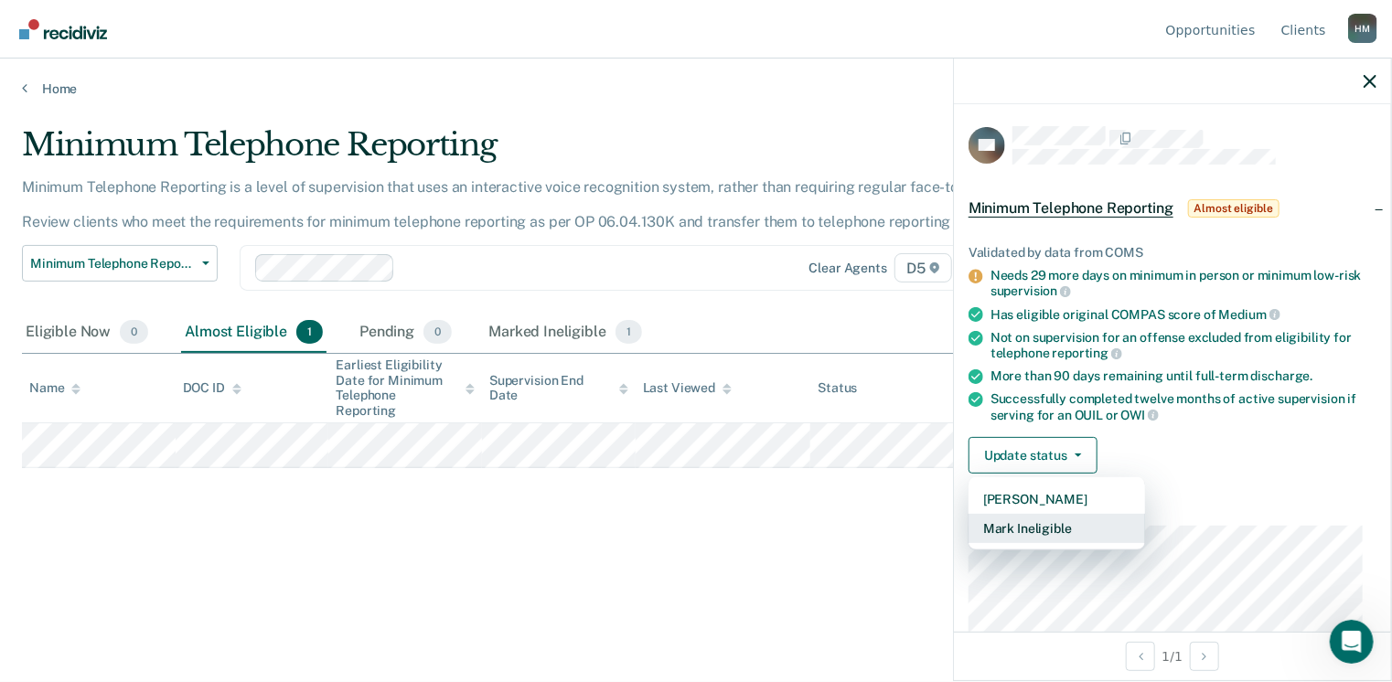
click at [1018, 528] on button "Mark Ineligible" at bounding box center [1056, 528] width 176 height 29
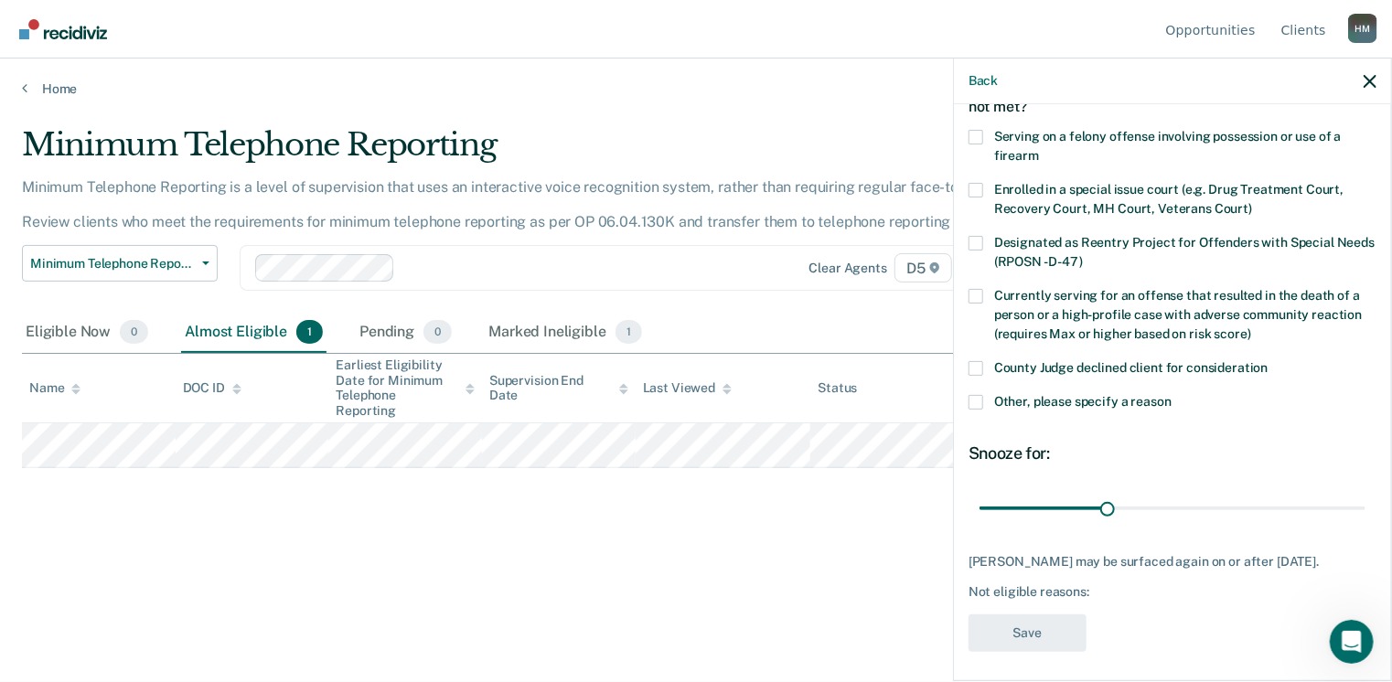
scroll to position [118, 0]
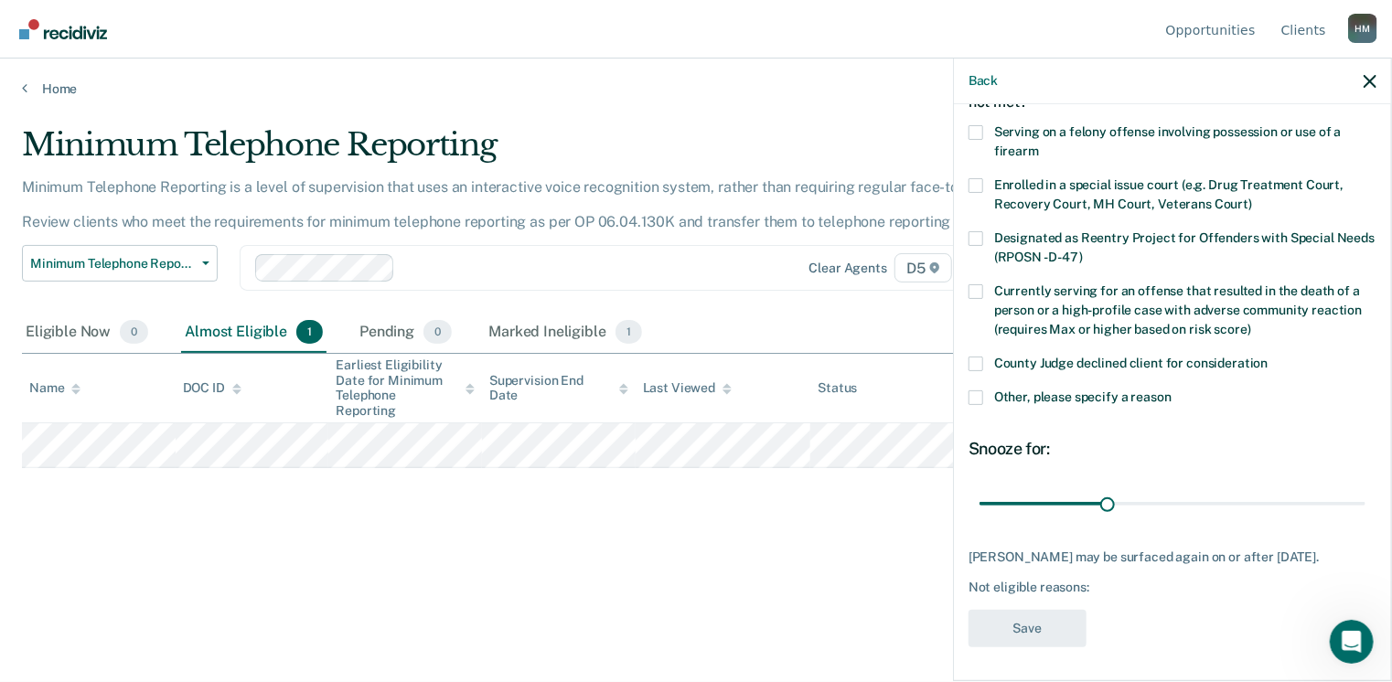
click at [978, 390] on span at bounding box center [975, 397] width 15 height 15
click at [1171, 390] on input "Other, please specify a reason" at bounding box center [1171, 390] width 0 height 0
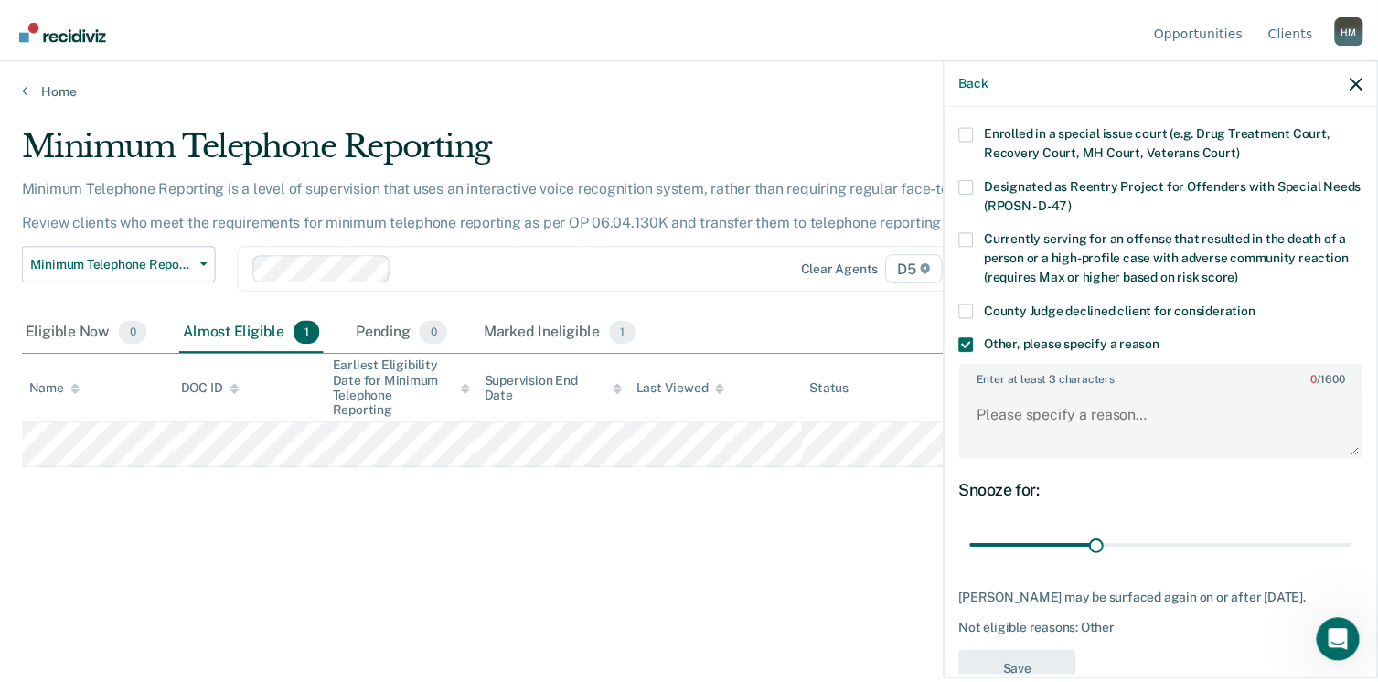
scroll to position [212, 0]
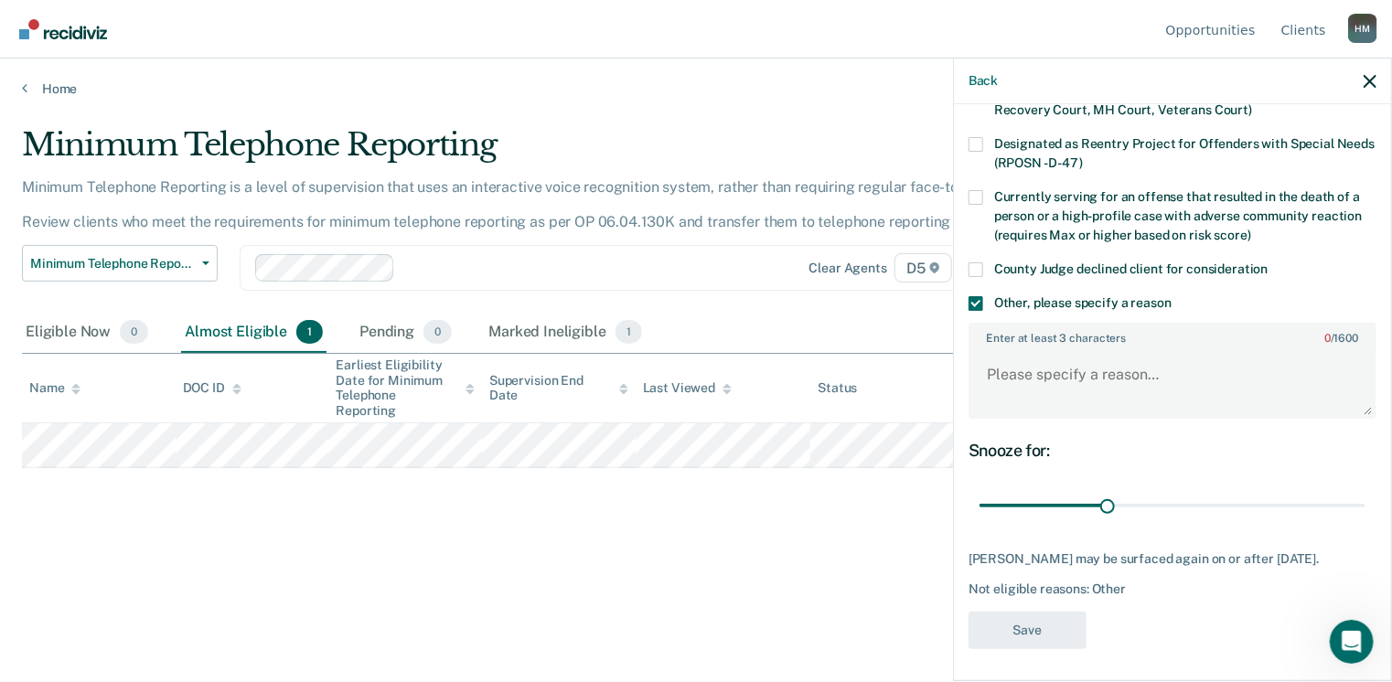
click at [731, 514] on div "Minimum Telephone Reporting Minimum Telephone Reporting is a level of supervisi…" at bounding box center [696, 335] width 1348 height 419
click at [125, 269] on button "Minimum Telephone Reporting" at bounding box center [120, 263] width 196 height 37
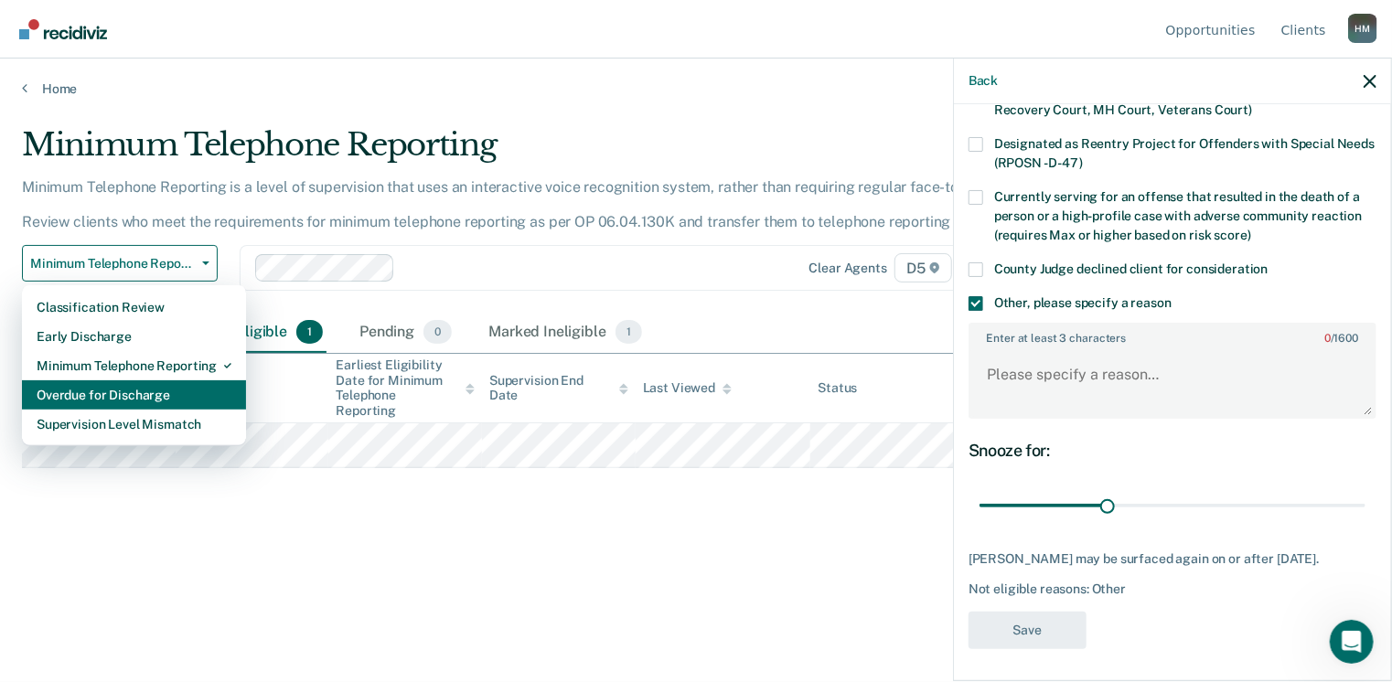
click at [144, 400] on div "Overdue for Discharge" at bounding box center [134, 394] width 195 height 29
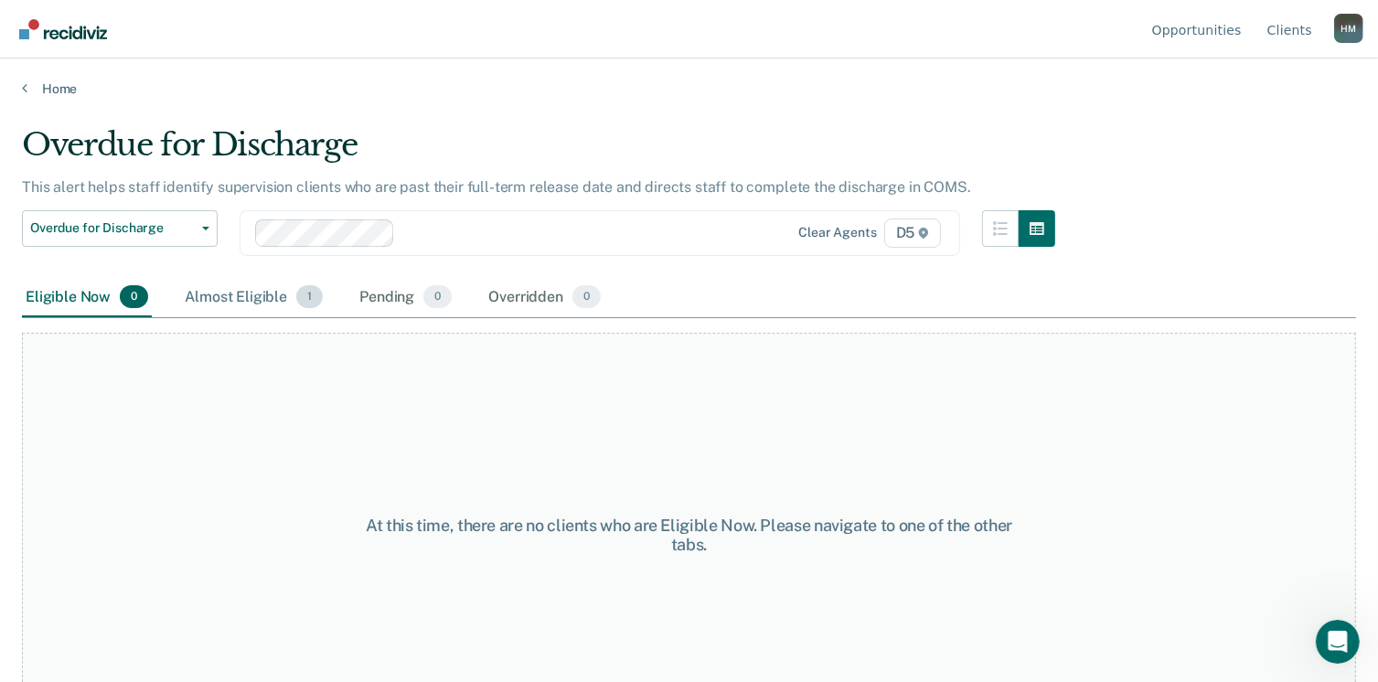
click at [296, 294] on span "1" at bounding box center [309, 297] width 27 height 24
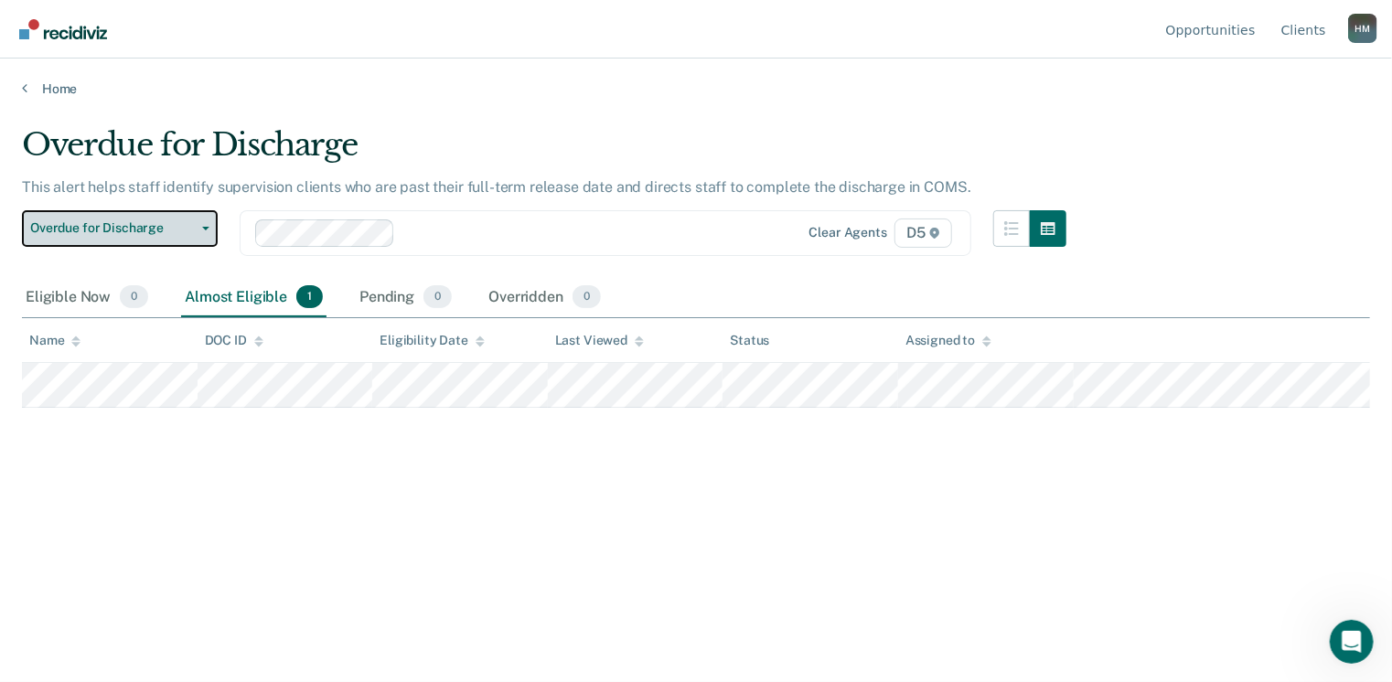
click at [126, 235] on button "Overdue for Discharge" at bounding box center [120, 228] width 196 height 37
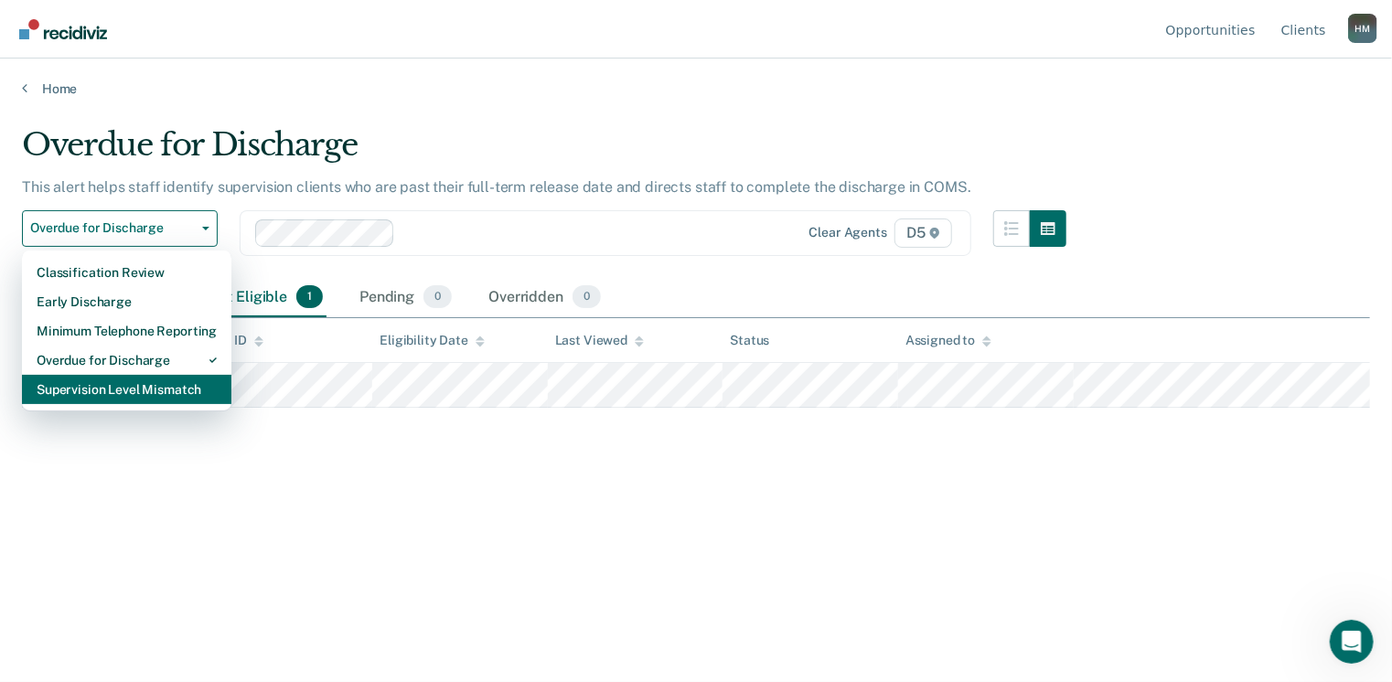
click at [131, 400] on div "Supervision Level Mismatch" at bounding box center [127, 389] width 180 height 29
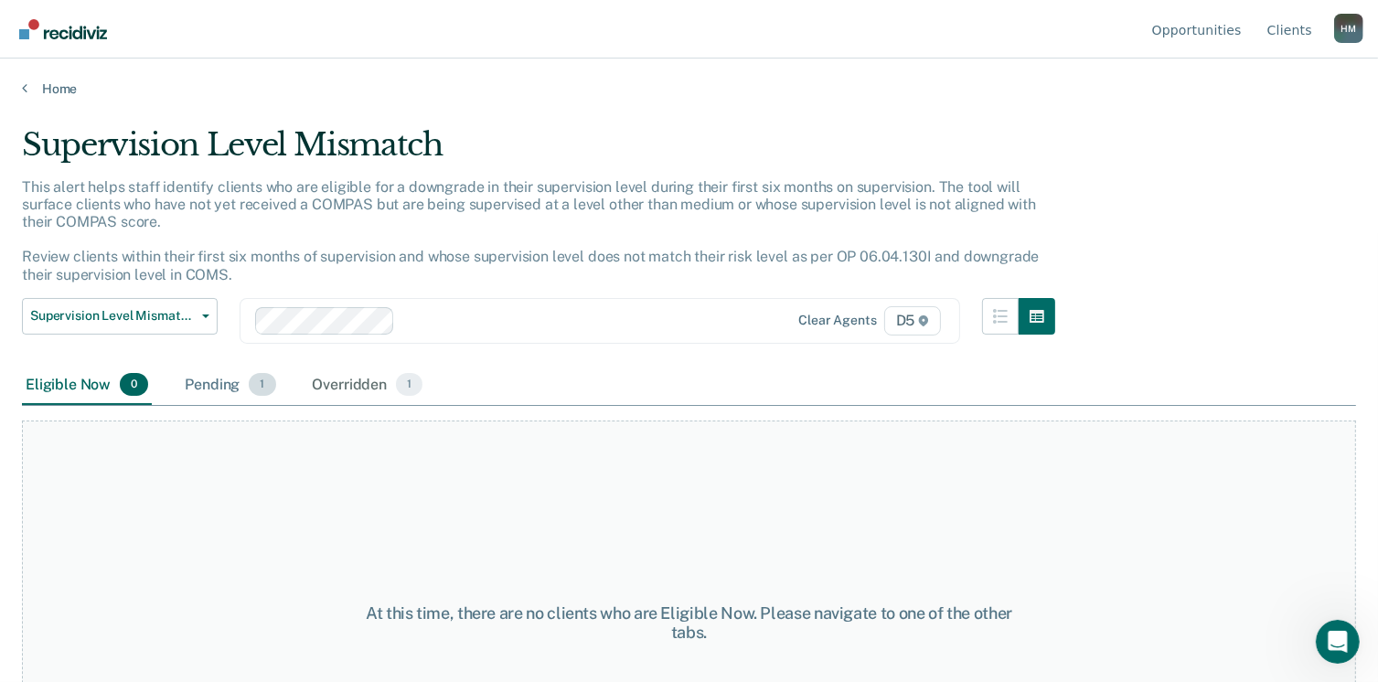
click at [230, 385] on div "Pending 1" at bounding box center [230, 386] width 98 height 40
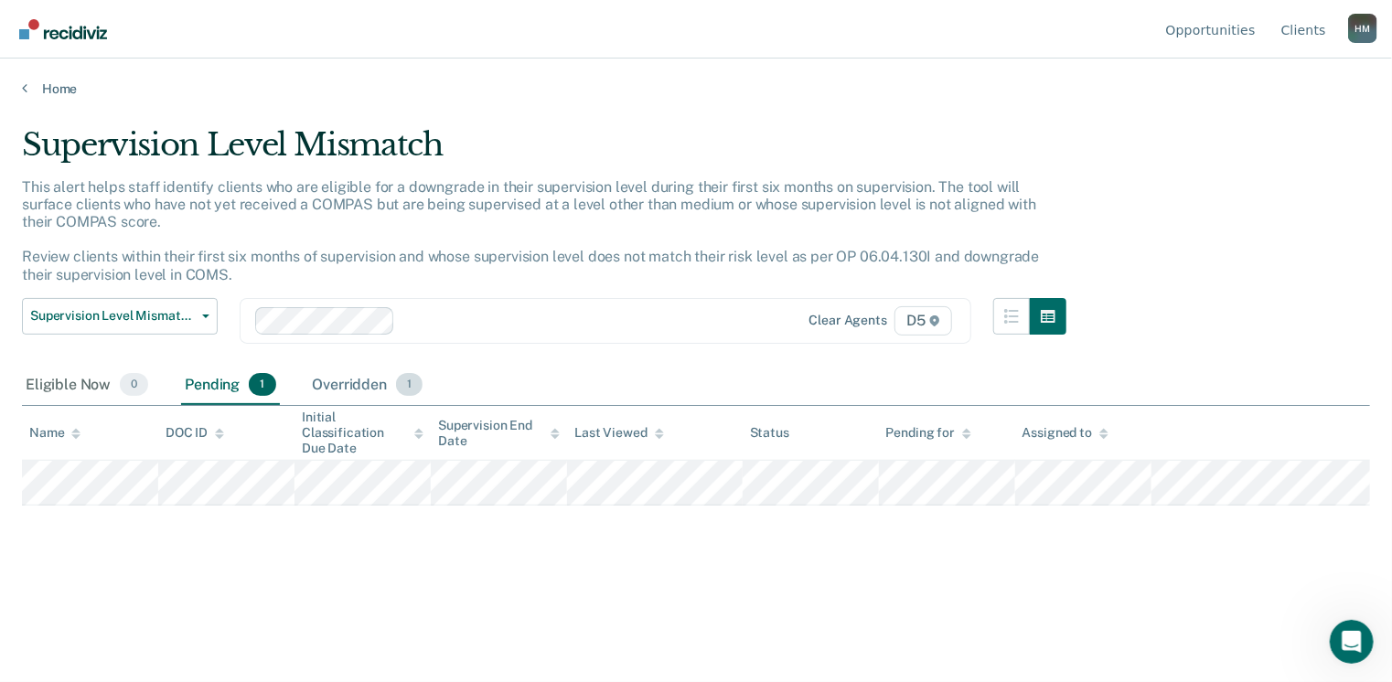
click at [351, 385] on div "Overridden 1" at bounding box center [368, 386] width 118 height 40
click at [61, 92] on link "Home" at bounding box center [696, 88] width 1348 height 16
